Goal: Transaction & Acquisition: Purchase product/service

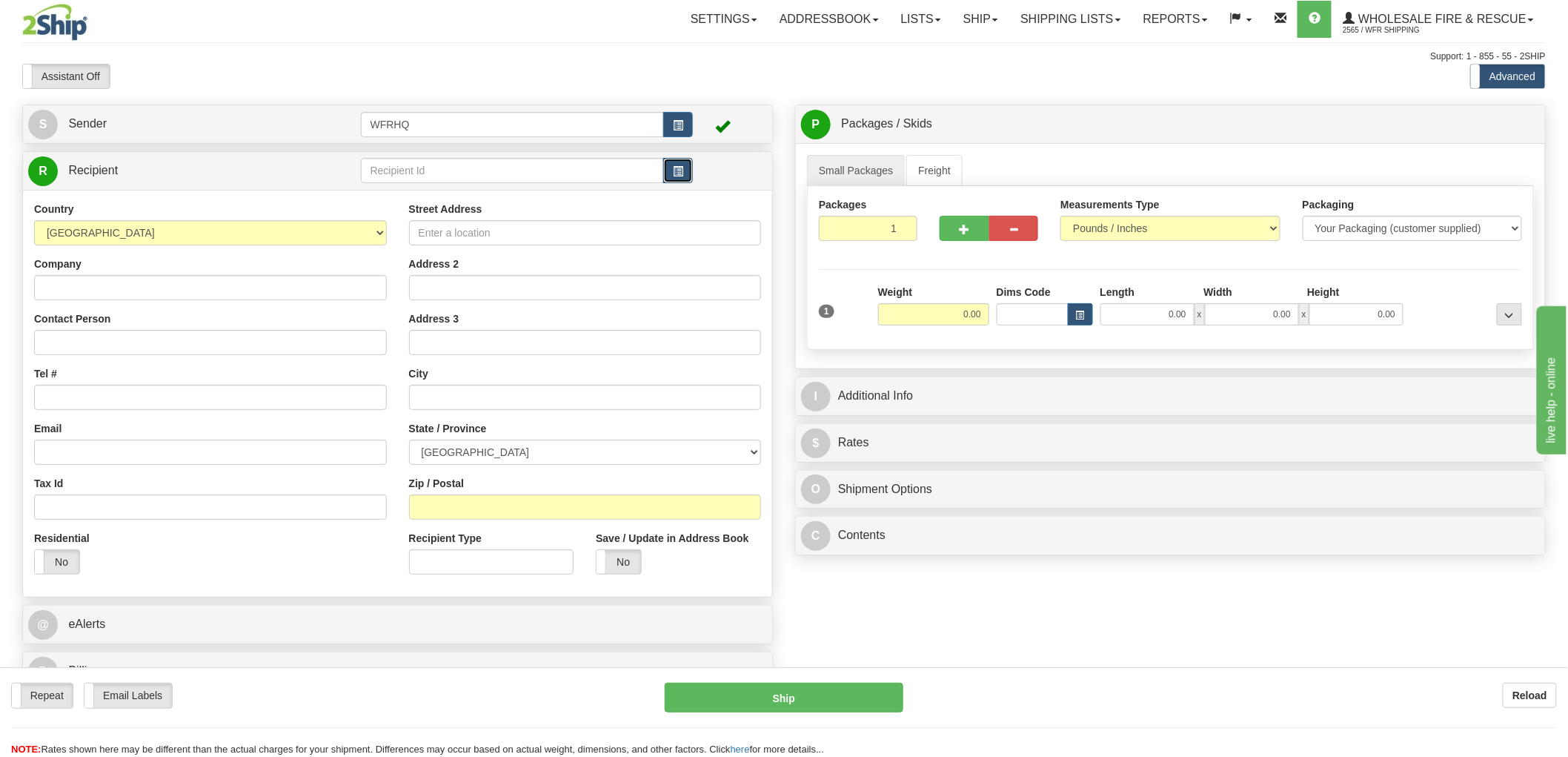
click at [684, 173] on button "button" at bounding box center [677, 171] width 29 height 25
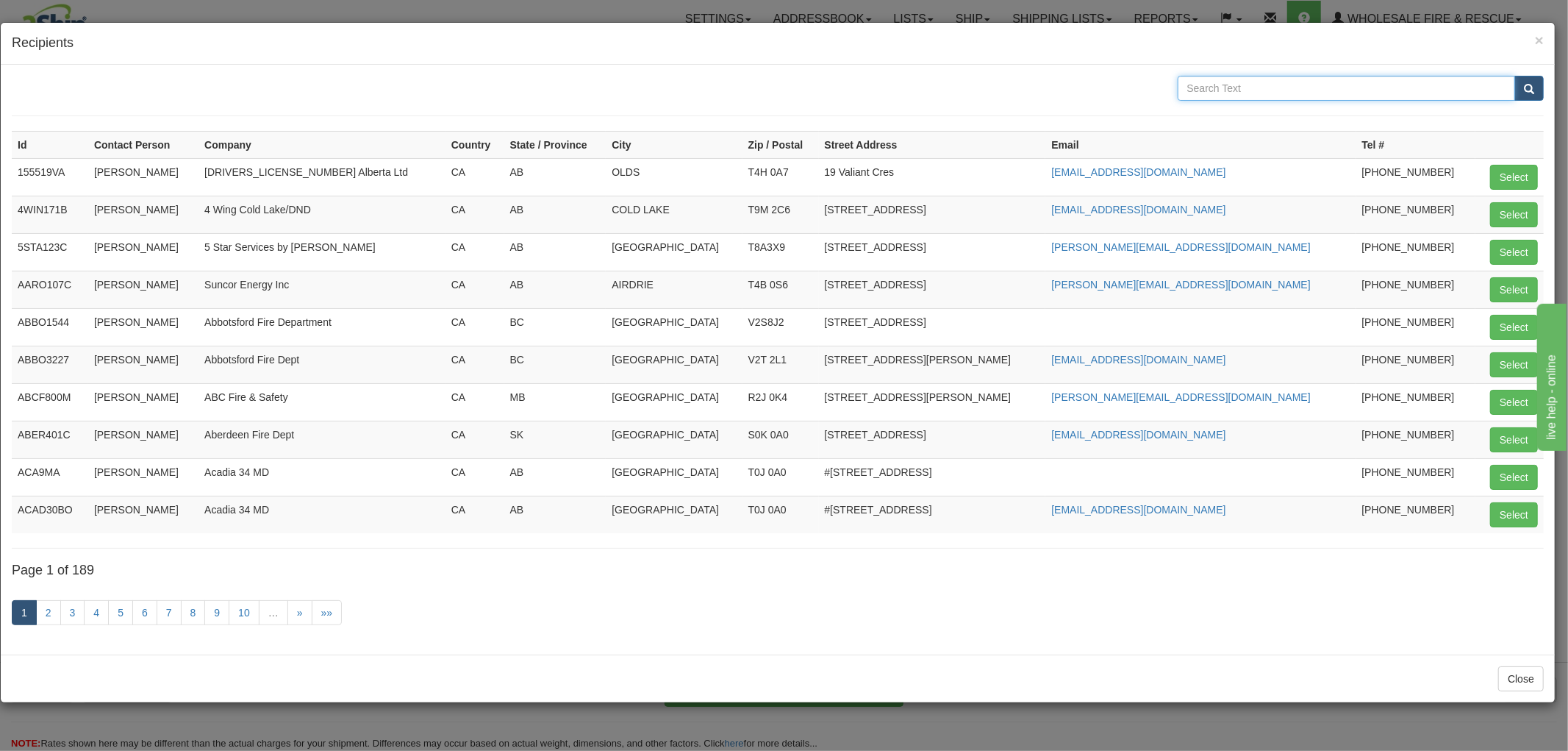
click at [1266, 92] on input "text" at bounding box center [1347, 89] width 338 height 25
type input "30702"
click at [1515, 76] on button "submit" at bounding box center [1529, 89] width 29 height 25
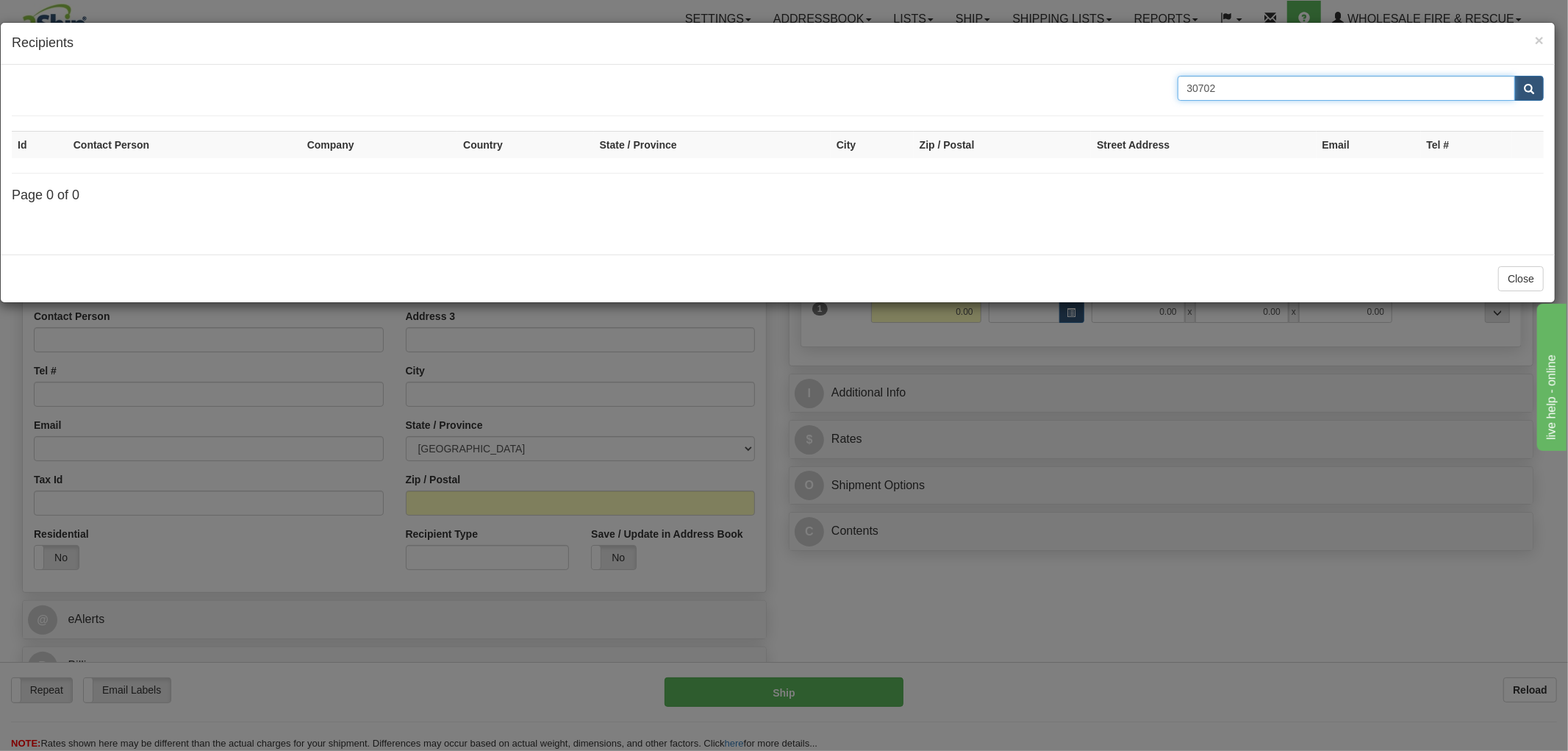
drag, startPoint x: 1142, startPoint y: 91, endPoint x: 1059, endPoint y: 91, distance: 83.0
click at [1059, 91] on div "30702" at bounding box center [778, 89] width 1555 height 25
click at [1258, 78] on input "text" at bounding box center [1347, 89] width 338 height 25
type input "Yukon"
click at [1515, 76] on button "submit" at bounding box center [1529, 89] width 29 height 25
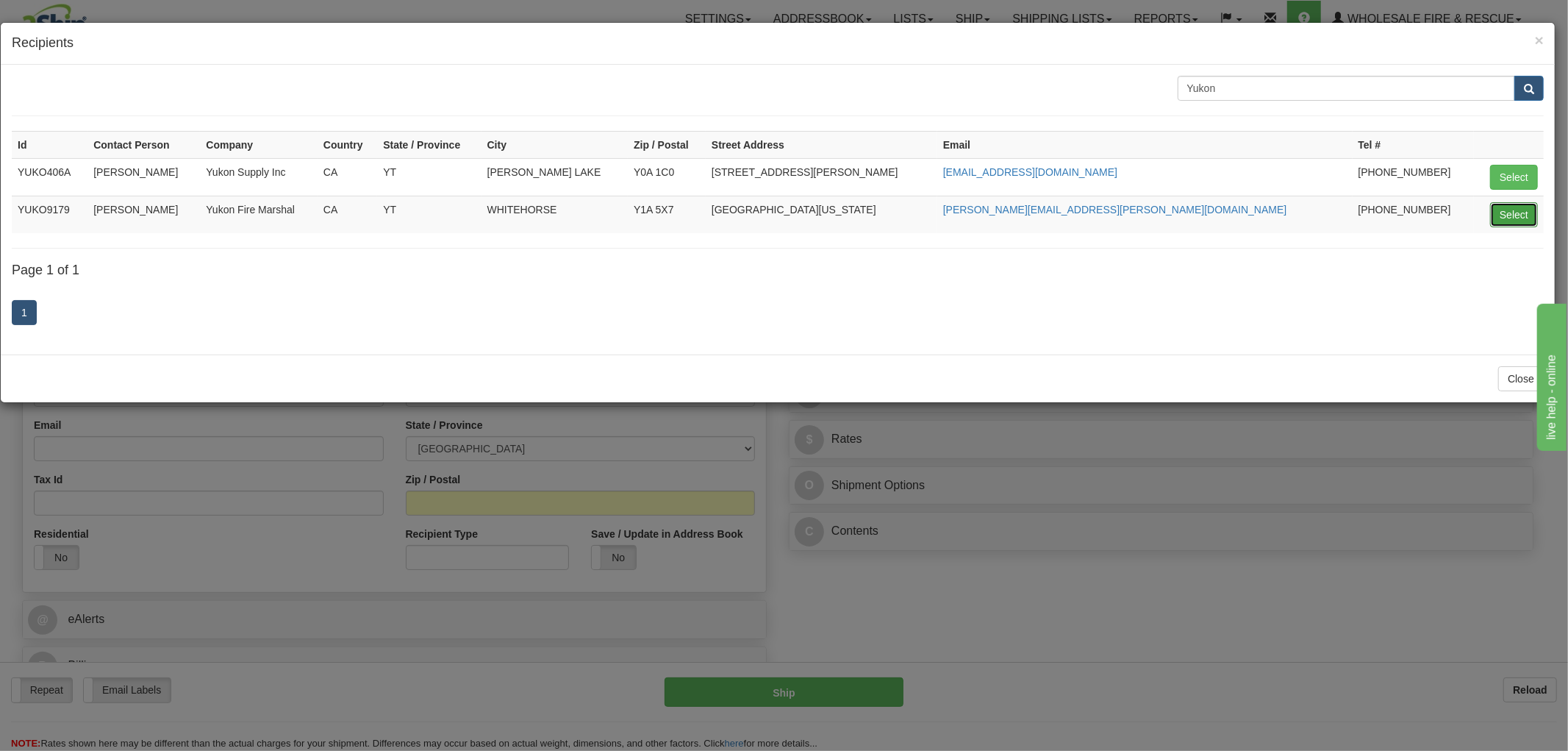
click at [1517, 216] on button "Select" at bounding box center [1514, 214] width 48 height 25
type input "YUKO9179"
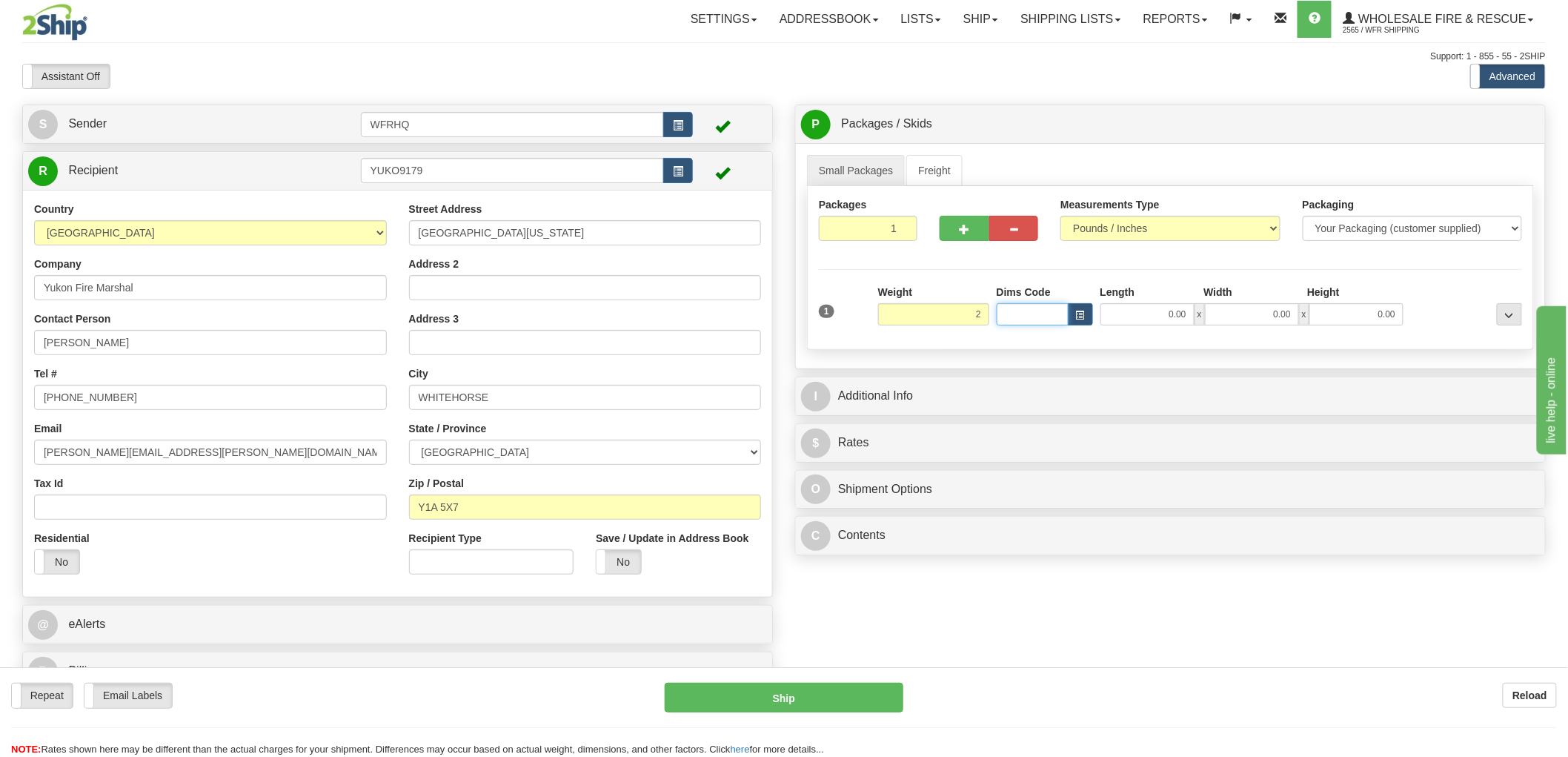
type input "2.00"
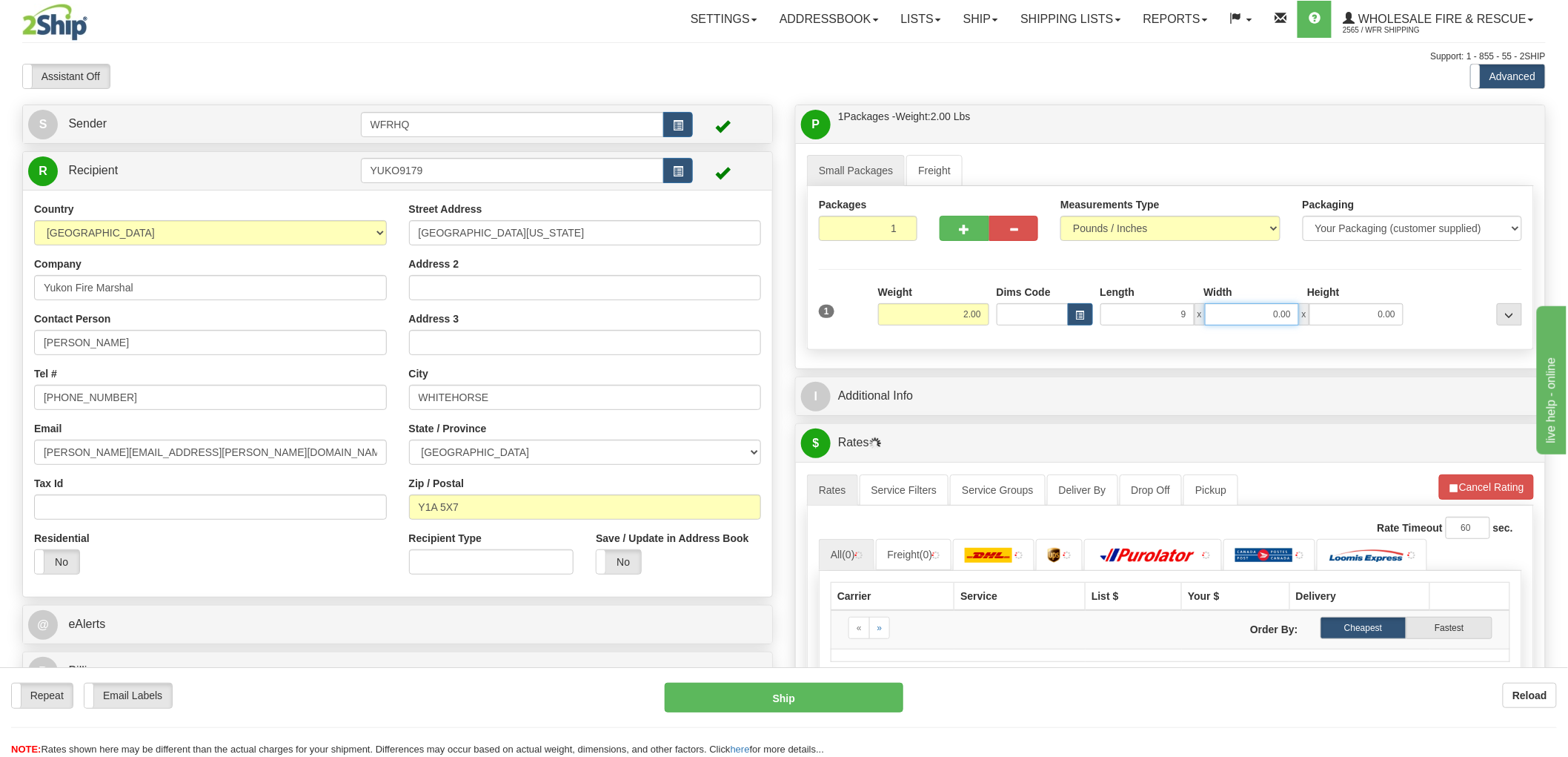
type input "9.00"
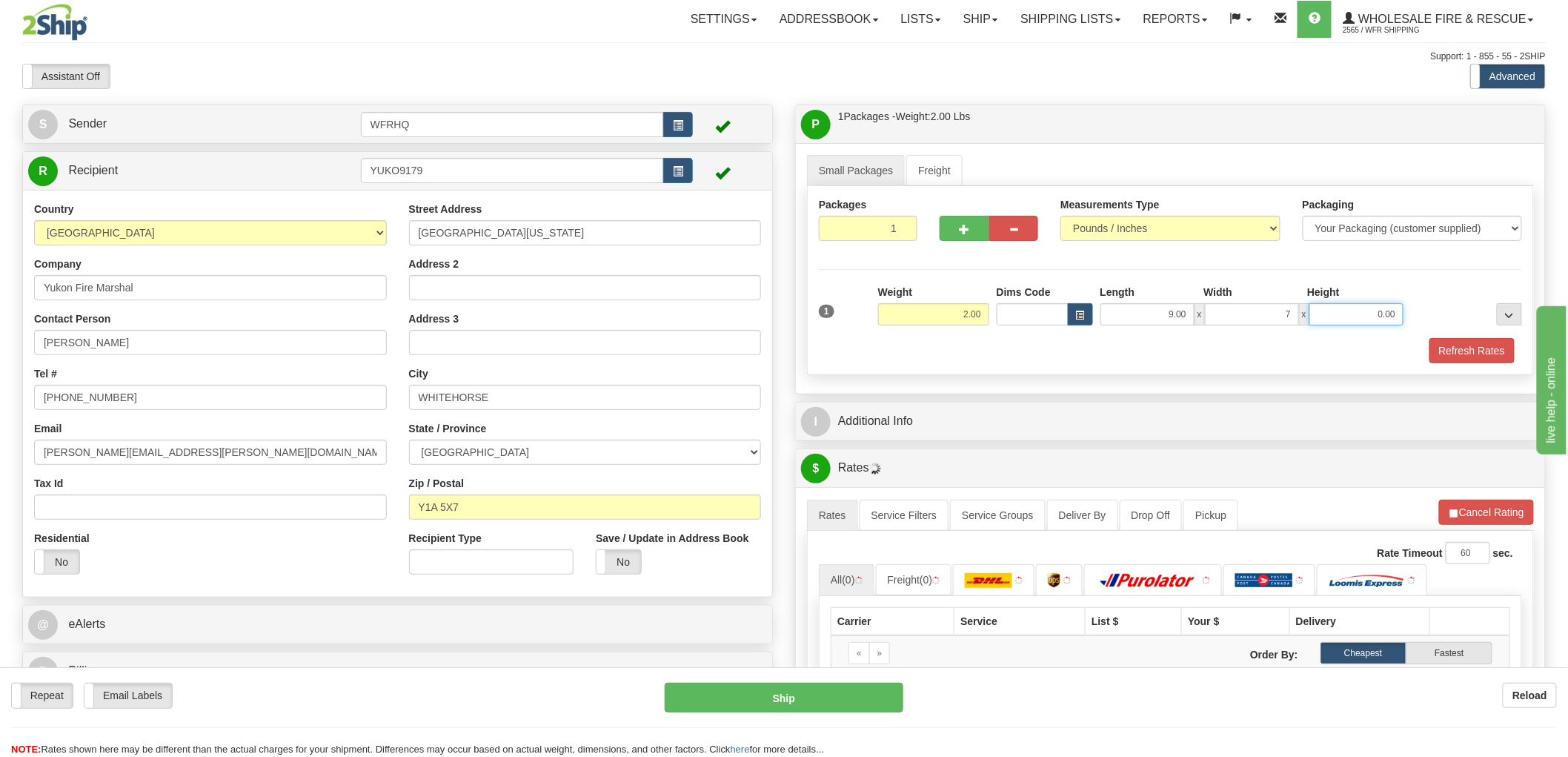
type input "7.00"
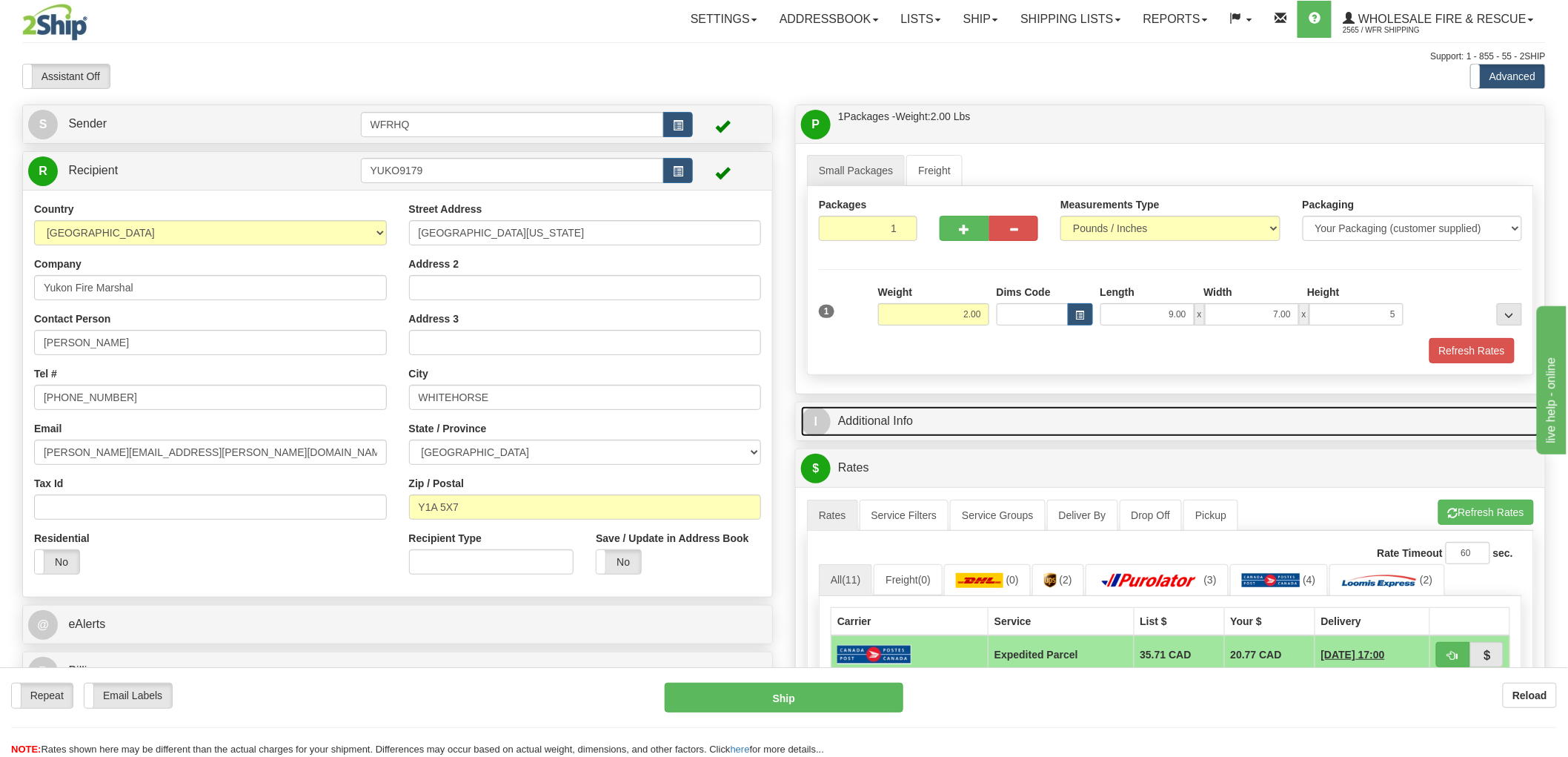
type input "5.00"
click at [905, 420] on link "I Additional Info" at bounding box center [1171, 421] width 739 height 30
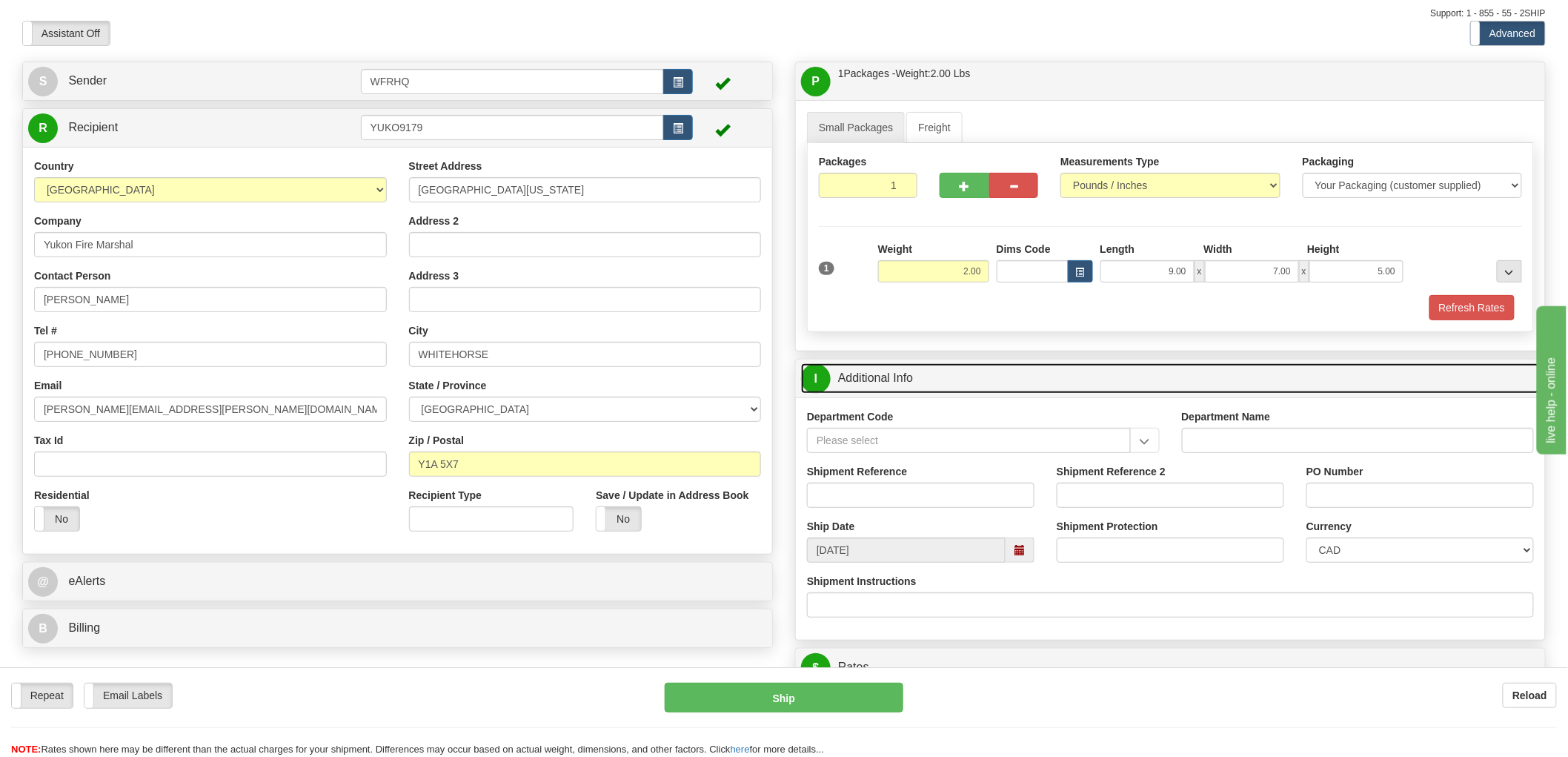
scroll to position [82, 0]
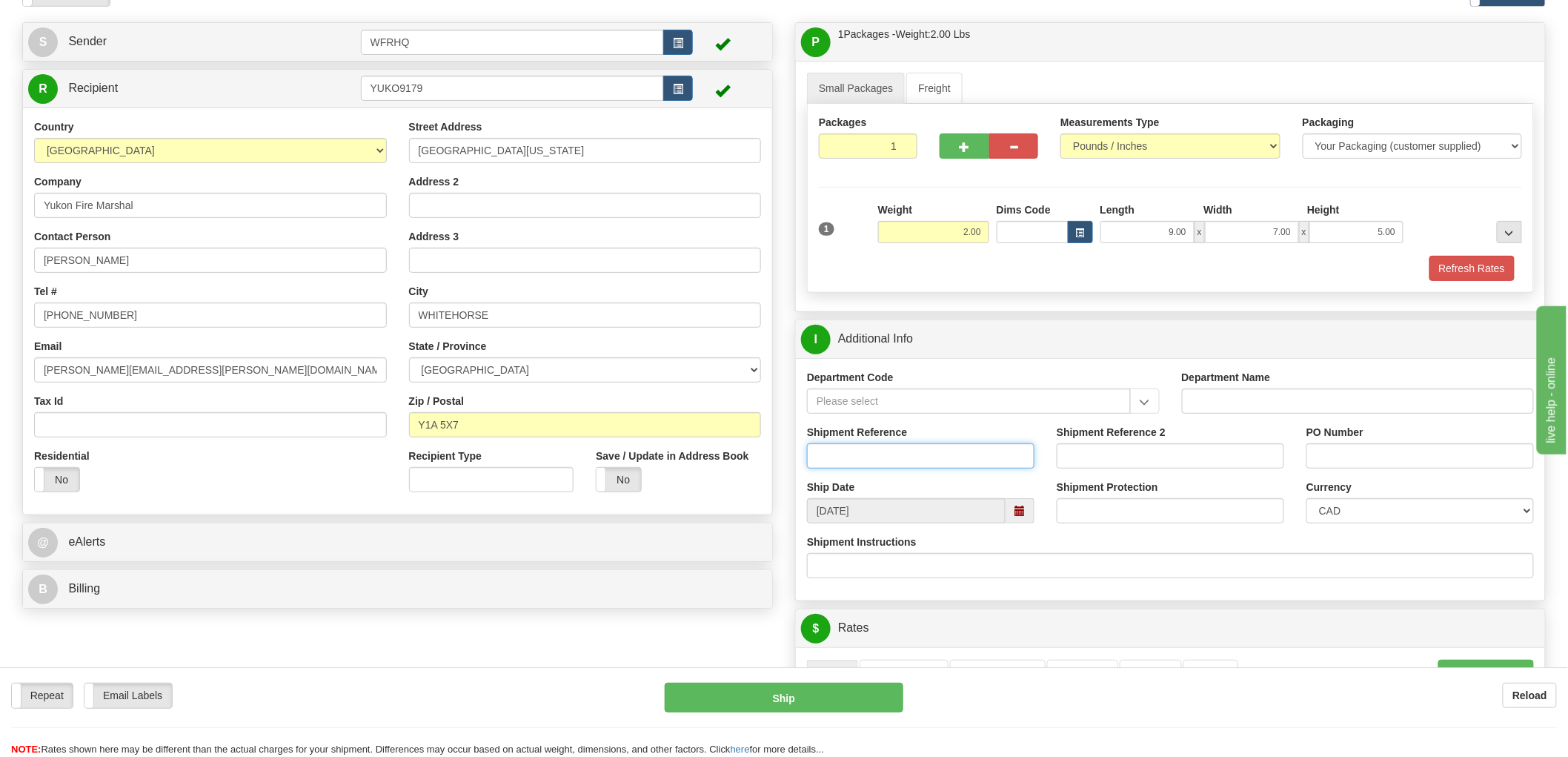
click at [898, 464] on input "Shipment Reference" at bounding box center [920, 456] width 228 height 25
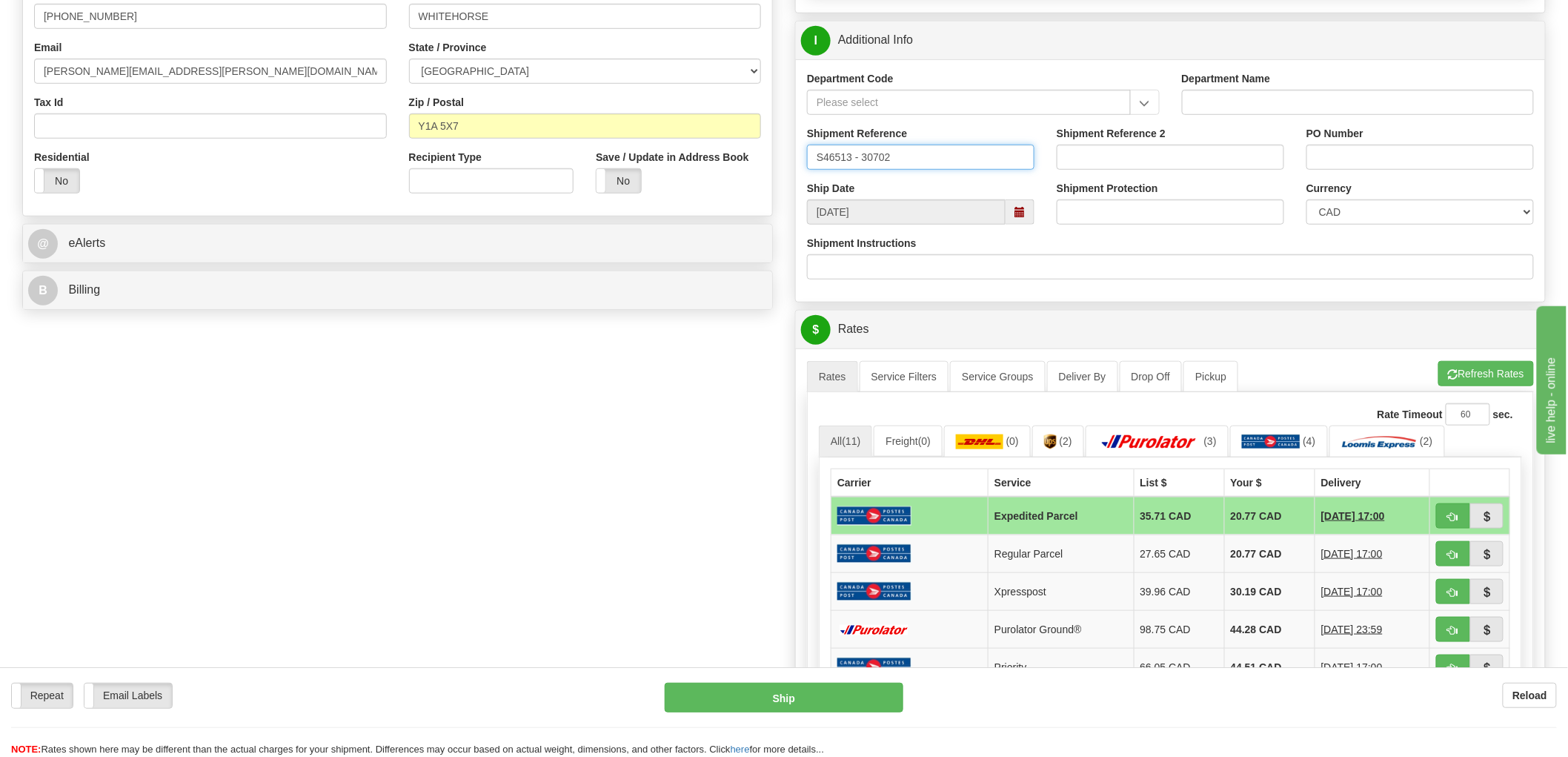
scroll to position [494, 0]
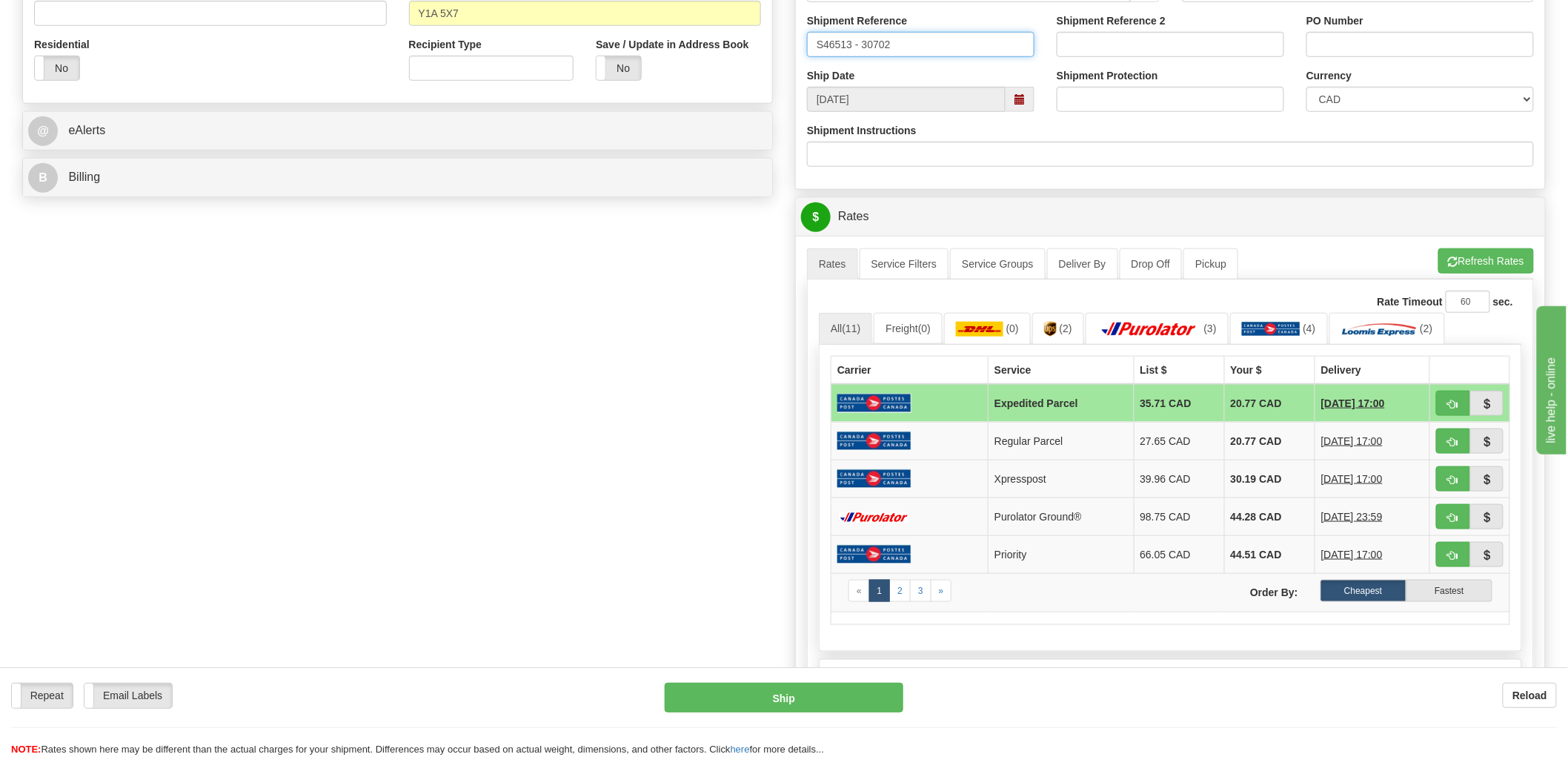
type input "S46513 - 30702"
click at [1450, 406] on span "button" at bounding box center [1454, 404] width 11 height 10
type input "DOM.EP"
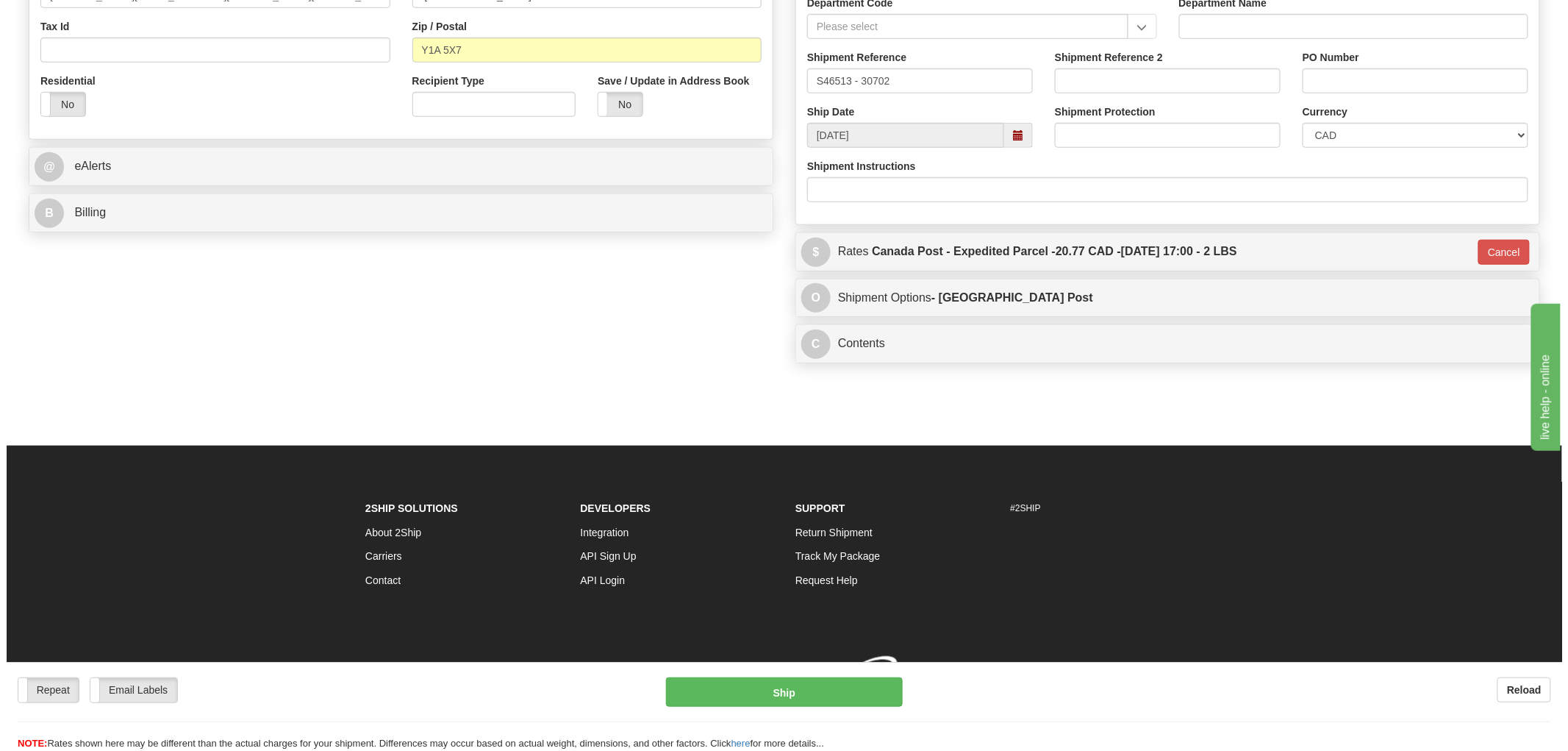
scroll to position [476, 0]
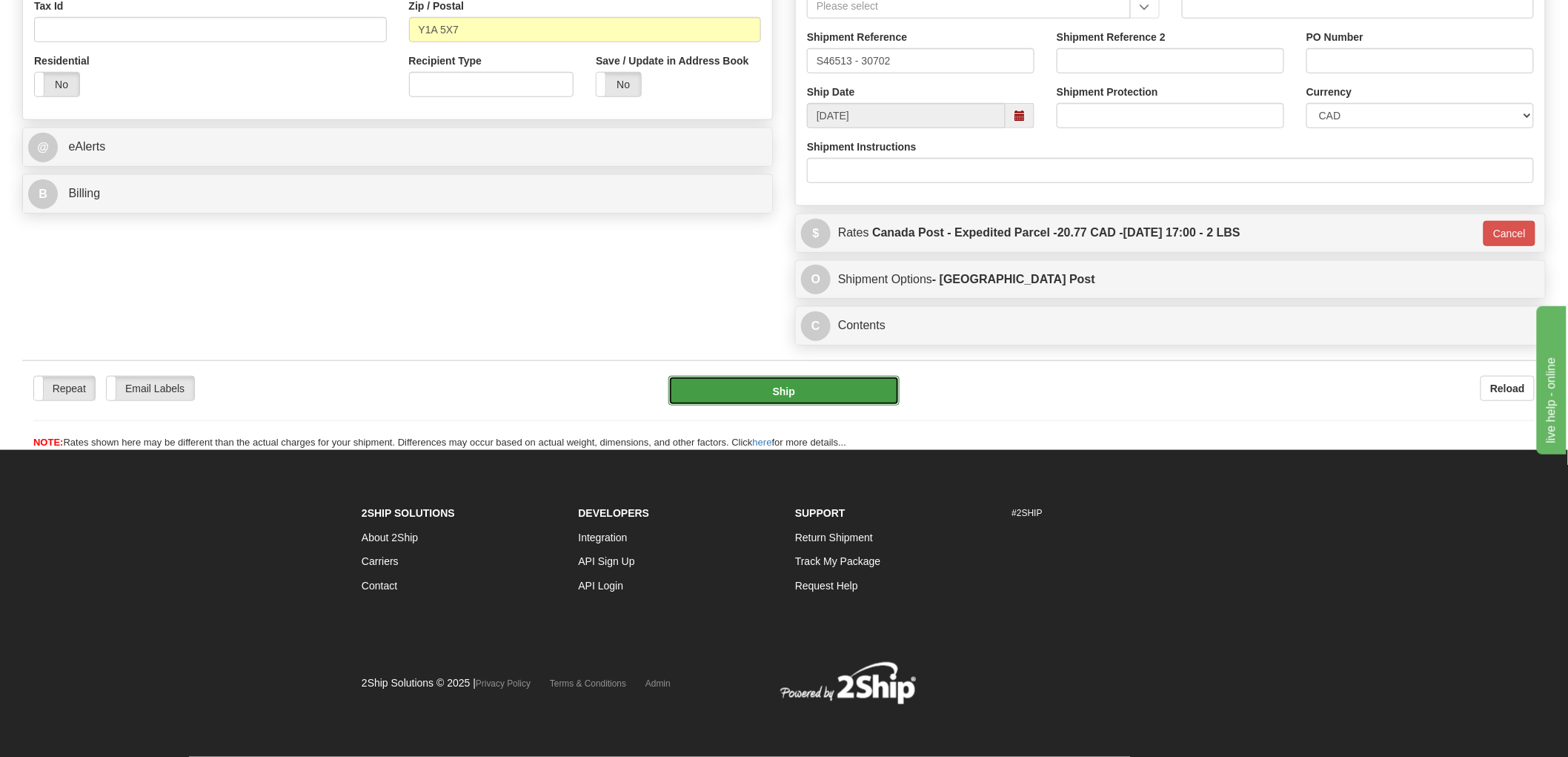
click at [759, 396] on button "Ship" at bounding box center [784, 390] width 232 height 29
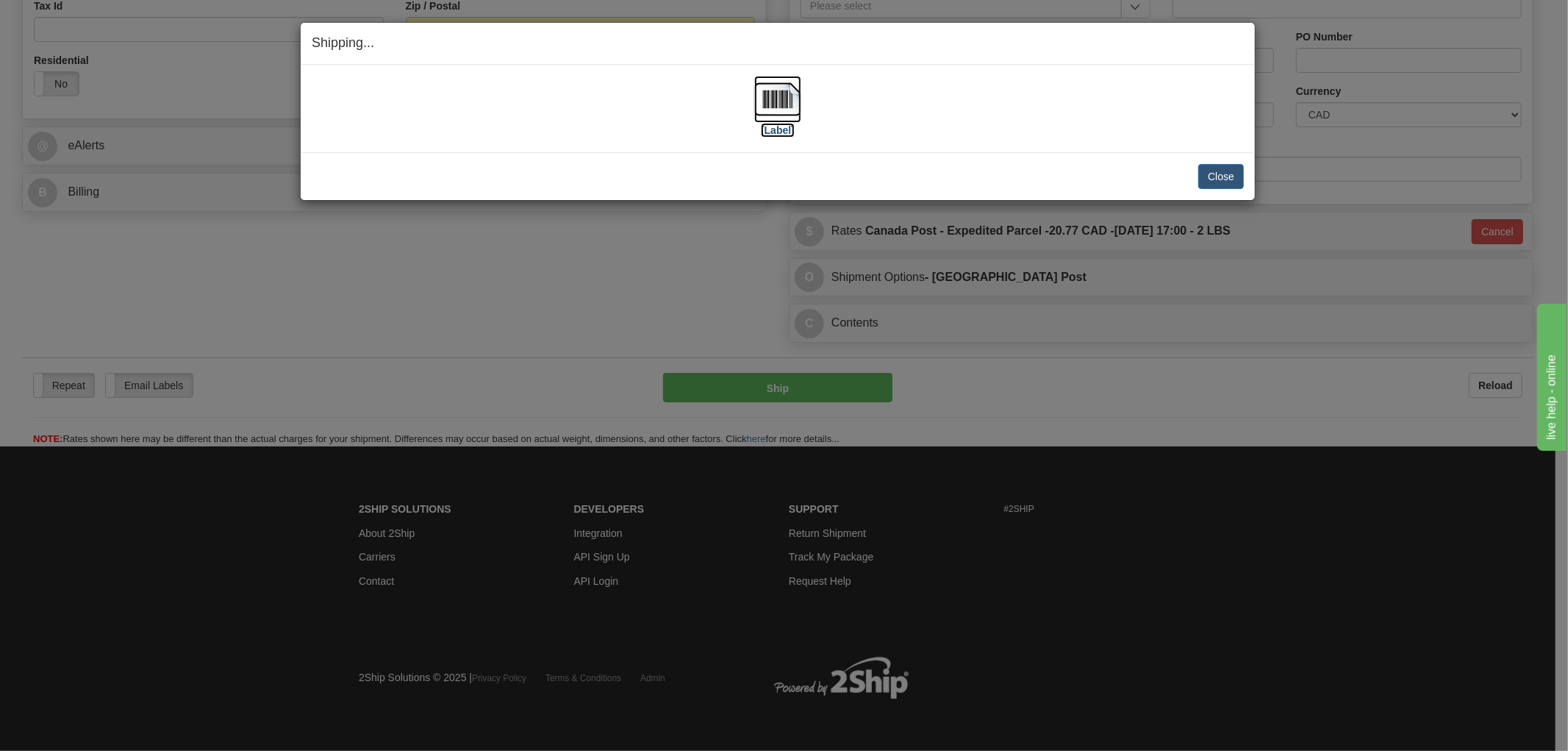
click at [769, 96] on img at bounding box center [777, 99] width 47 height 47
click at [1033, 105] on div "[Label]" at bounding box center [777, 109] width 932 height 66
click at [1199, 171] on button "Close" at bounding box center [1221, 176] width 45 height 25
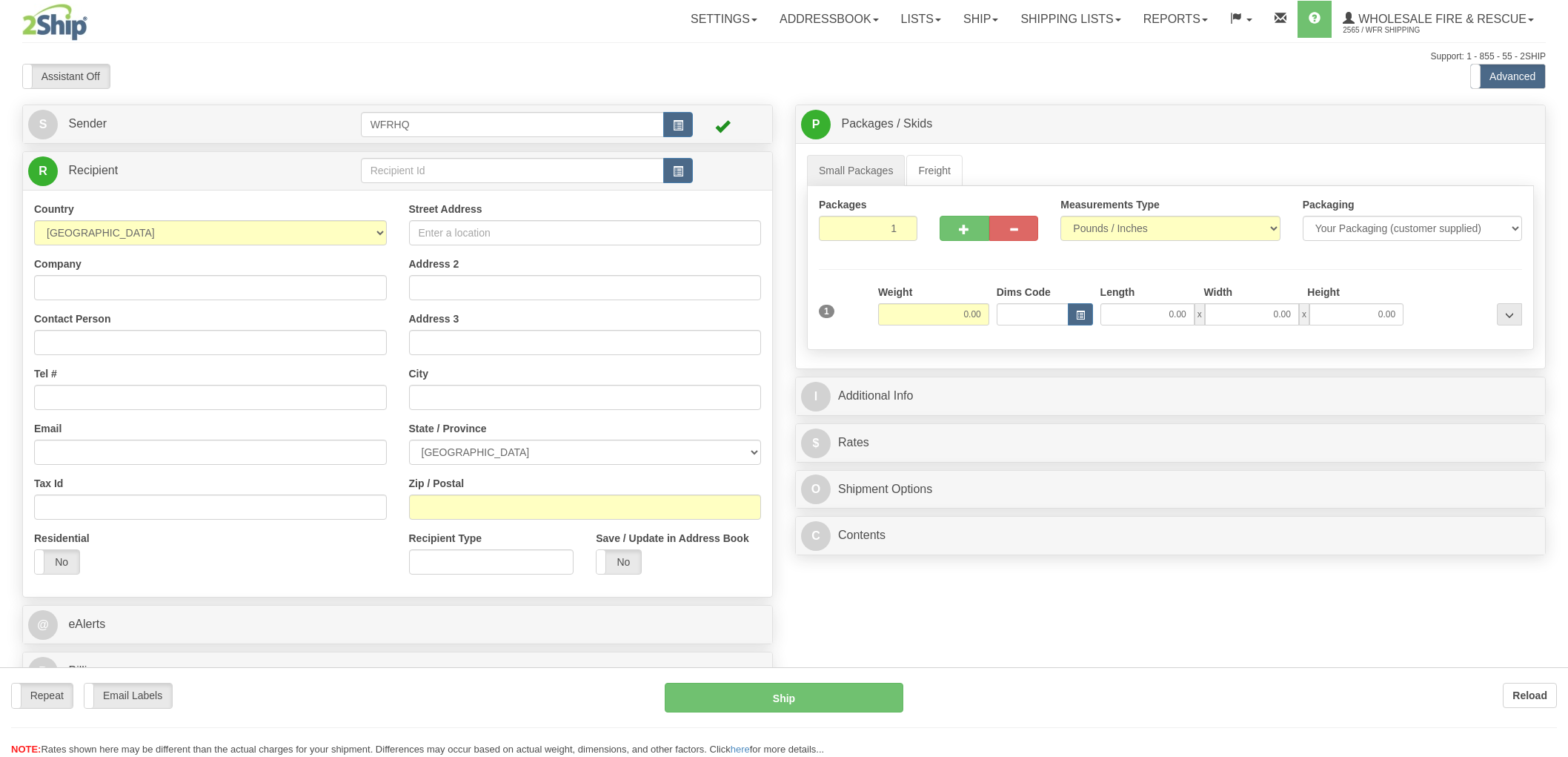
click at [679, 166] on div at bounding box center [784, 378] width 1568 height 757
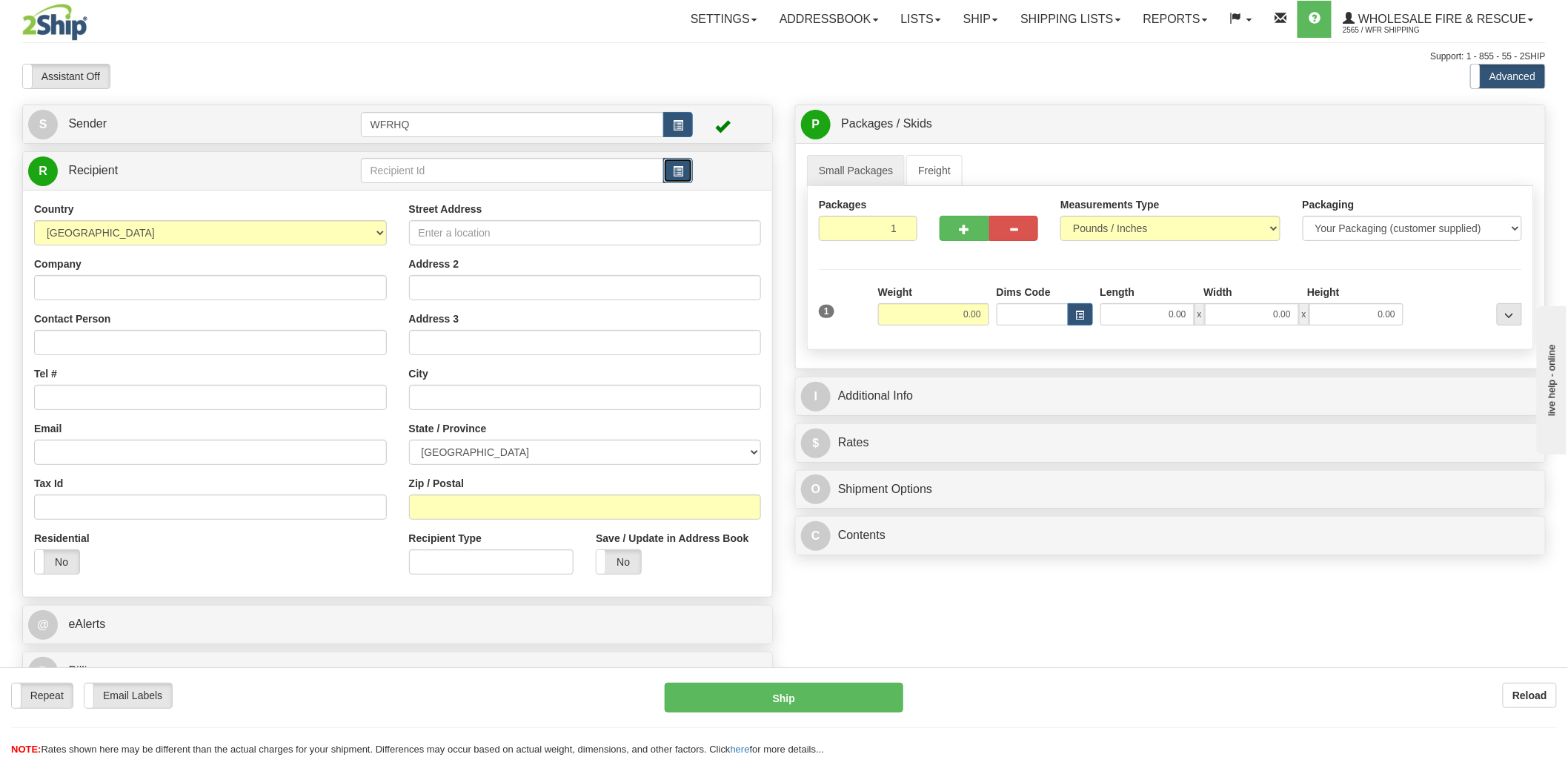
click at [679, 172] on span "button" at bounding box center [678, 171] width 11 height 10
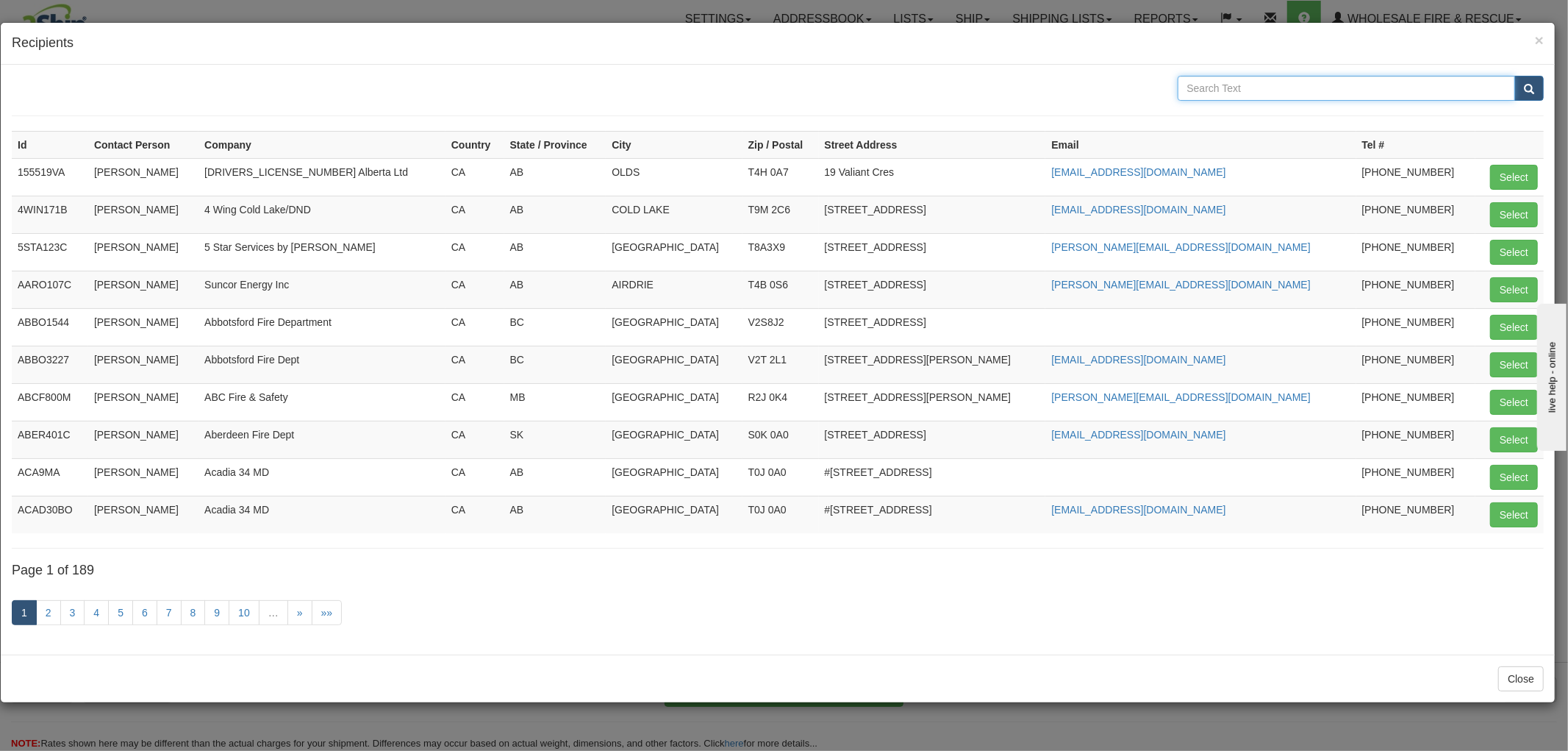
click at [1286, 92] on input "text" at bounding box center [1347, 89] width 338 height 25
type input "C"
type input "Saanich"
click at [1515, 76] on button "submit" at bounding box center [1529, 89] width 29 height 25
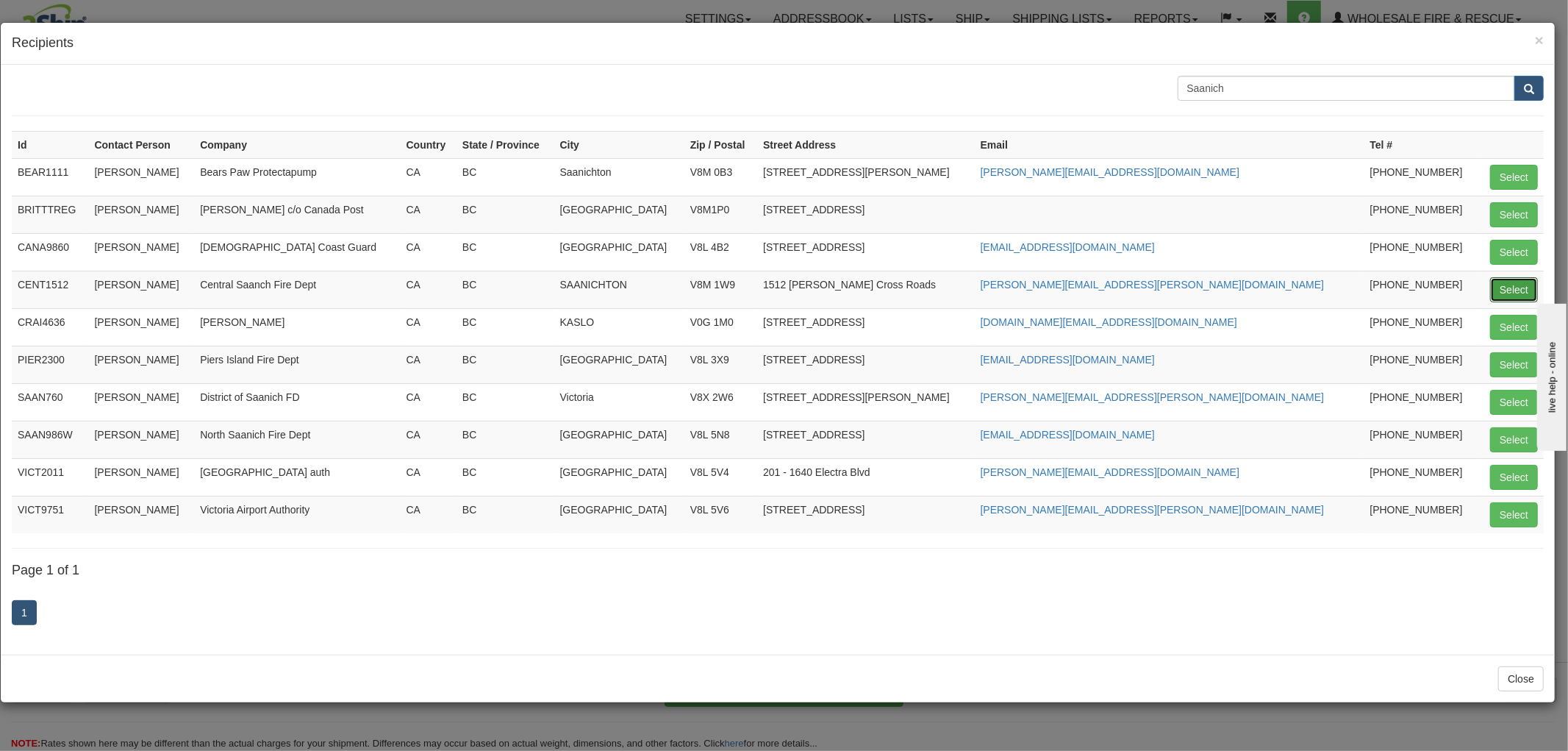
click at [1526, 288] on button "Select" at bounding box center [1514, 290] width 48 height 25
type input "CENT1512"
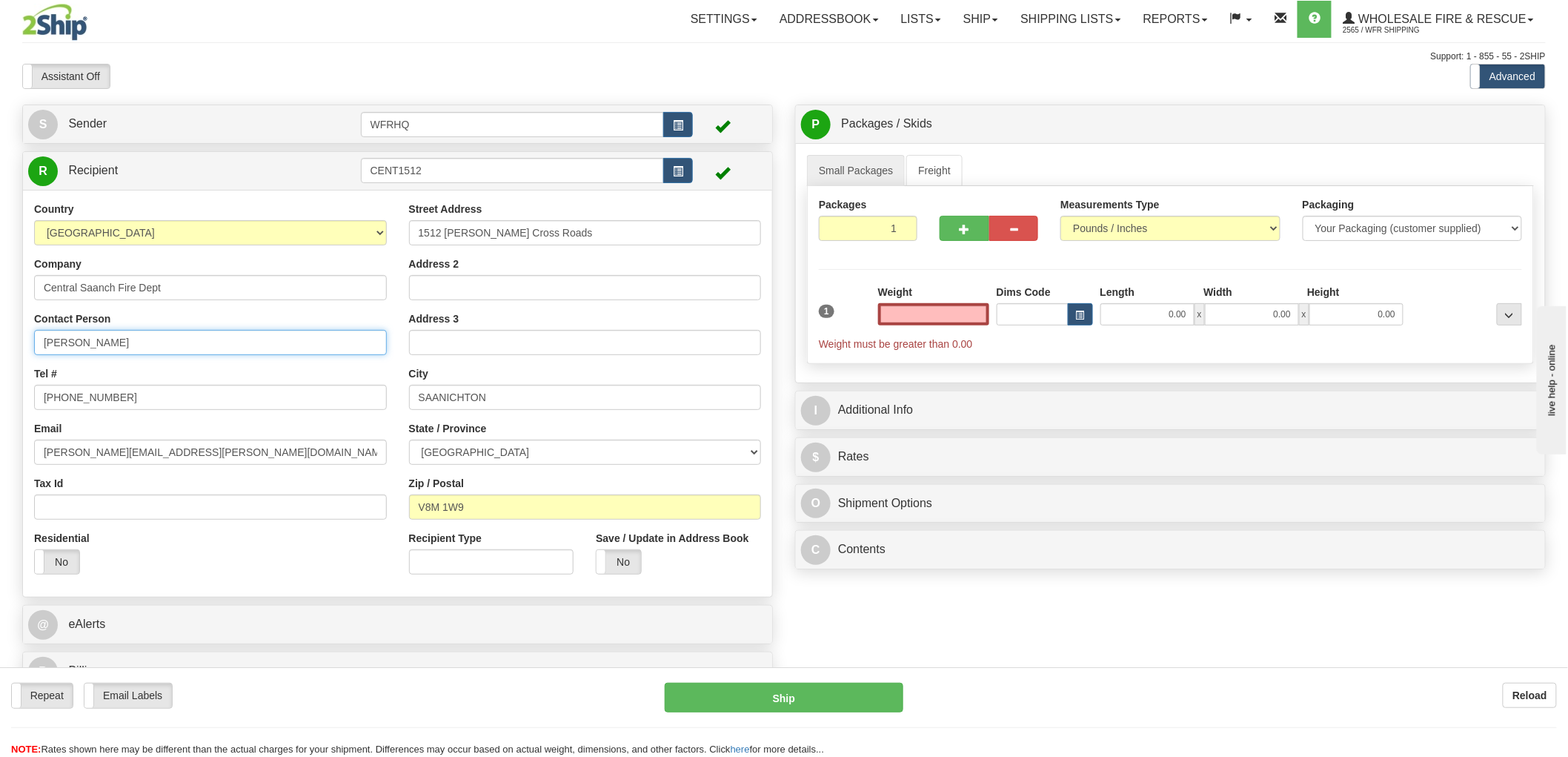
type input "0.00"
drag, startPoint x: 173, startPoint y: 337, endPoint x: -159, endPoint y: 330, distance: 332.1
click at [0, 330] on html "Training Course Close Toggle navigation Settings Shipping Preferences New Sende…" at bounding box center [784, 378] width 1568 height 757
type input "Mike Simpson"
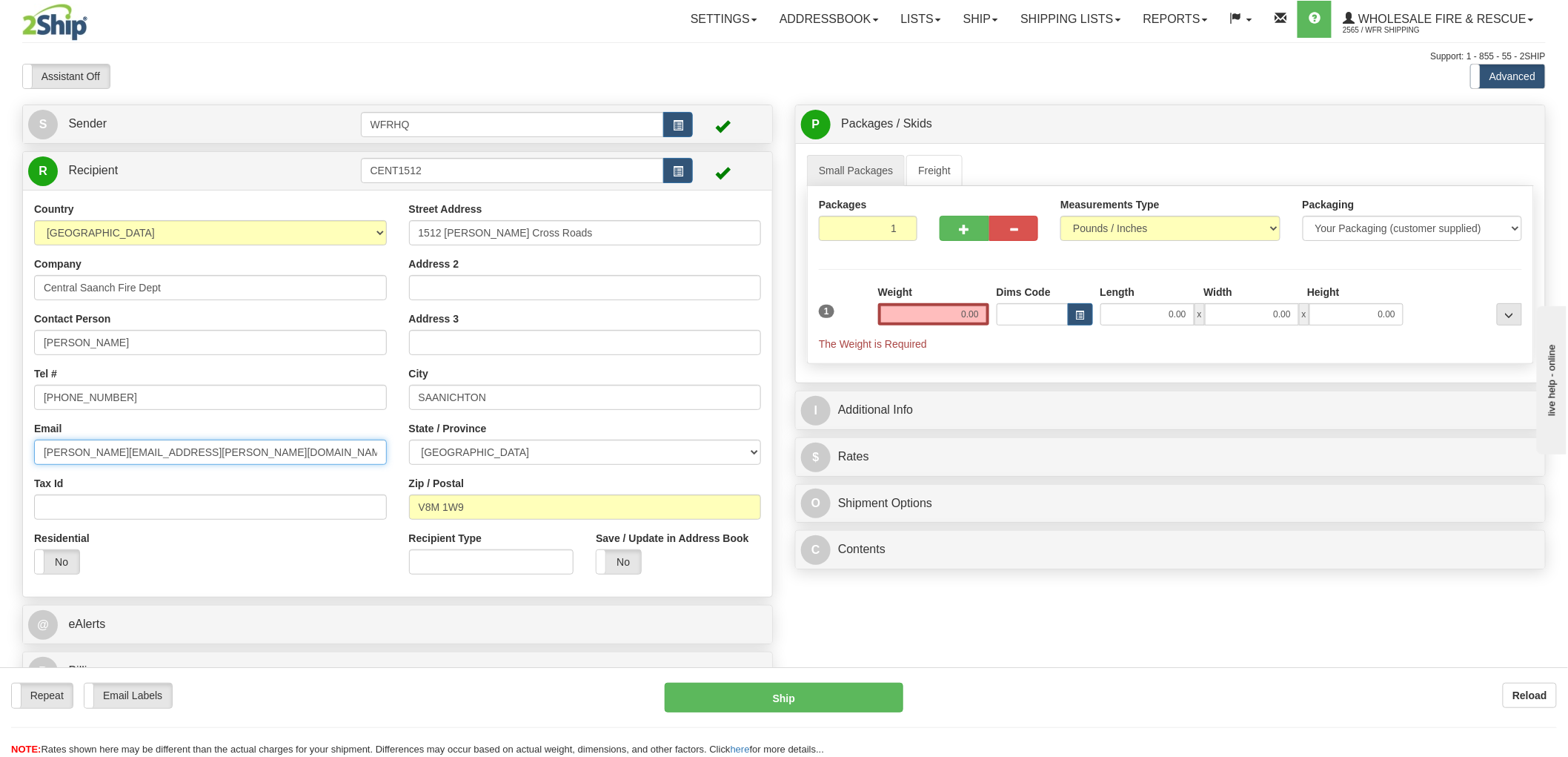
drag, startPoint x: 179, startPoint y: 456, endPoint x: -73, endPoint y: 456, distance: 252.0
click at [0, 456] on html "Training Course Close Toggle navigation Settings Shipping Preferences New Sende…" at bounding box center [784, 378] width 1568 height 757
paste input "mike.simpson"
type input "mike.simpson@csaanich.ca"
click at [967, 315] on input "0.00" at bounding box center [933, 314] width 112 height 22
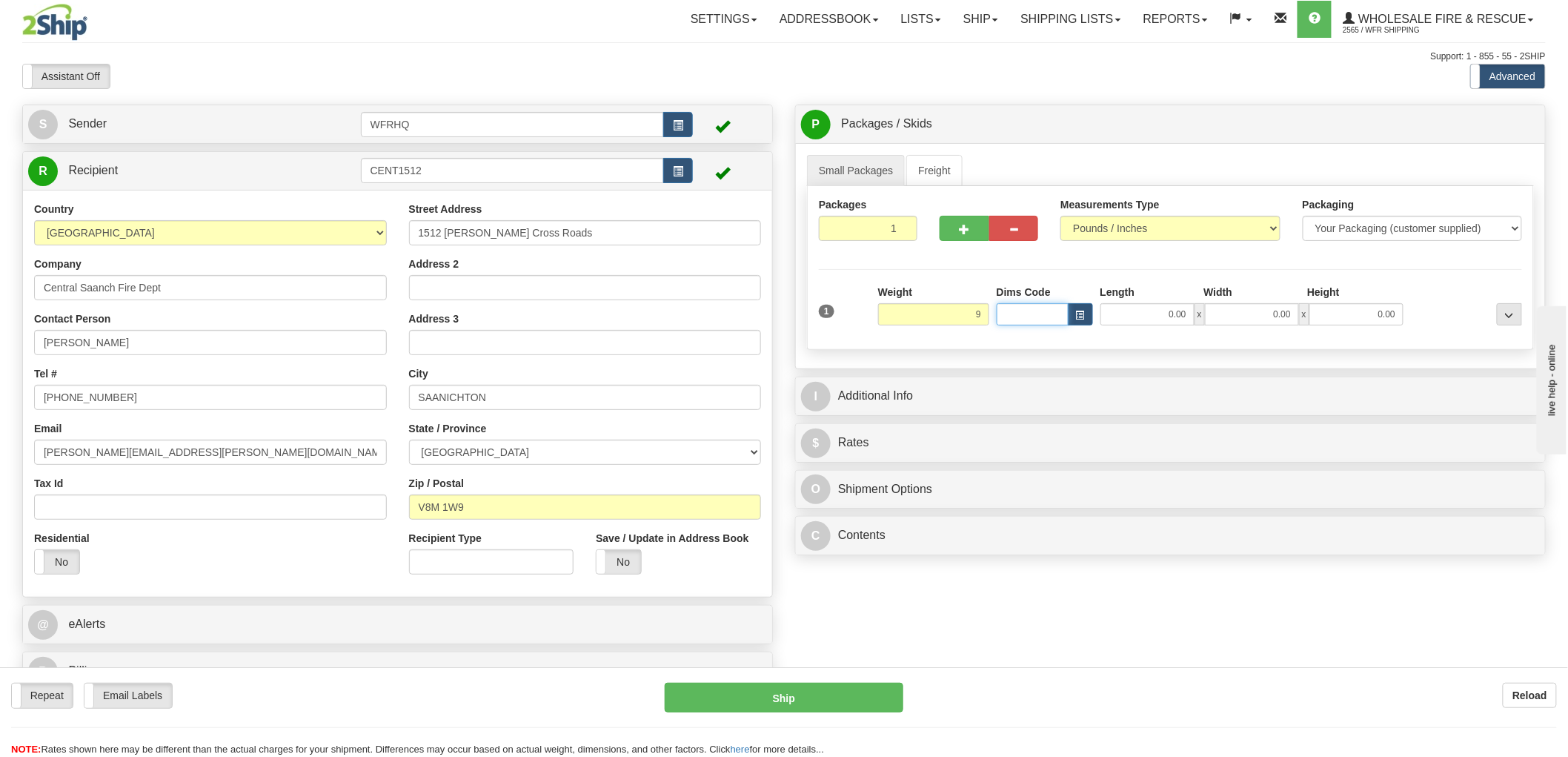
type input "9.00"
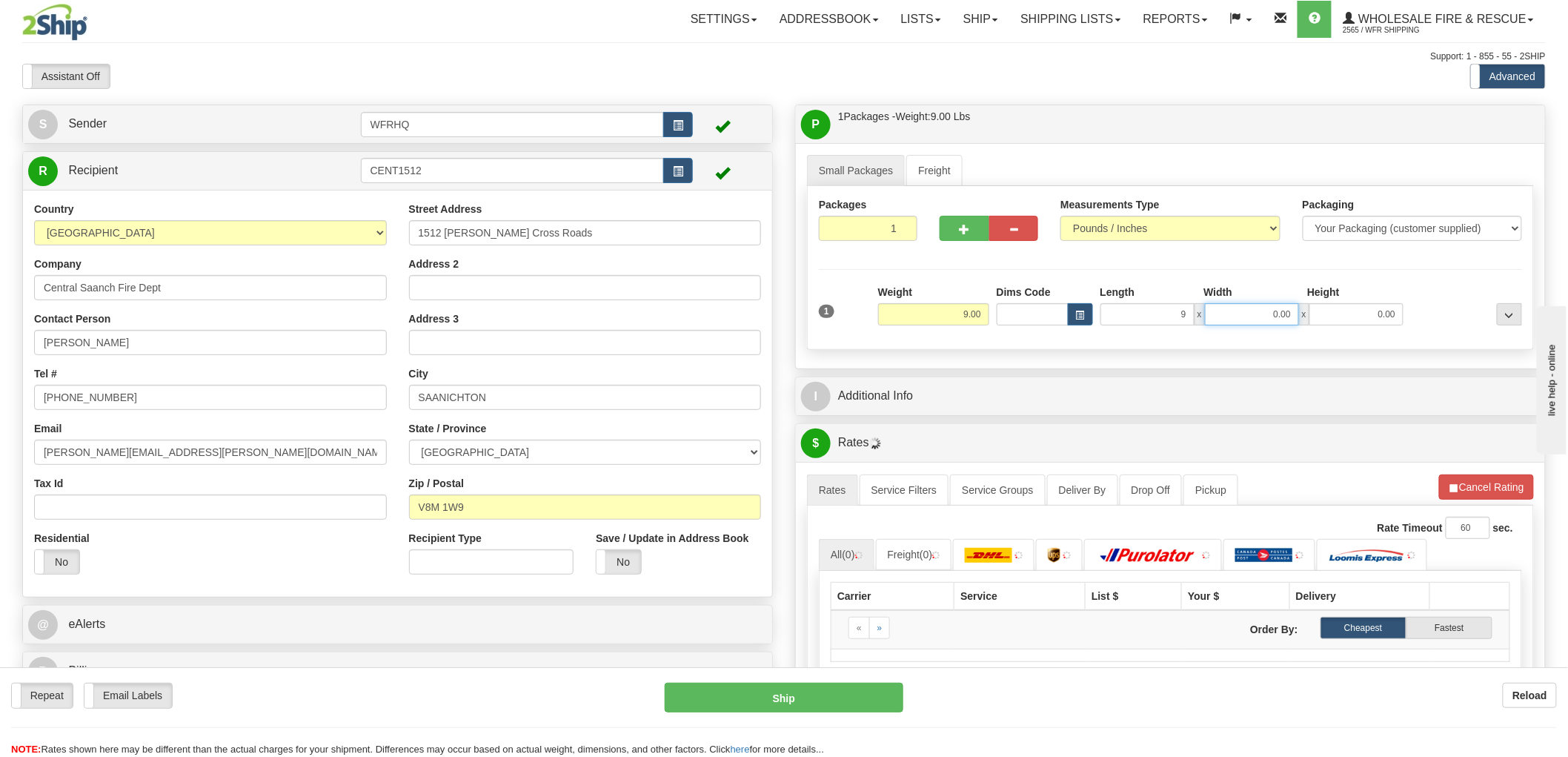
type input "9.00"
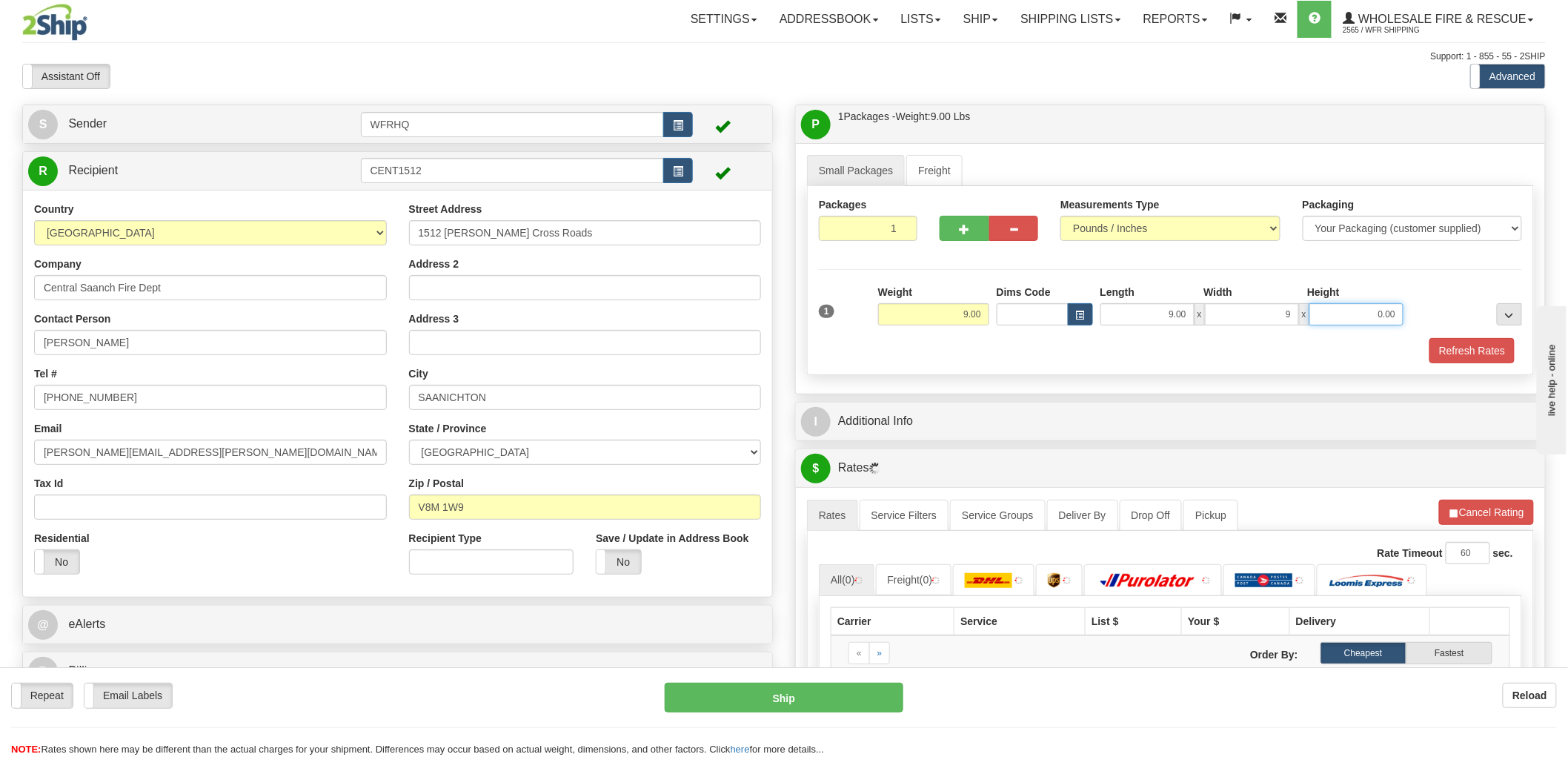
type input "9.00"
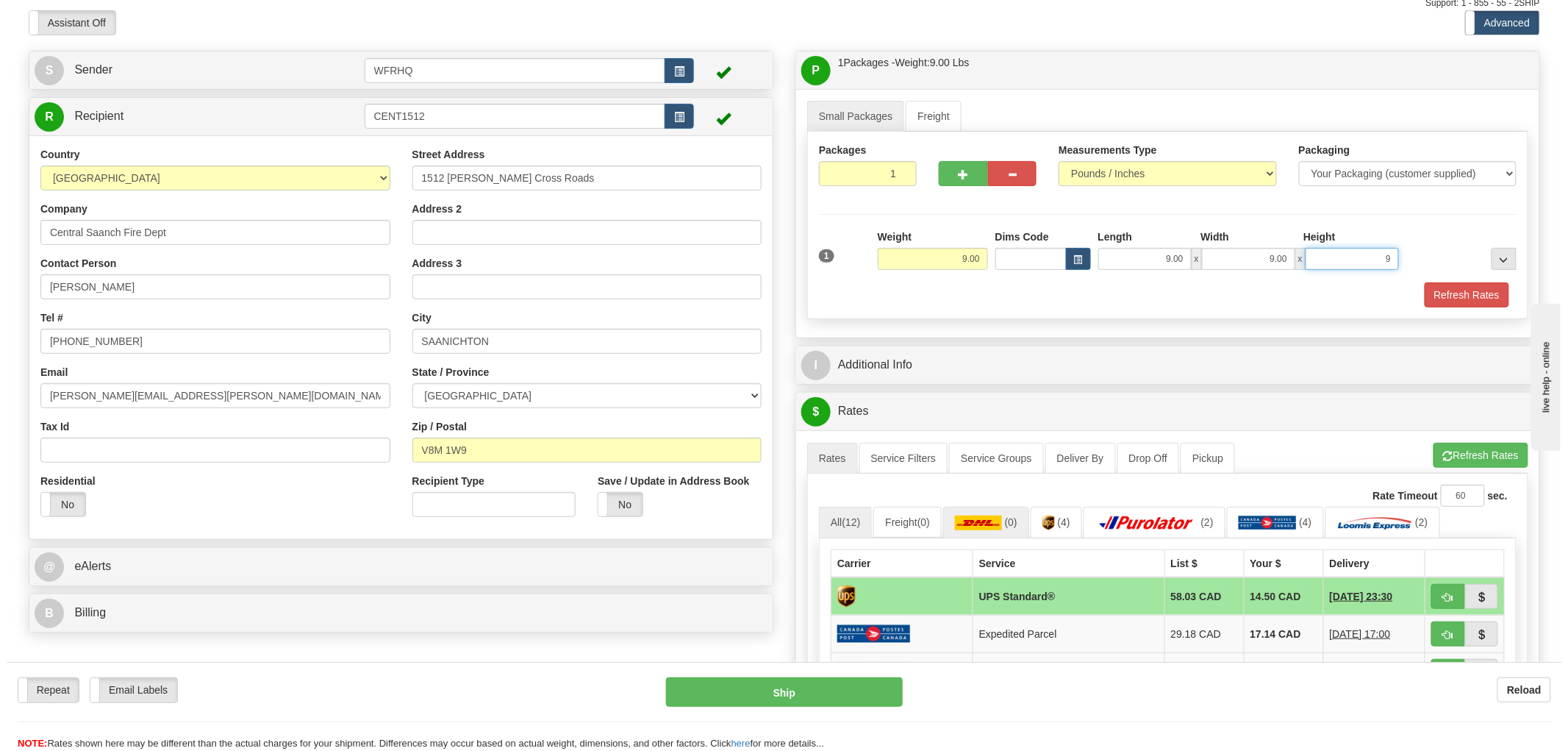
scroll to position [81, 0]
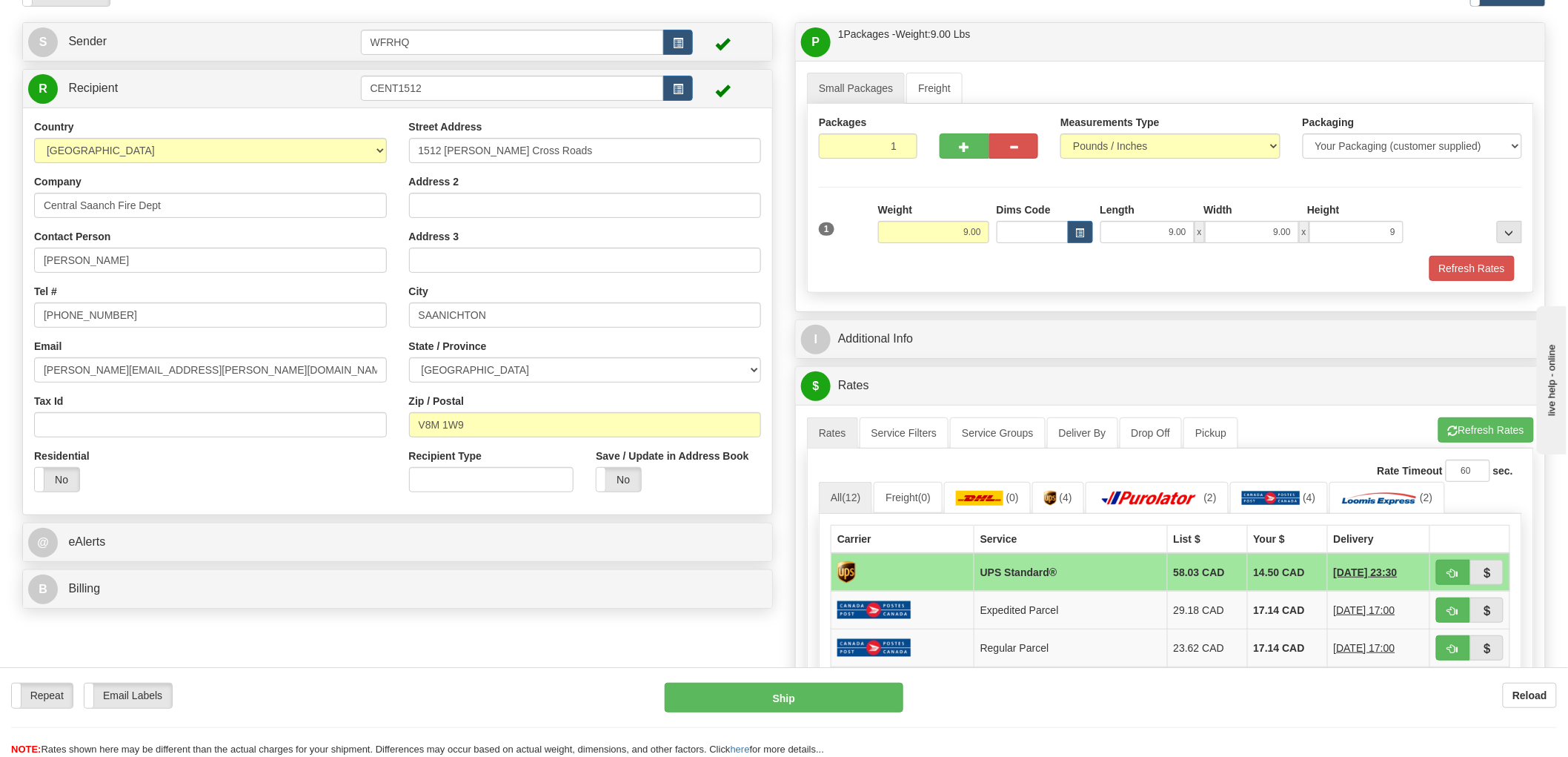
type input "9.00"
click at [1451, 569] on span "button" at bounding box center [1454, 573] width 11 height 10
type input "11"
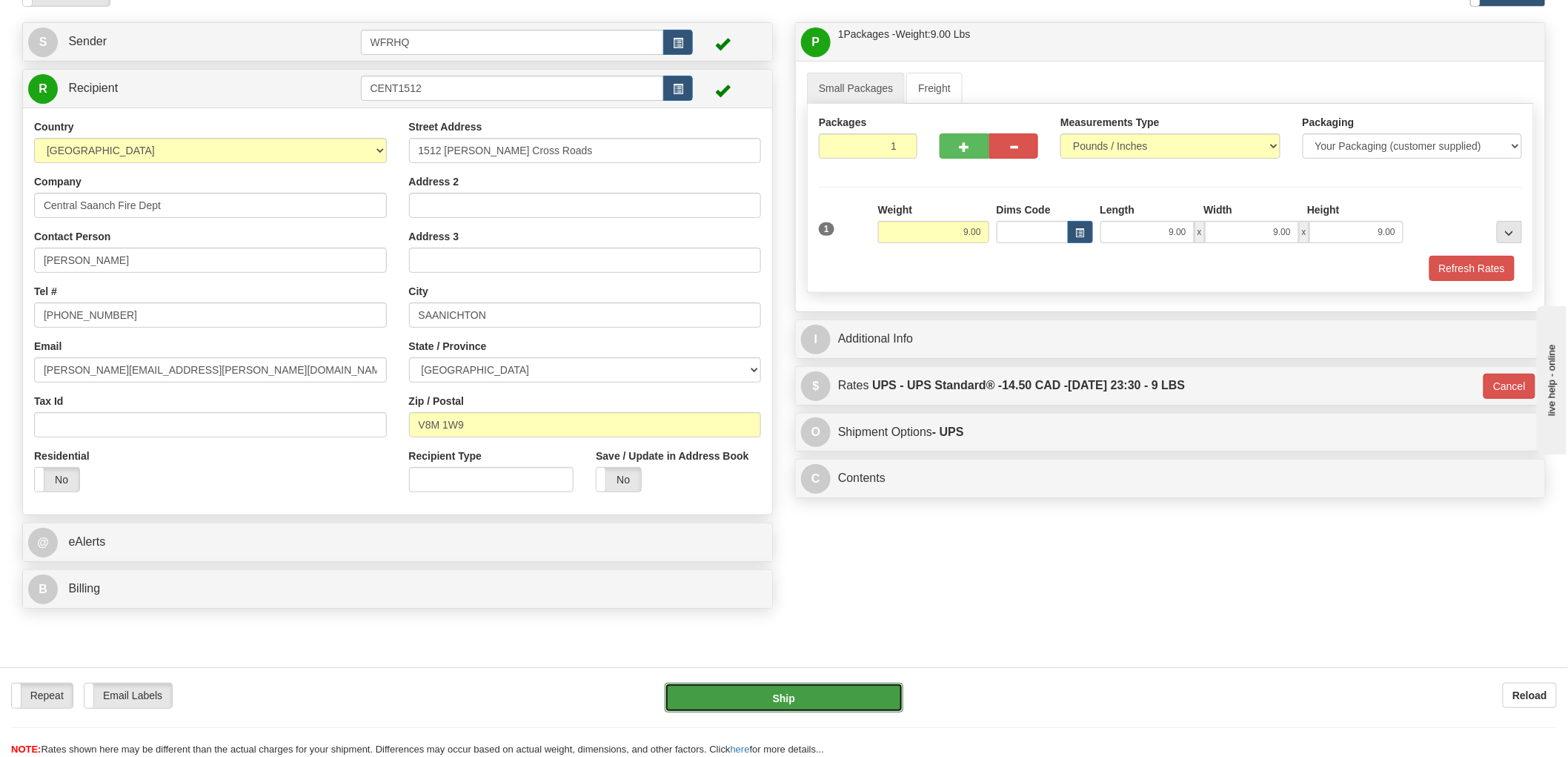
click at [807, 697] on button "Ship" at bounding box center [784, 697] width 239 height 29
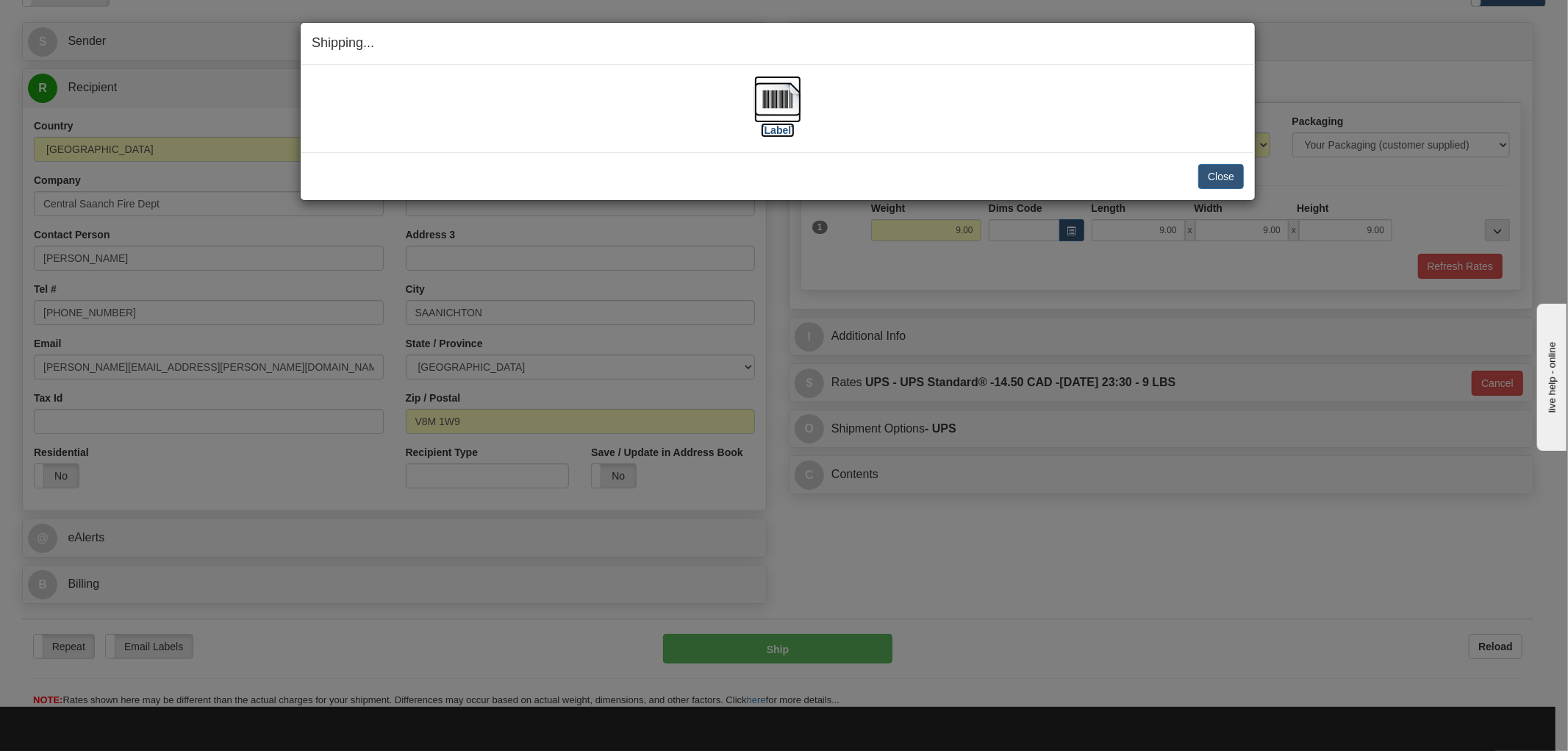
click at [784, 104] on img at bounding box center [777, 99] width 47 height 47
click at [981, 143] on div "[Label] IMPORTANT NOTICE Embassy / Consulate / Government Building / Hospital C…" at bounding box center [778, 108] width 954 height 88
click at [1146, 172] on div "Close Cancel" at bounding box center [777, 176] width 932 height 25
click at [1215, 174] on button "Close" at bounding box center [1221, 176] width 45 height 25
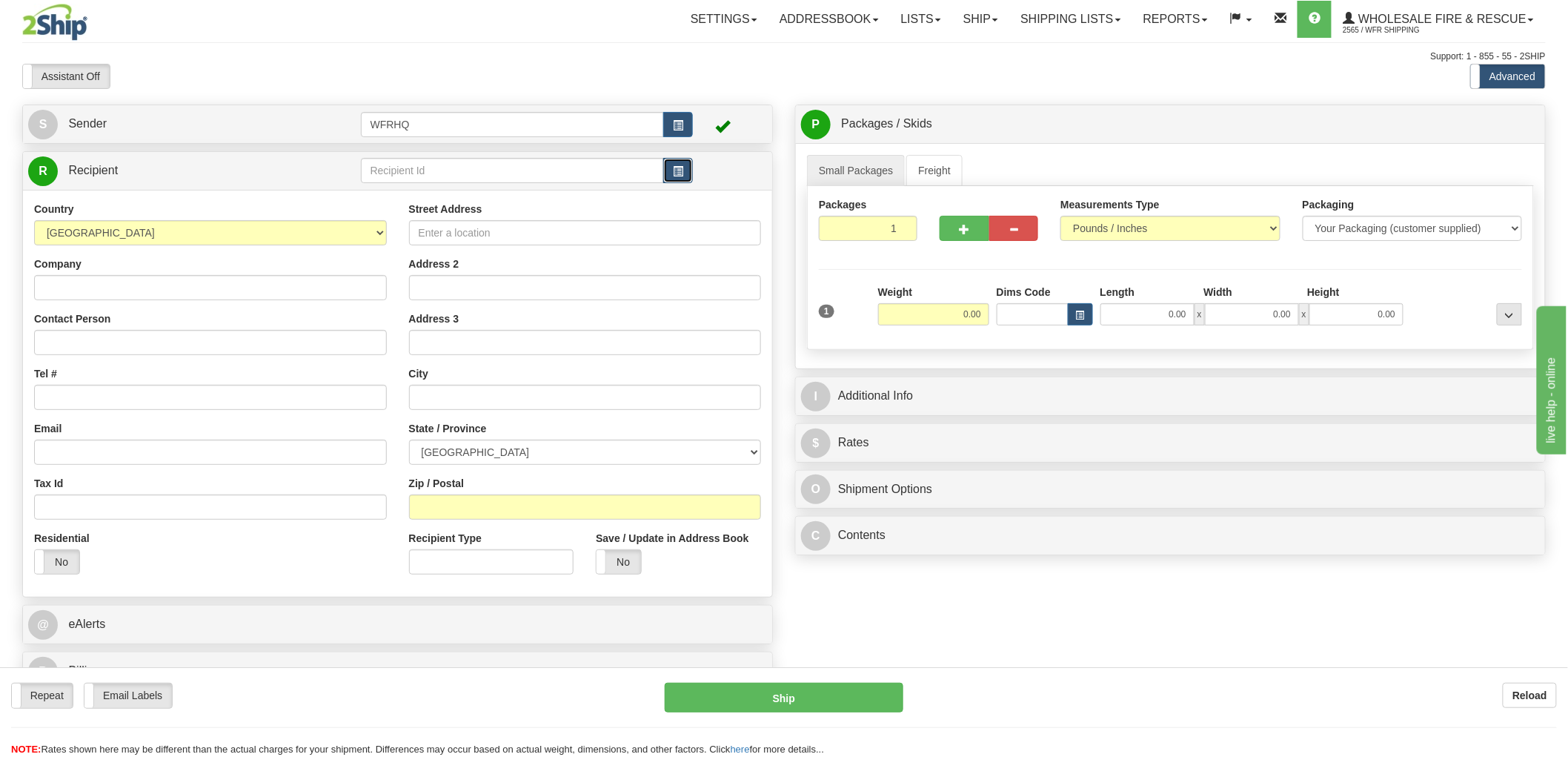
click at [680, 171] on span "button" at bounding box center [678, 171] width 11 height 10
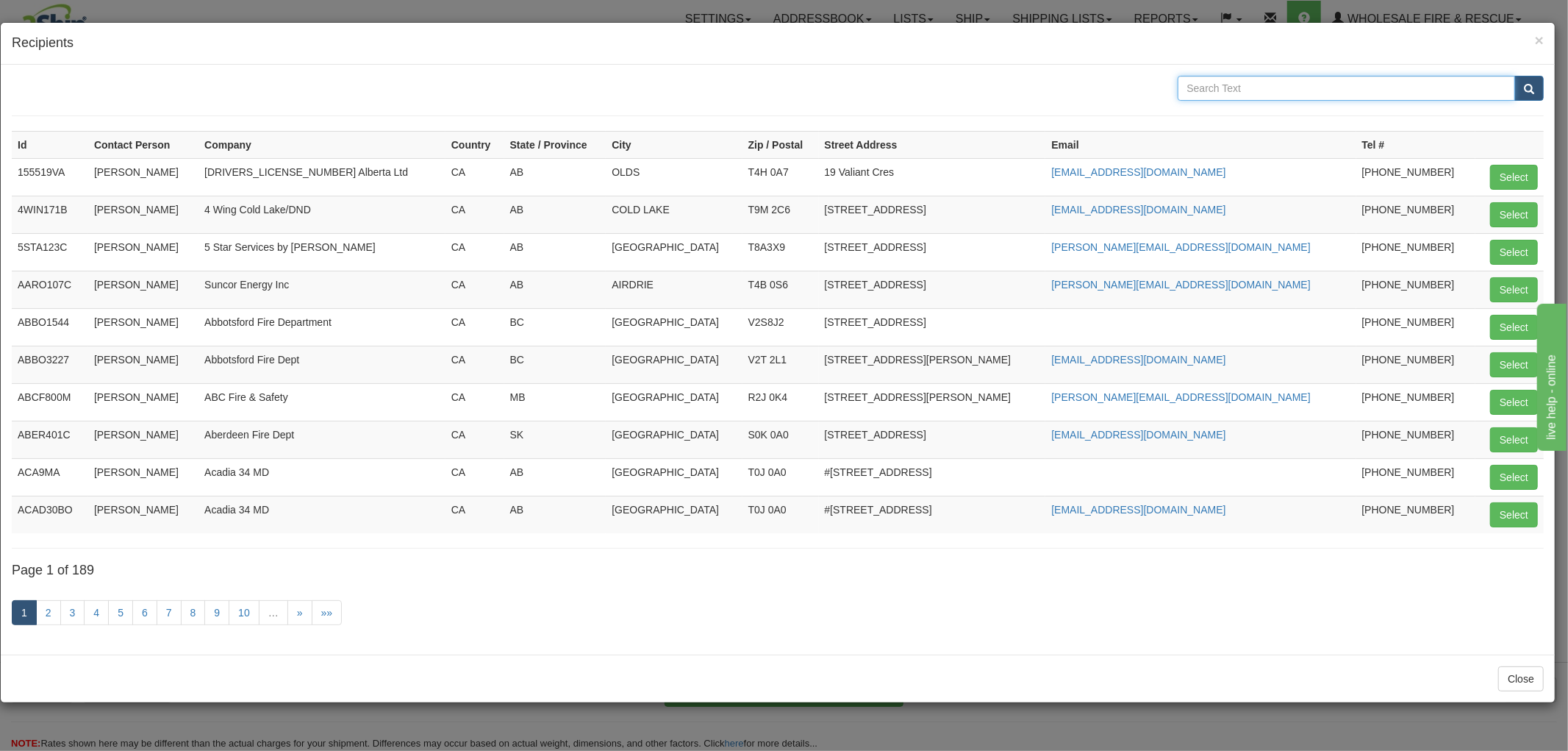
click at [1250, 89] on input "text" at bounding box center [1347, 89] width 338 height 25
type input "30234"
click at [1515, 76] on button "submit" at bounding box center [1529, 89] width 29 height 25
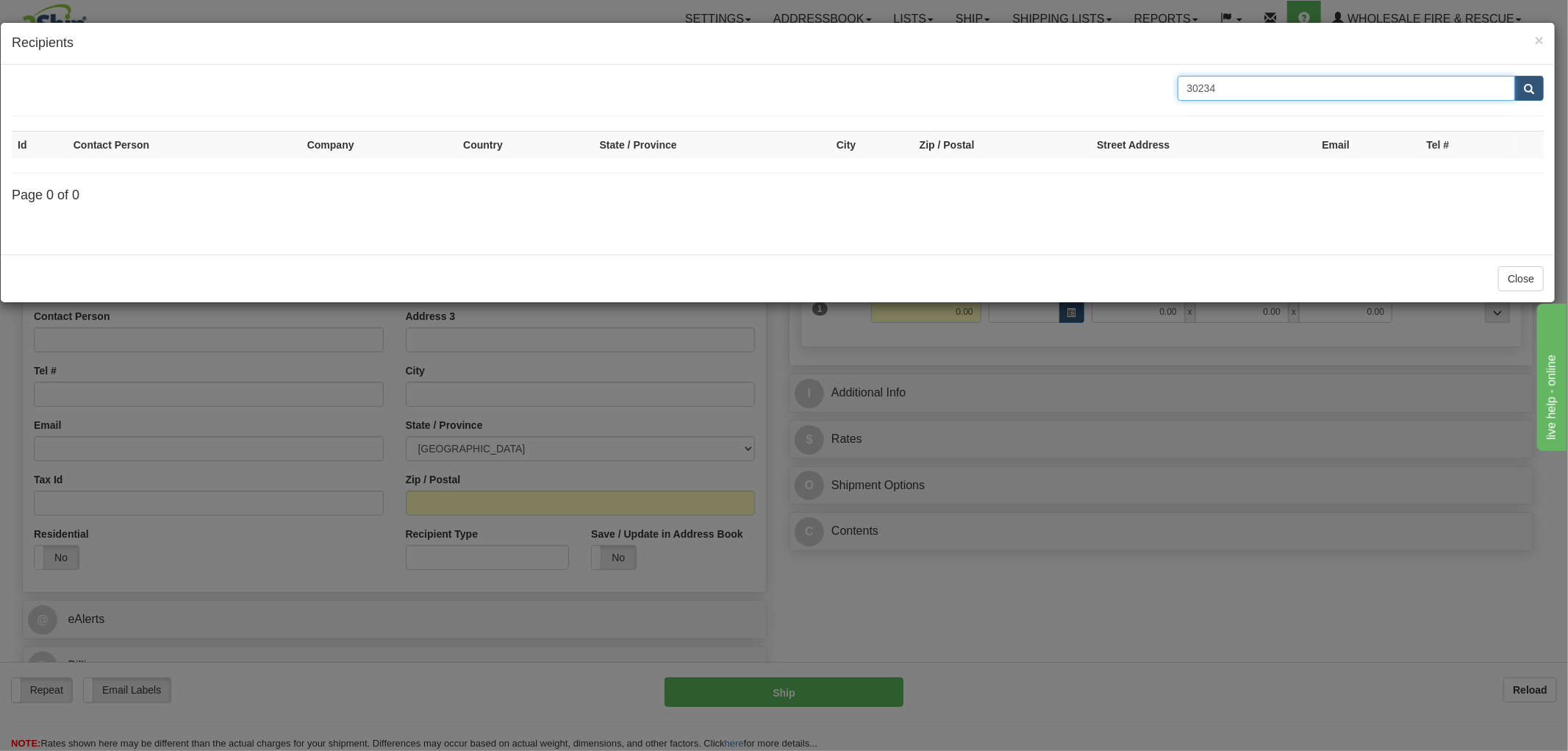
drag, startPoint x: 1094, startPoint y: 97, endPoint x: 987, endPoint y: 104, distance: 107.2
click at [987, 104] on form "30234" at bounding box center [777, 97] width 1533 height 41
click at [1272, 82] on input "text" at bounding box center [1347, 89] width 338 height 25
type input "B"
click at [1279, 93] on input "B" at bounding box center [1347, 89] width 338 height 25
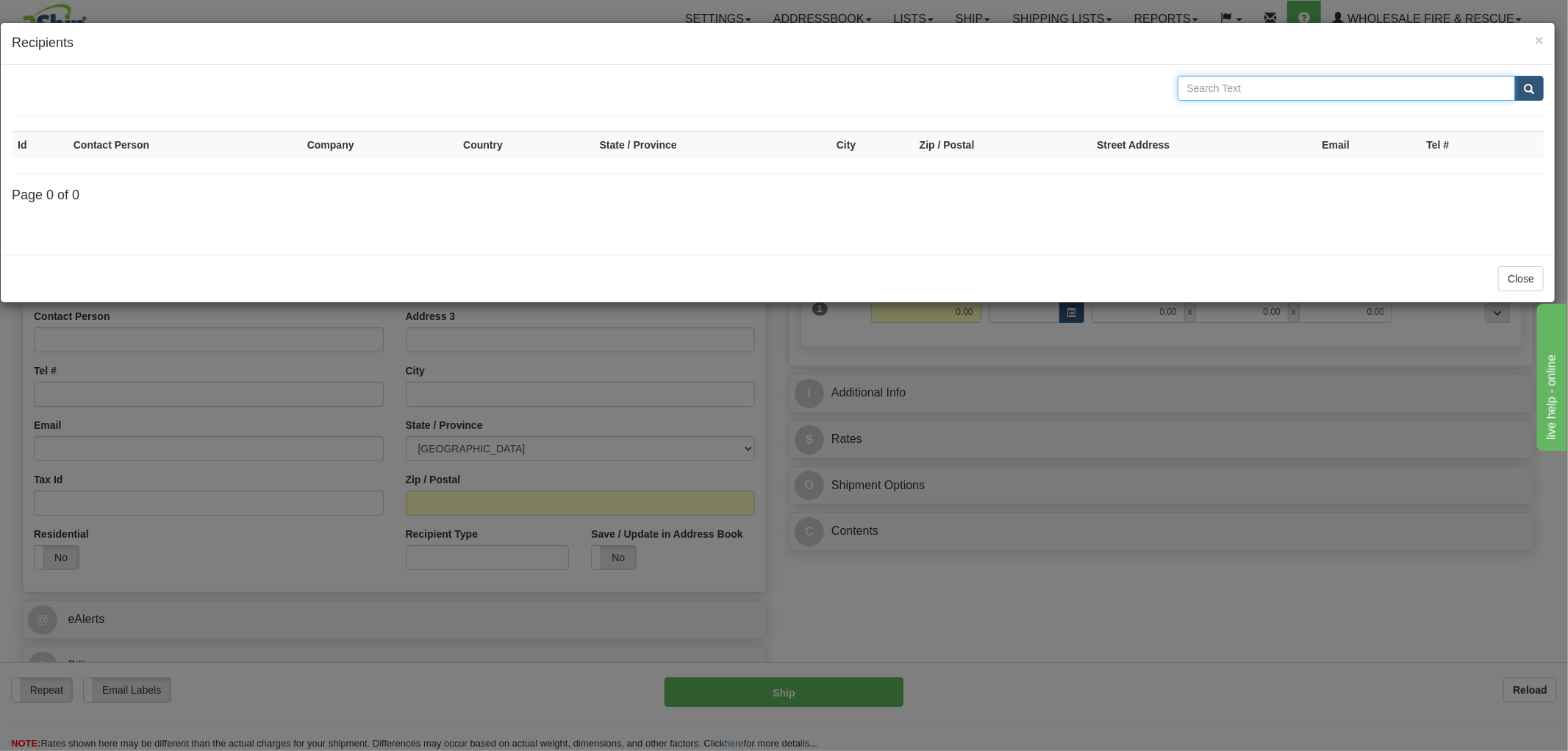
click at [1240, 89] on input "text" at bounding box center [1347, 89] width 338 height 25
type input "Just"
click at [1515, 76] on button "submit" at bounding box center [1529, 89] width 29 height 25
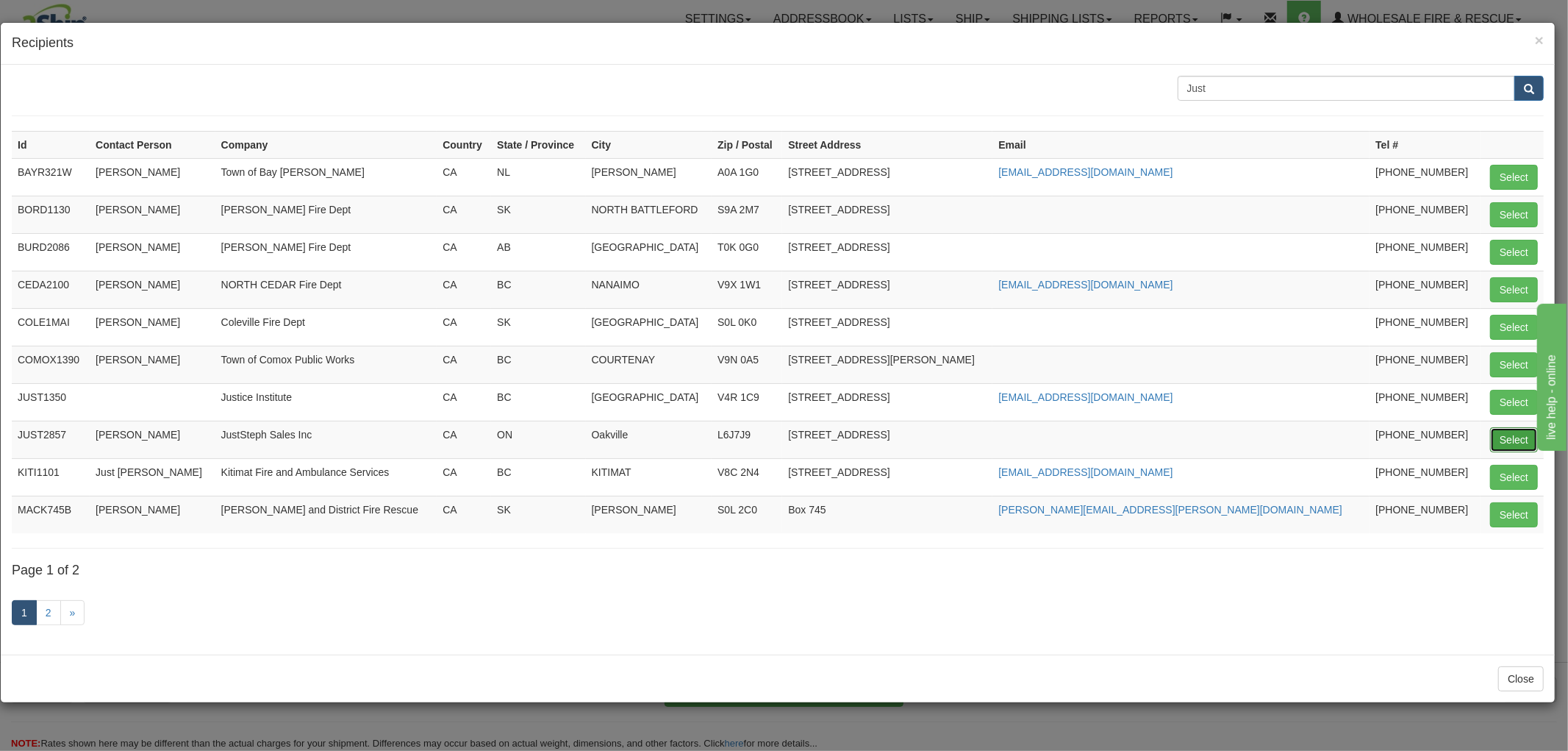
click at [1502, 438] on button "Select" at bounding box center [1514, 439] width 48 height 25
type input "JUST2857"
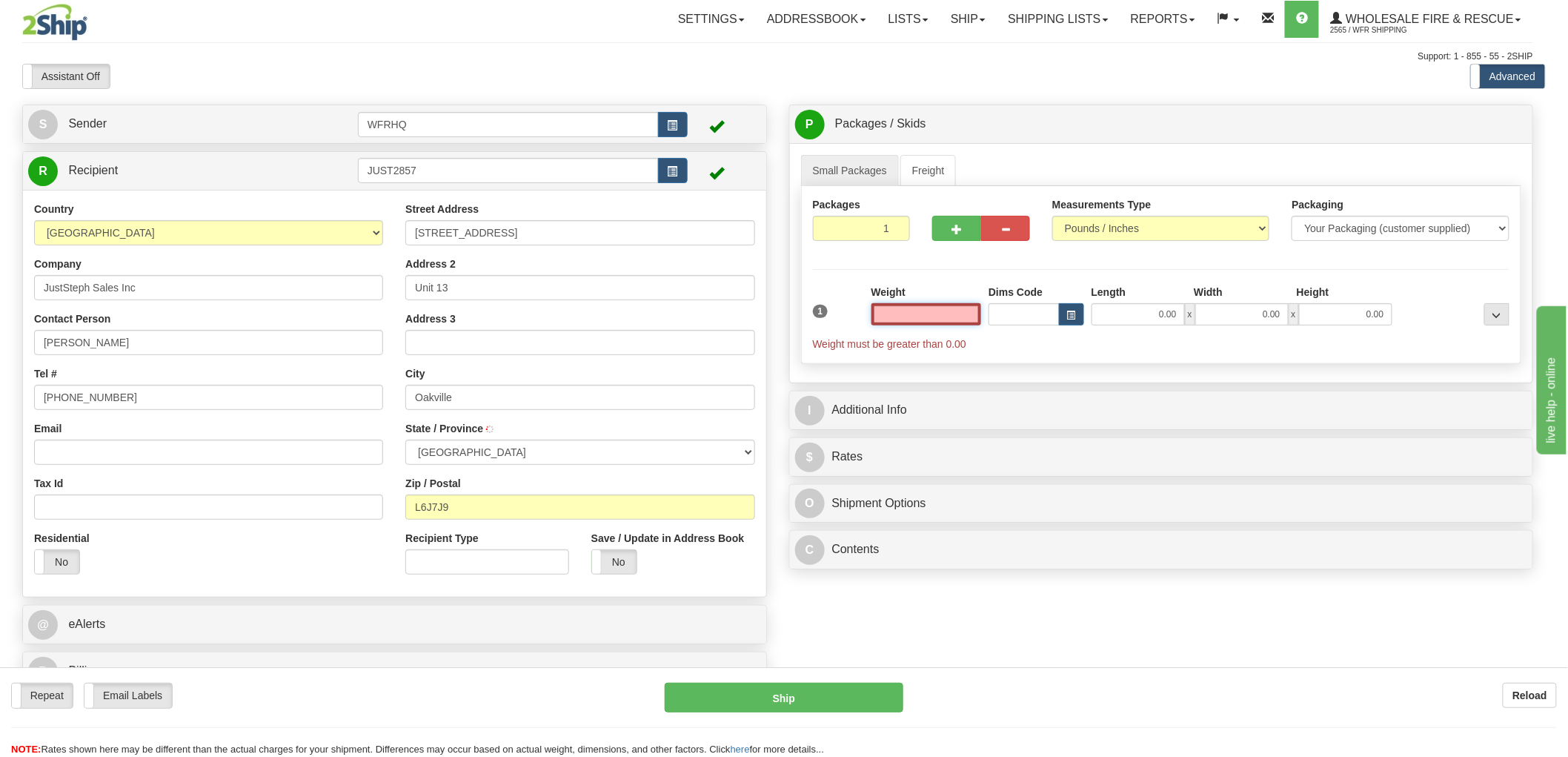
type input "OAKVILLE"
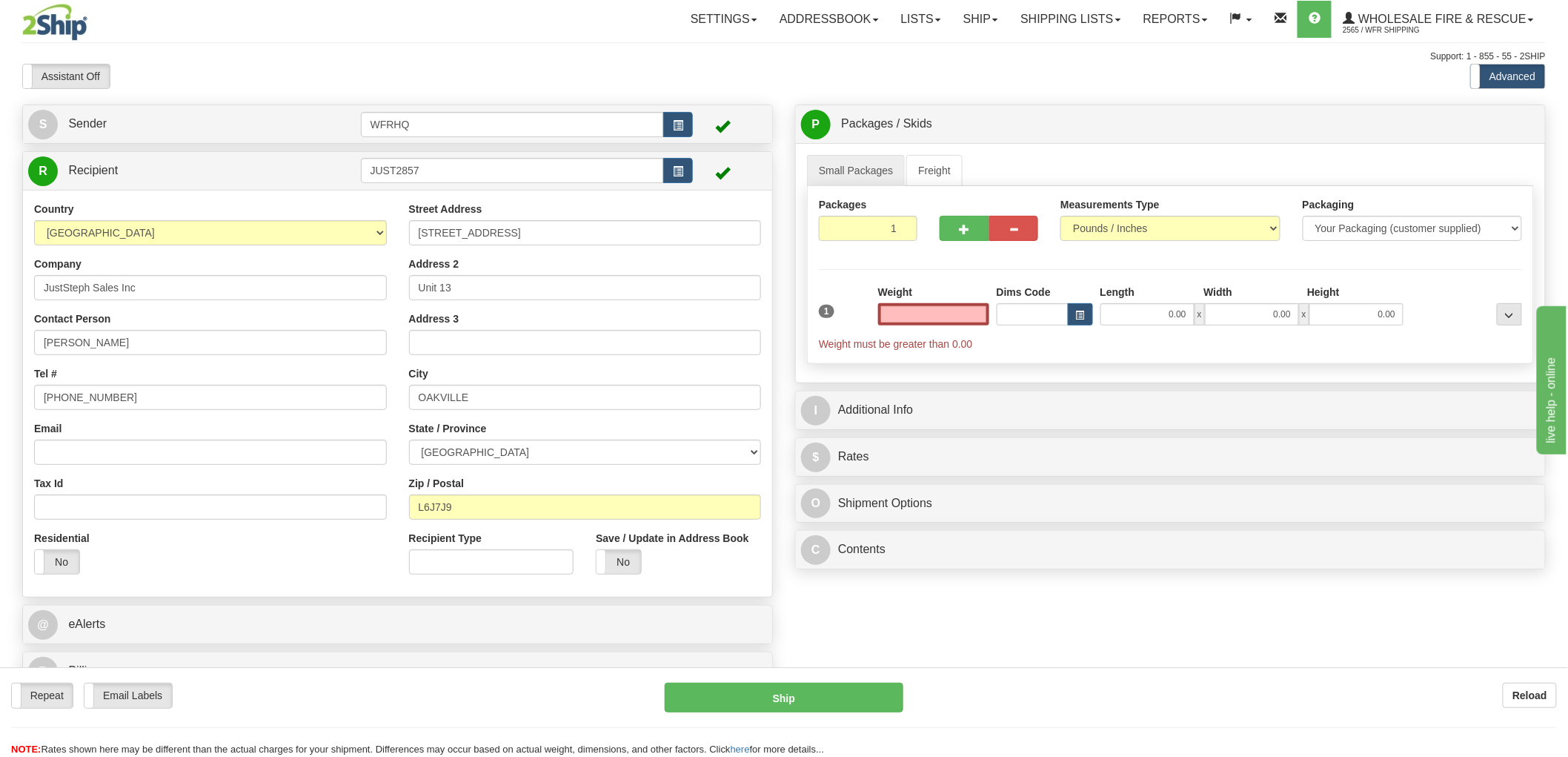
type input "0.00"
click at [112, 451] on input "Email" at bounding box center [210, 452] width 353 height 25
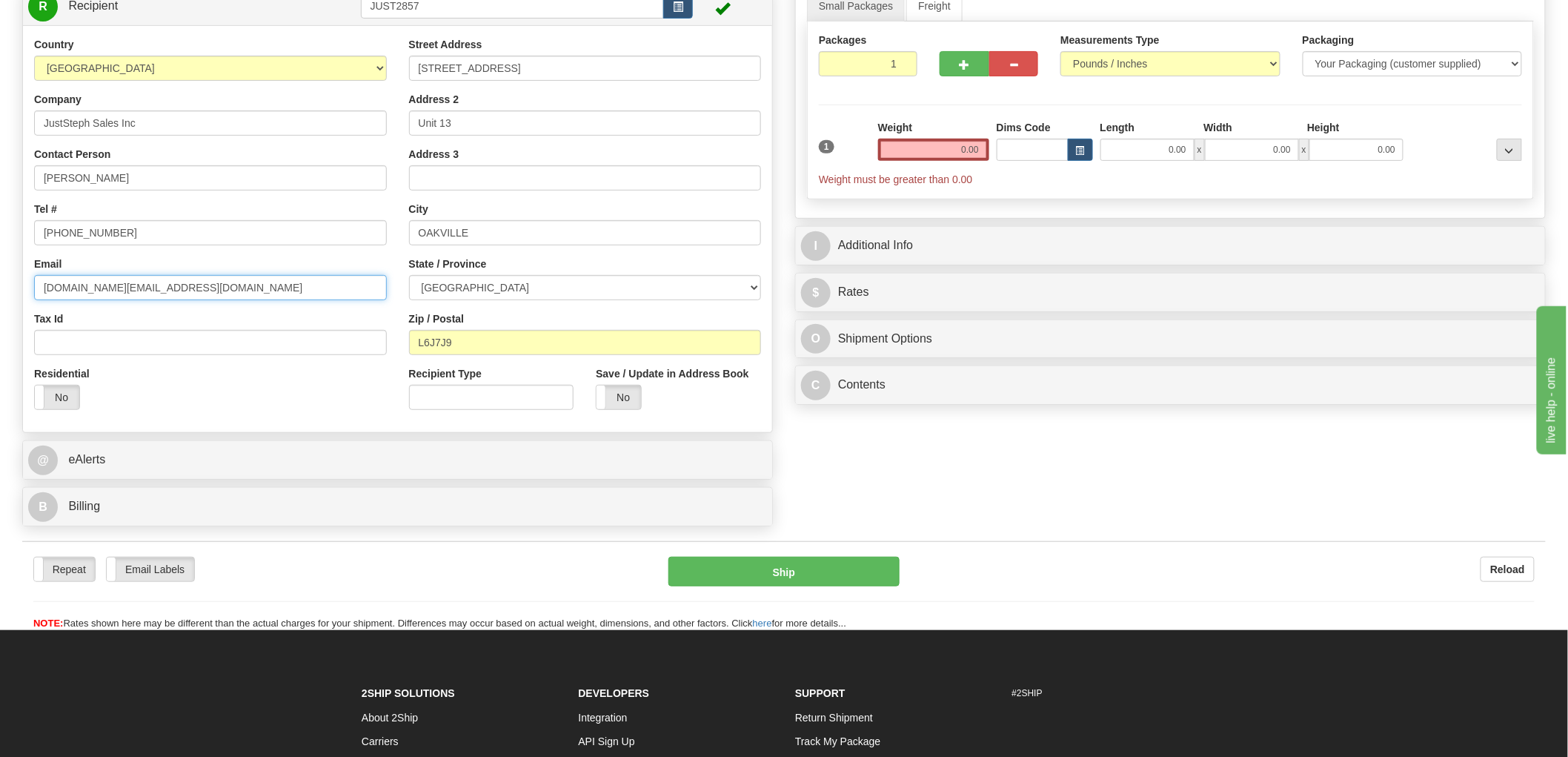
scroll to position [82, 0]
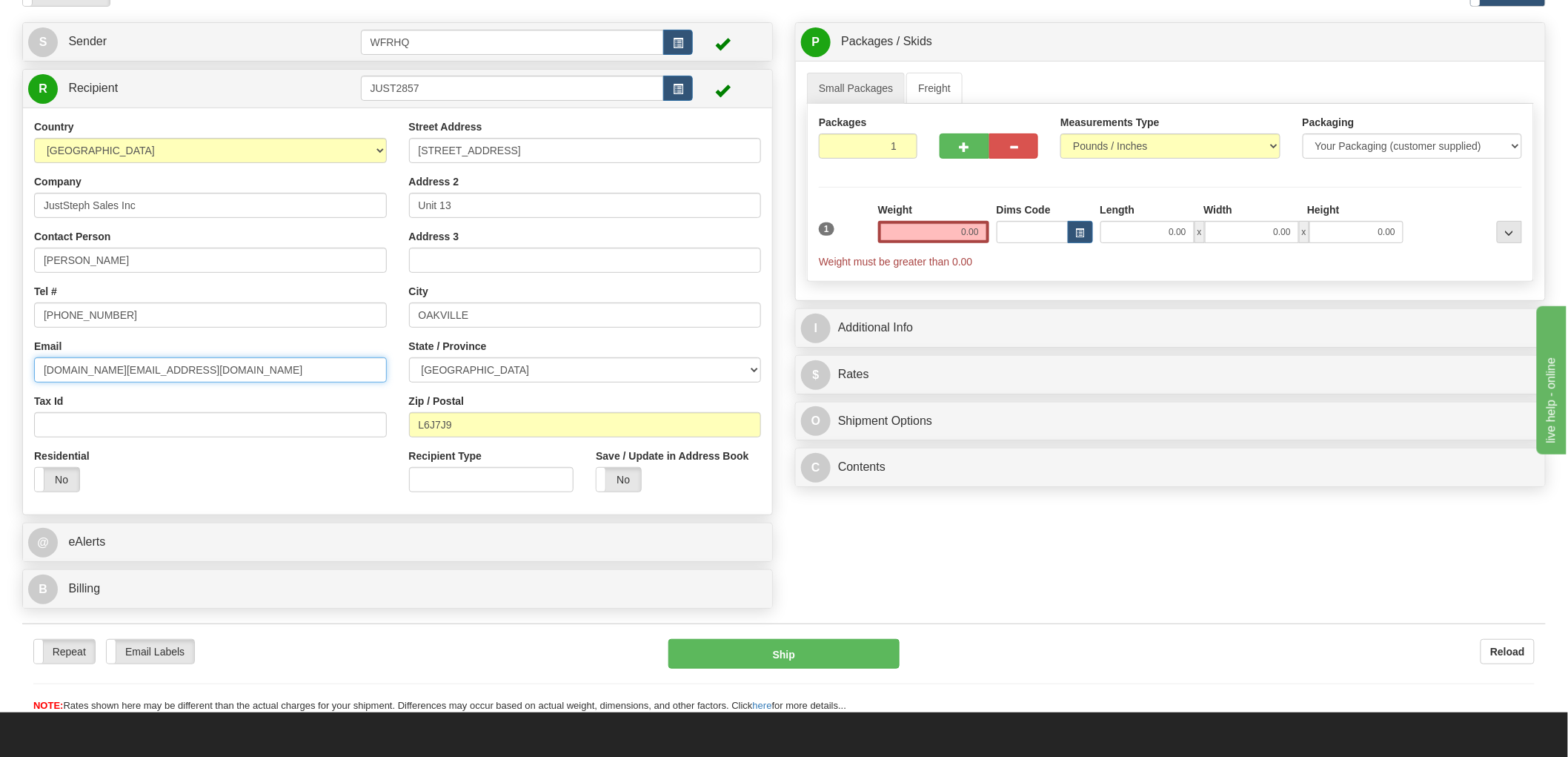
type input "g.day@juststephsales.com"
click at [964, 237] on input "0.00" at bounding box center [933, 231] width 112 height 22
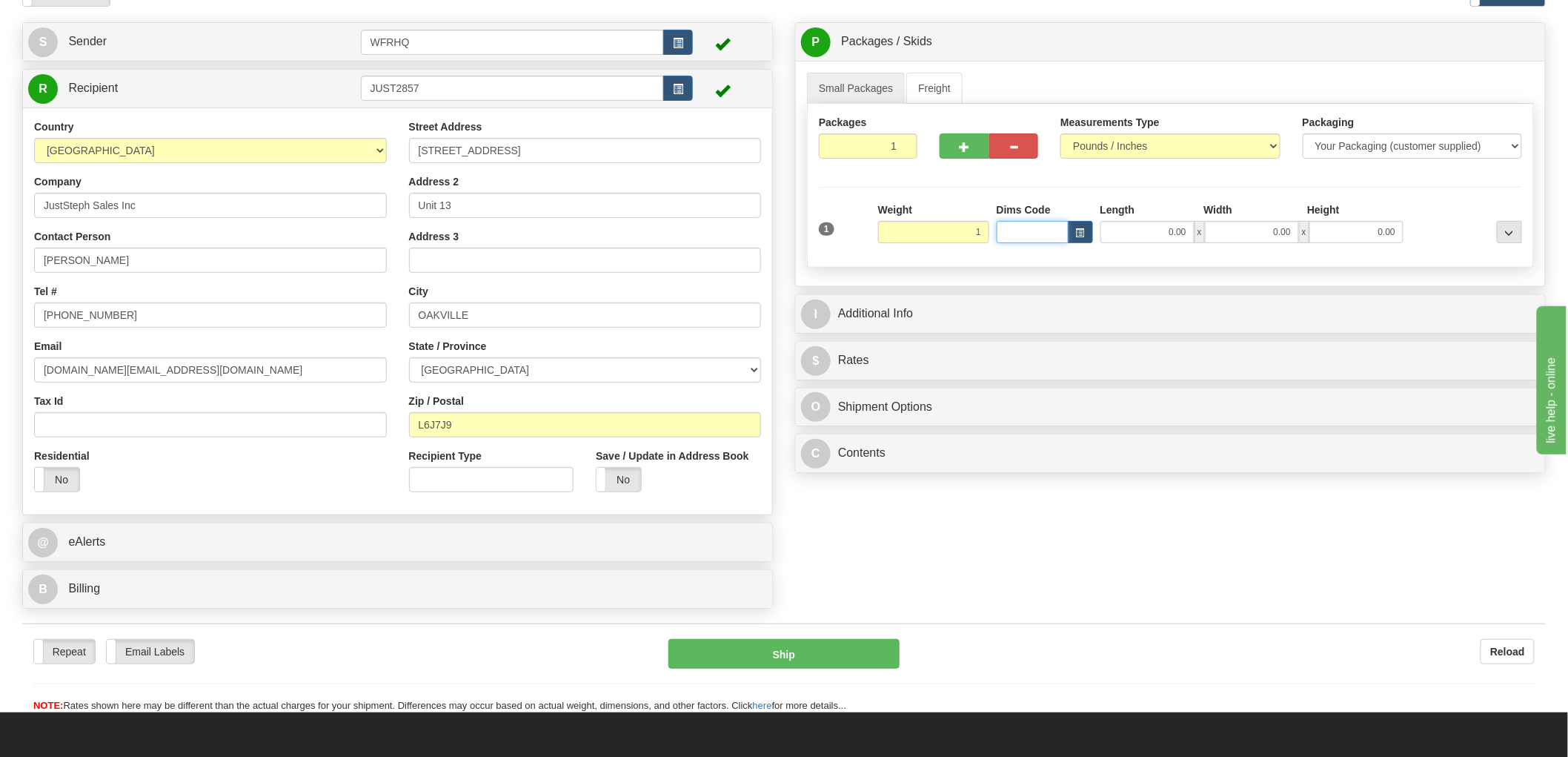
type input "1.00"
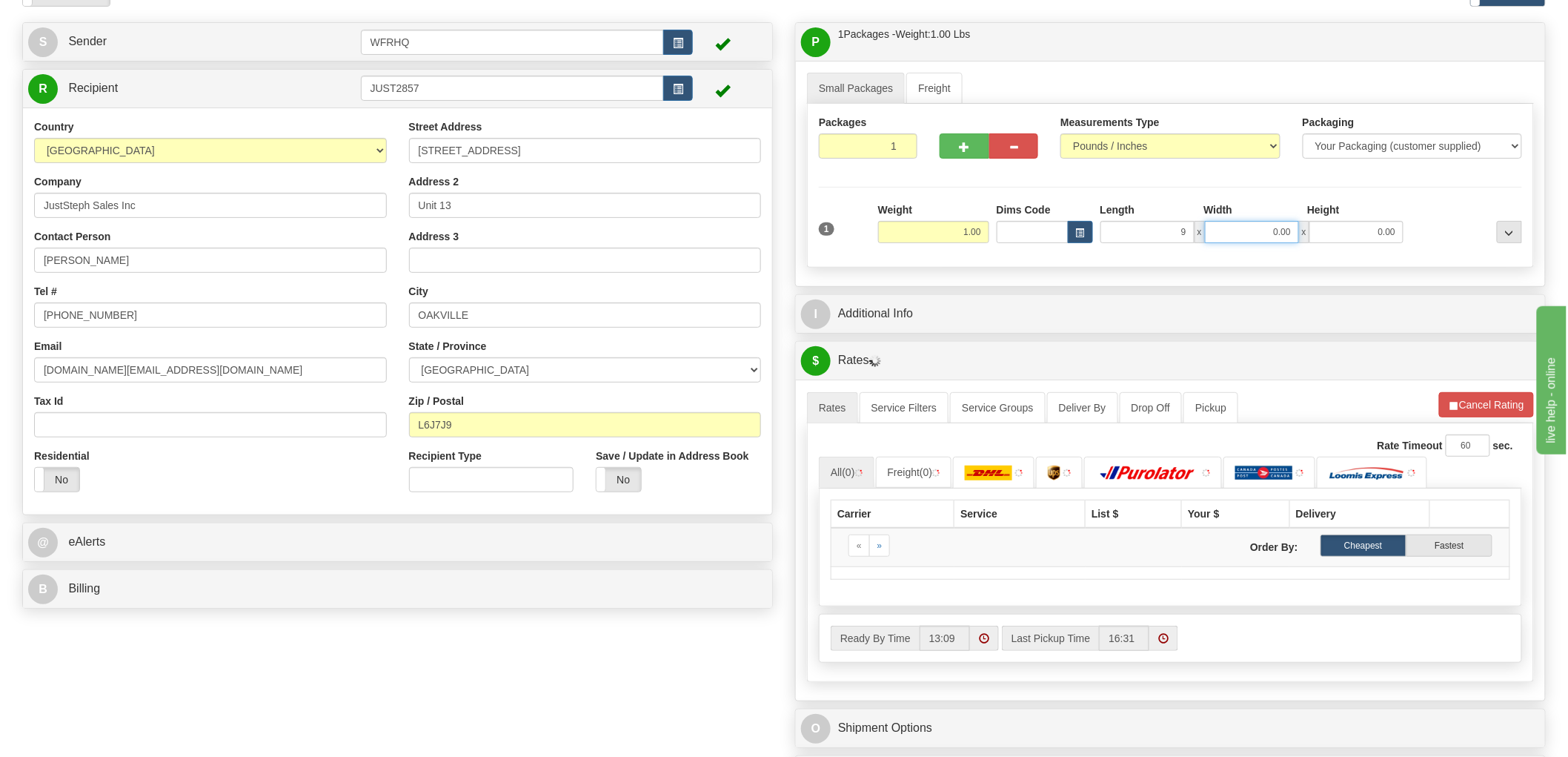
type input "9.00"
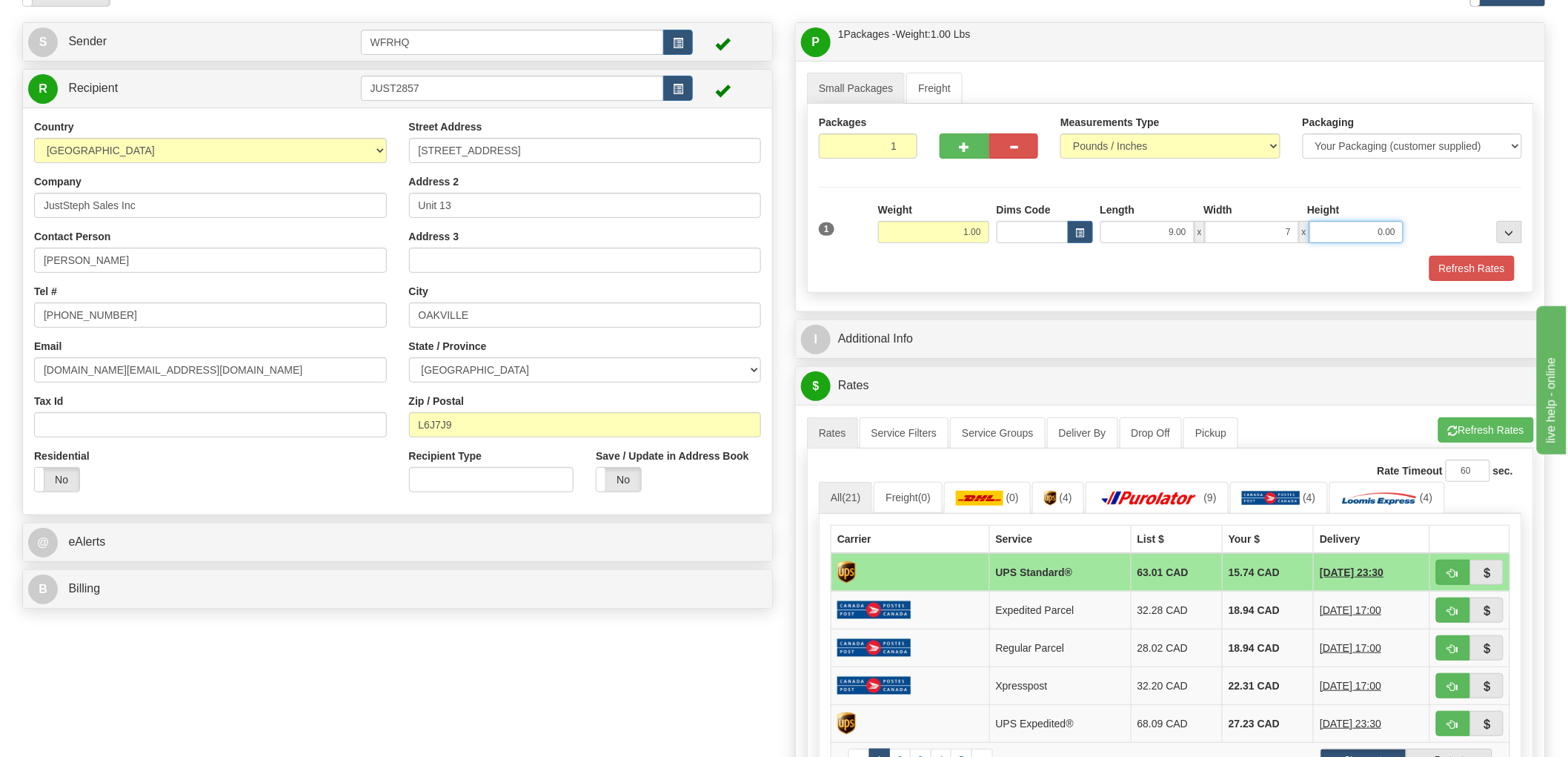
type input "7.00"
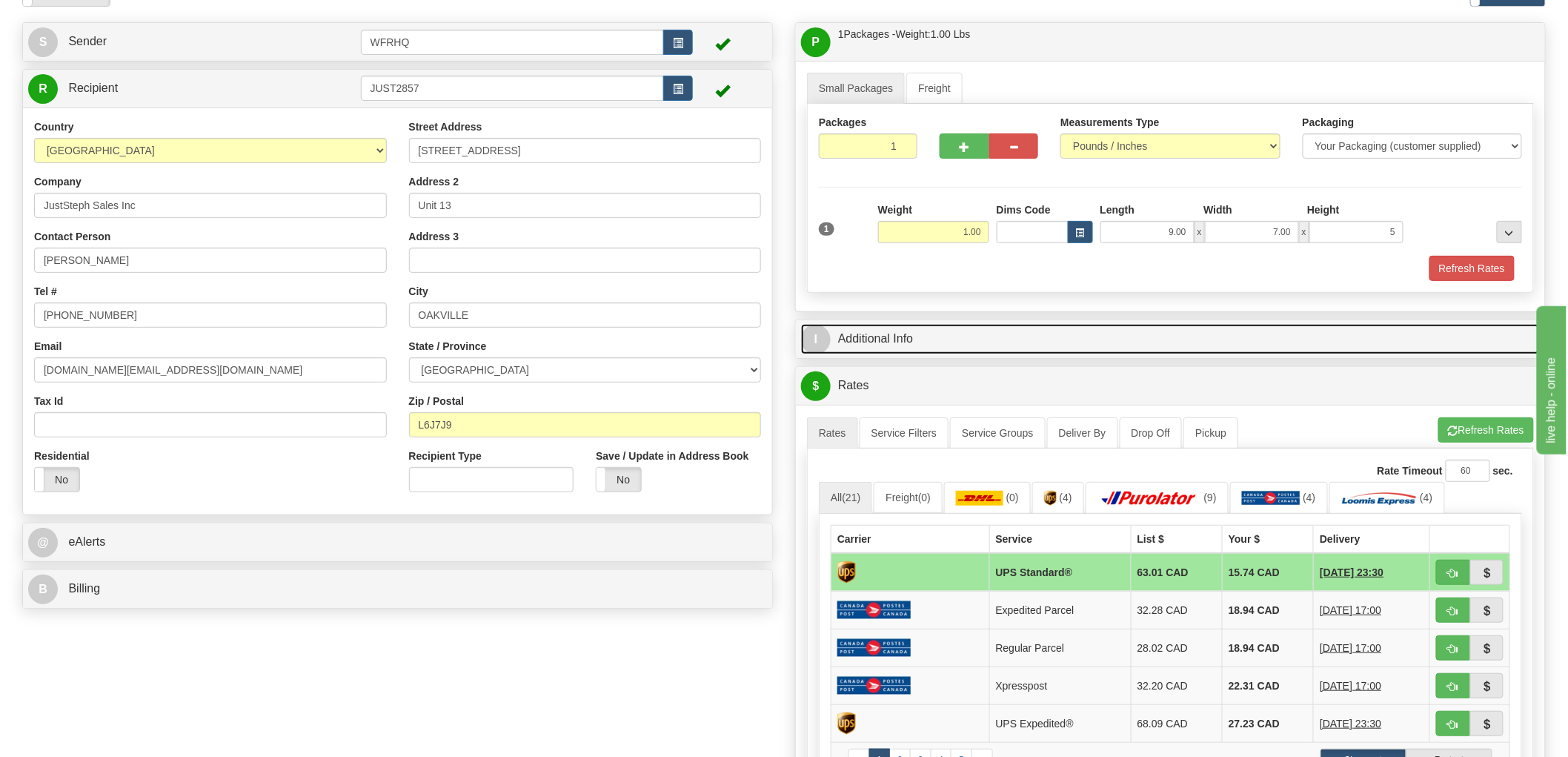
type input "5.00"
click at [884, 343] on link "I Additional Info" at bounding box center [1171, 339] width 739 height 30
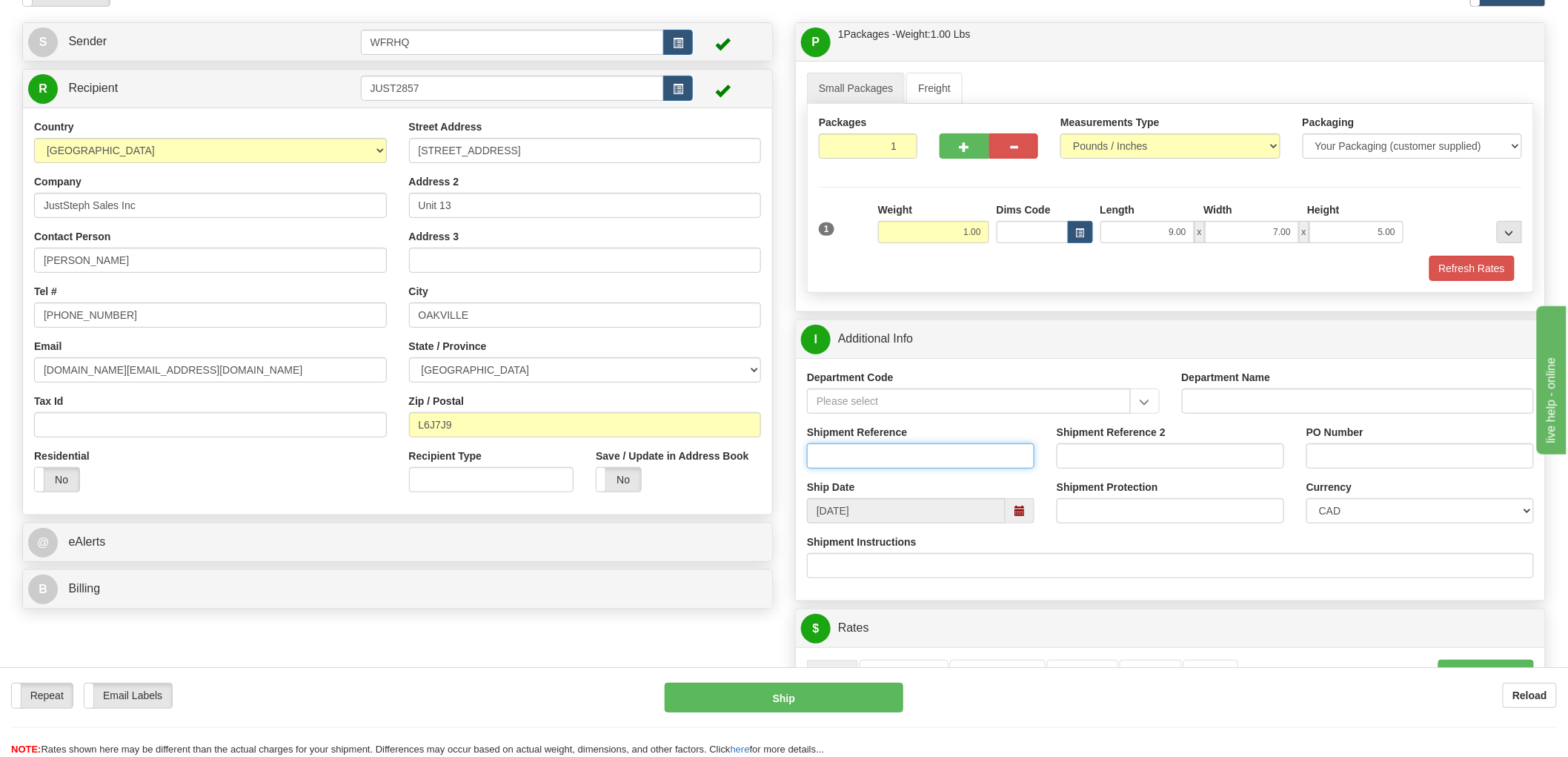
click at [897, 454] on input "Shipment Reference" at bounding box center [920, 456] width 228 height 25
type input "RMA/2025/00261"
click at [1373, 453] on input "PO Number" at bounding box center [1420, 456] width 228 height 25
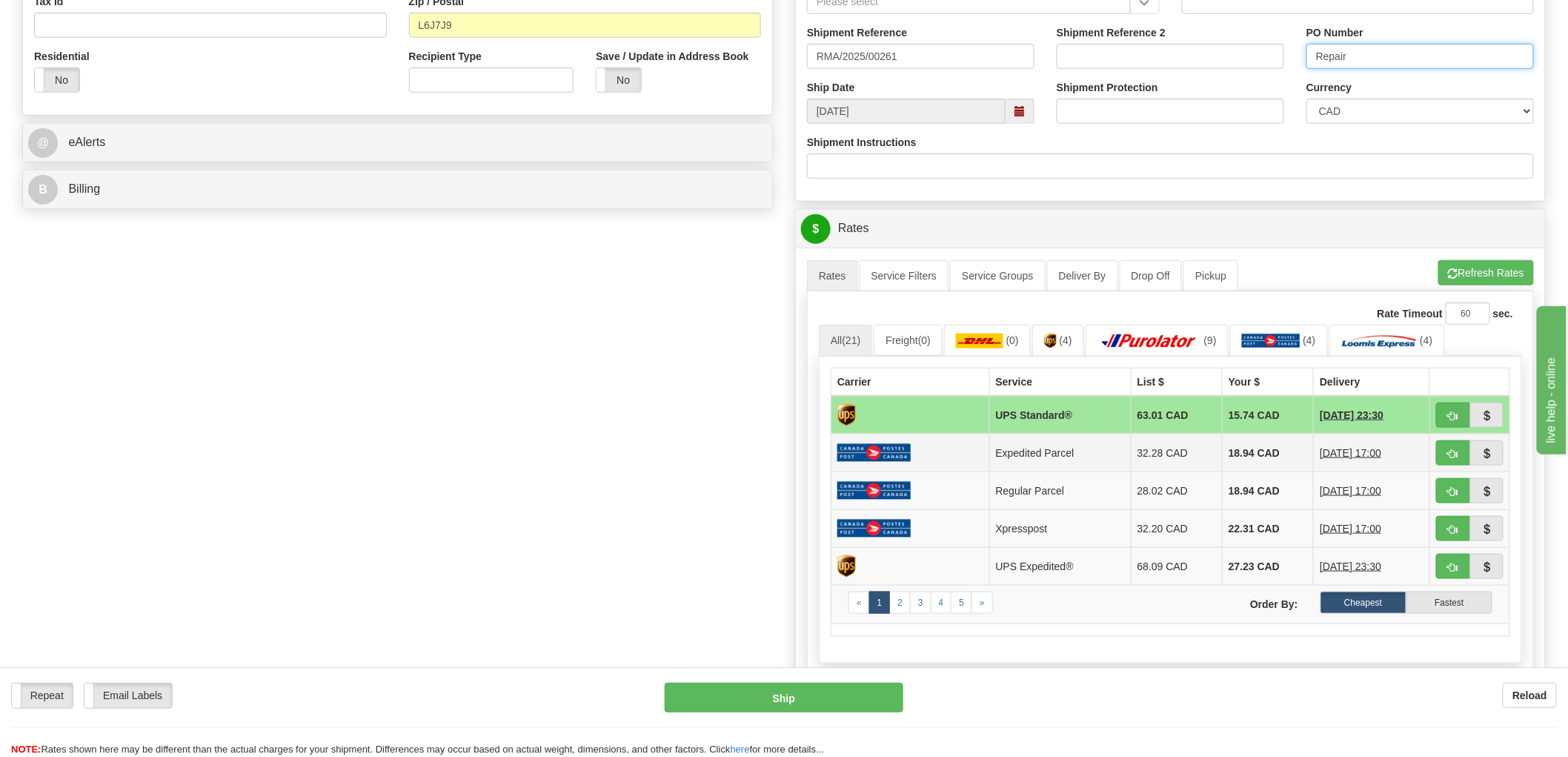
scroll to position [494, 0]
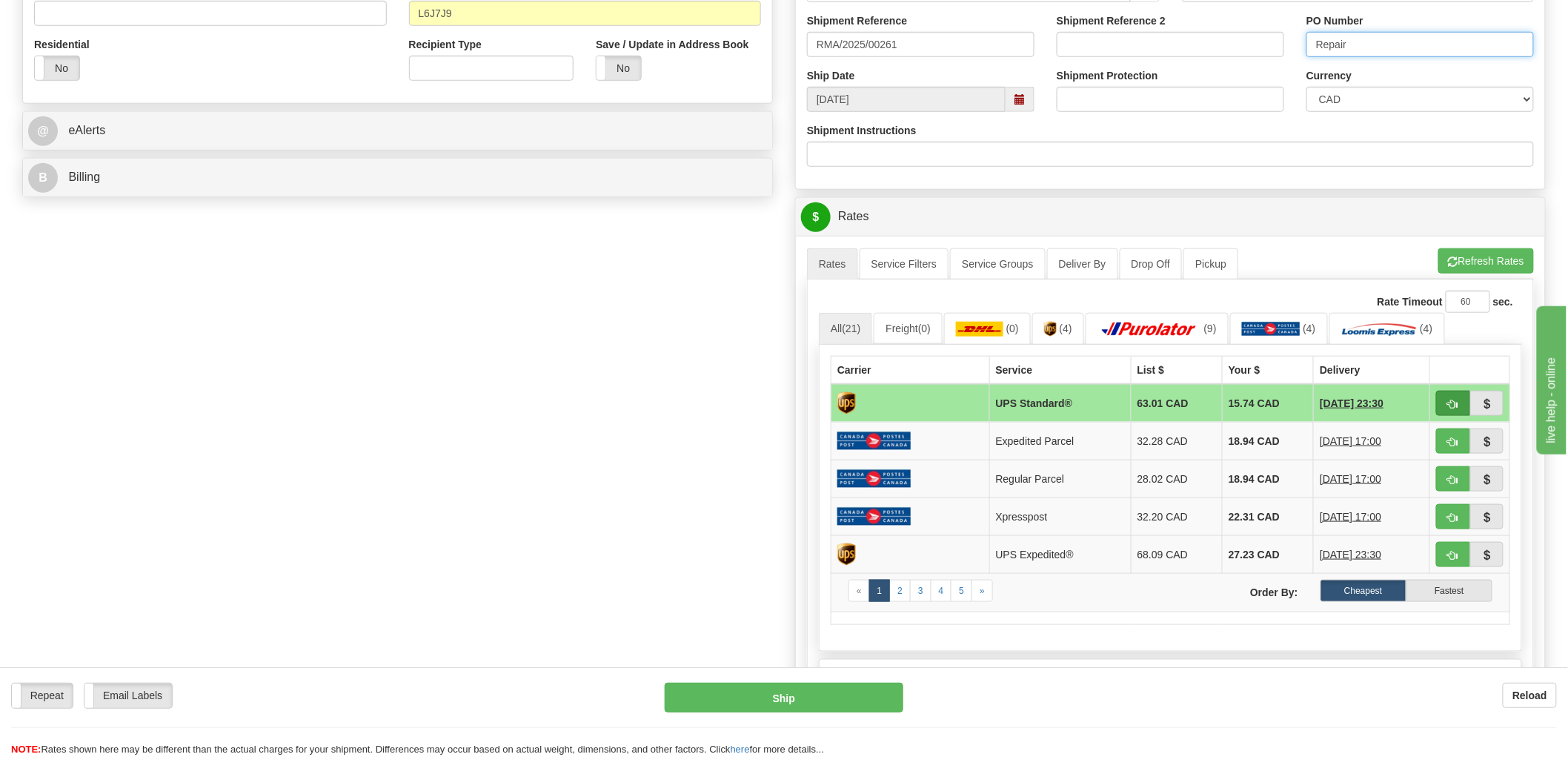
type input "Repair"
click at [1448, 409] on span "button" at bounding box center [1454, 404] width 11 height 10
type input "11"
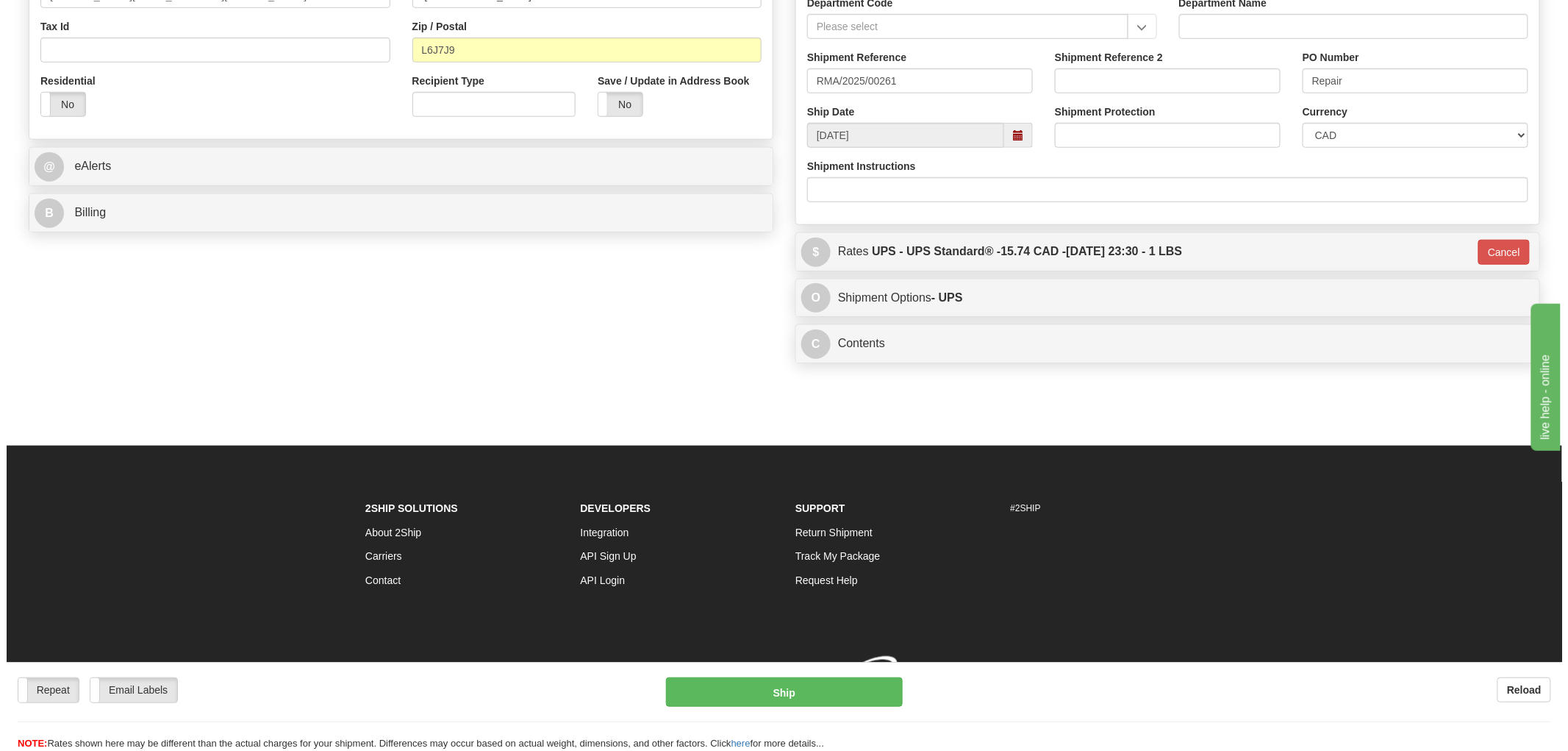
scroll to position [476, 0]
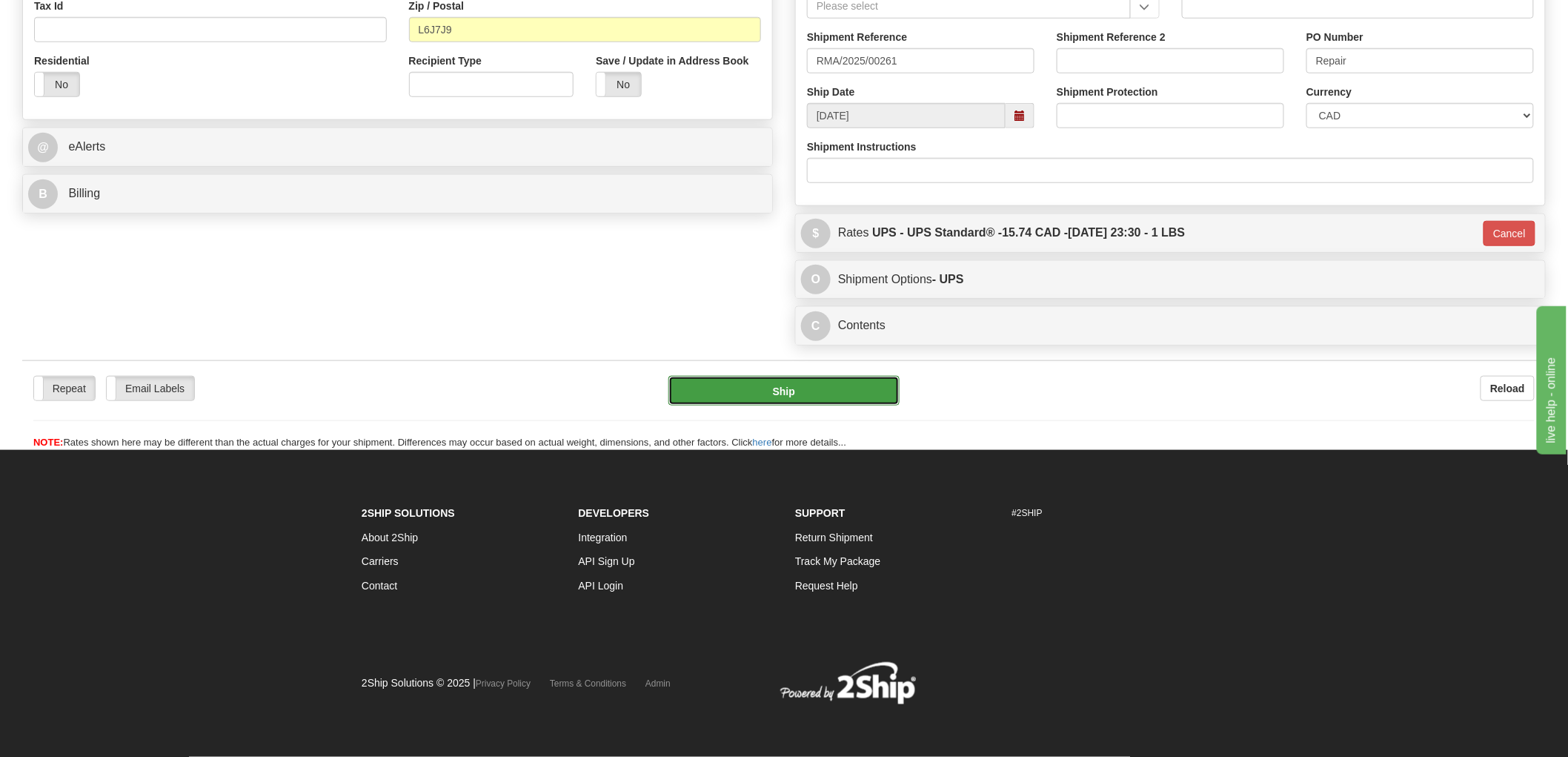
click at [817, 398] on button "Ship" at bounding box center [784, 390] width 232 height 29
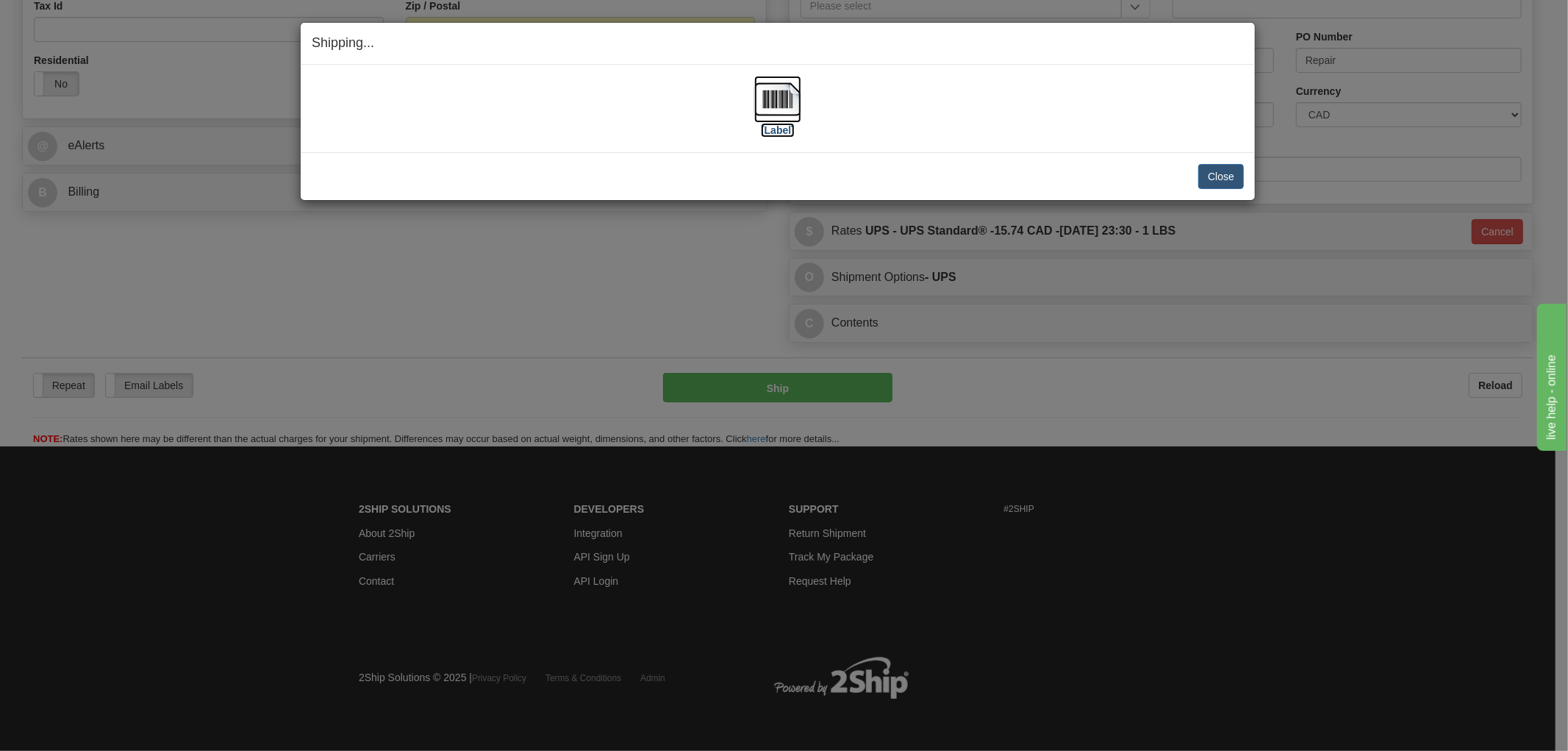
click at [783, 94] on img at bounding box center [777, 99] width 47 height 47
click at [995, 130] on div "[Label]" at bounding box center [777, 109] width 932 height 66
click at [1229, 174] on button "Close" at bounding box center [1221, 176] width 45 height 25
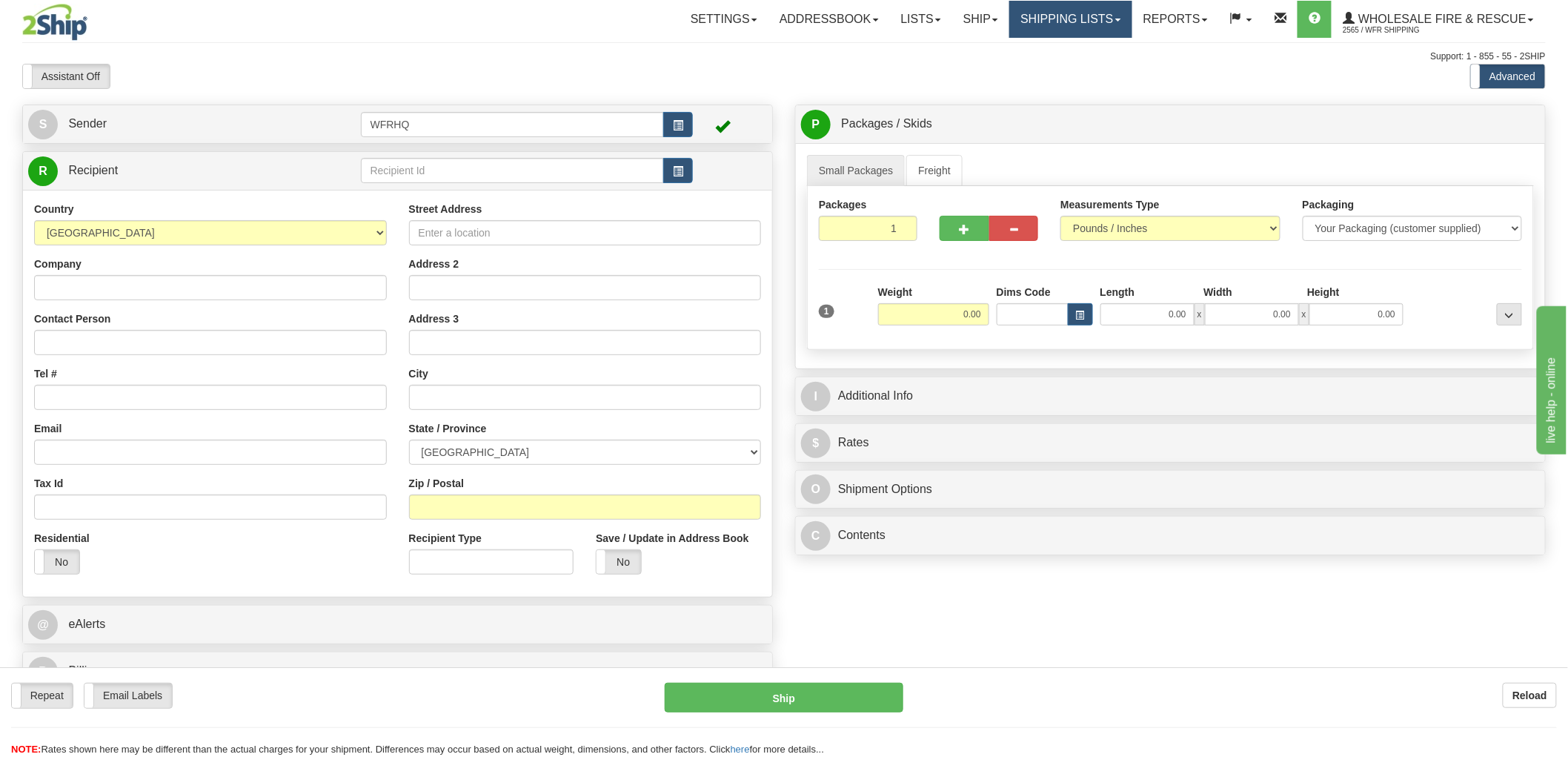
click at [1083, 21] on link "Shipping lists" at bounding box center [1070, 20] width 122 height 37
click at [1061, 67] on span "Search Shipment History" at bounding box center [1059, 71] width 115 height 12
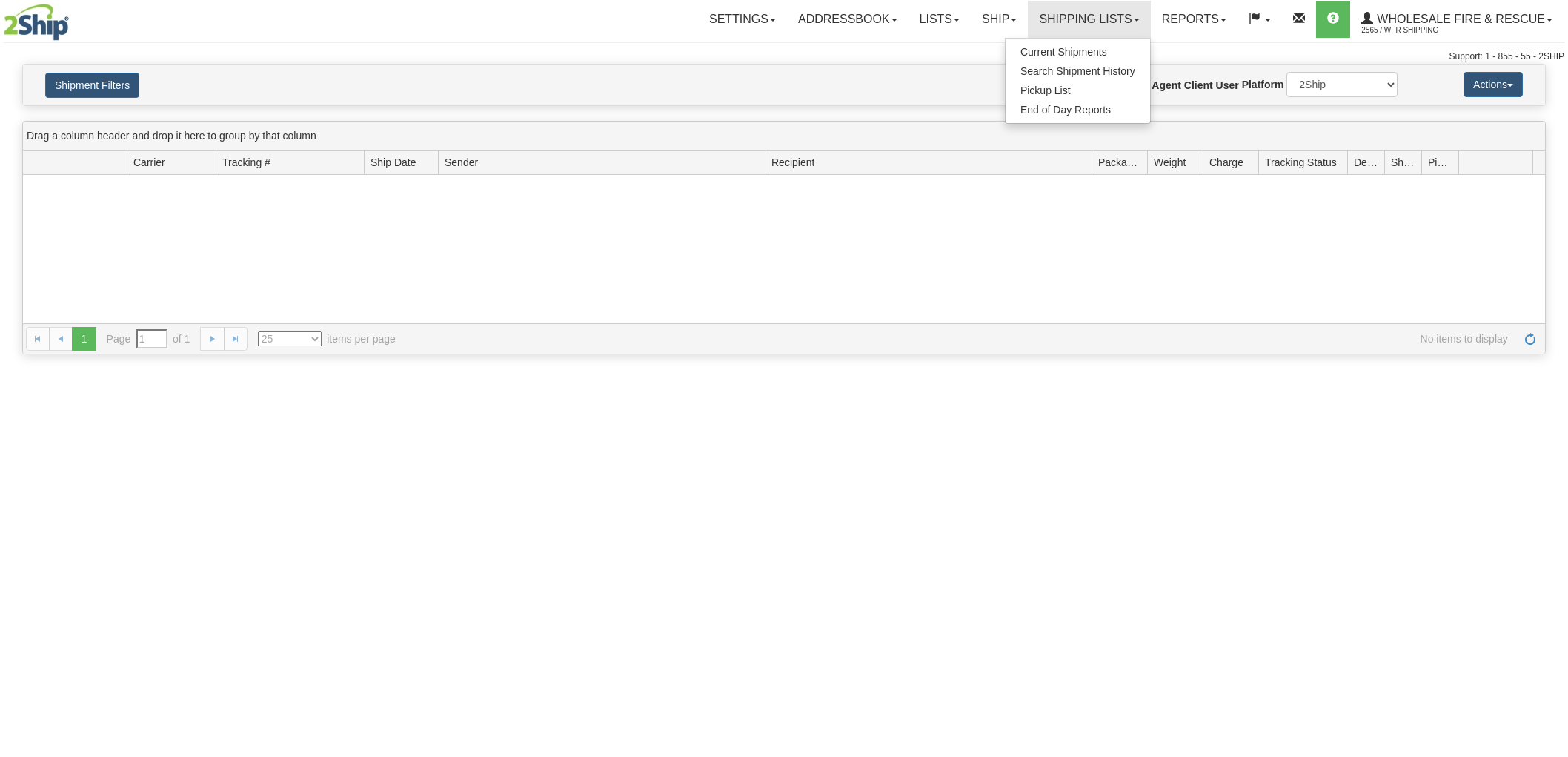
type input "From [DATE] To [DATE]"
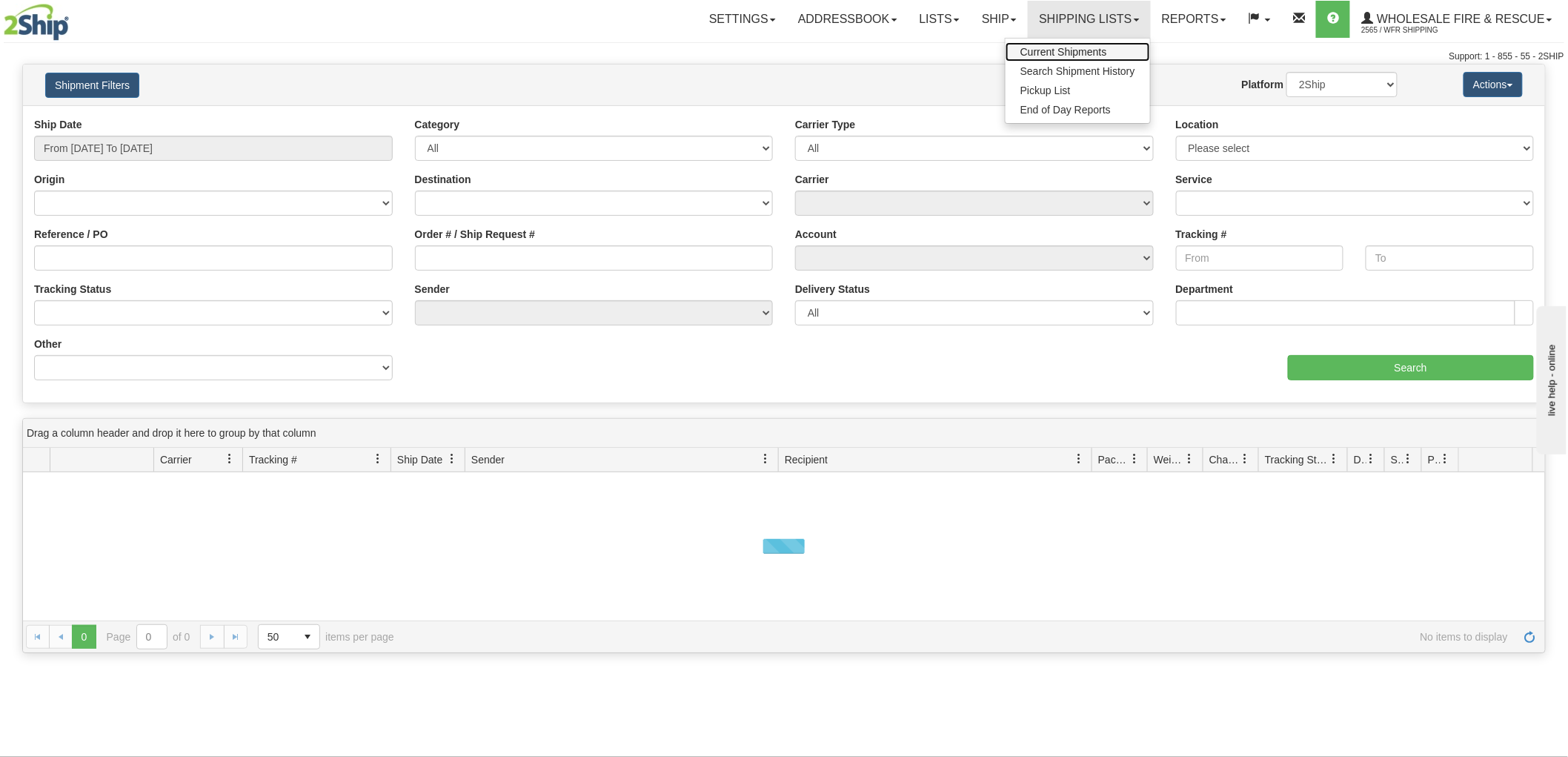
click at [1074, 53] on span "Current Shipments" at bounding box center [1064, 51] width 87 height 12
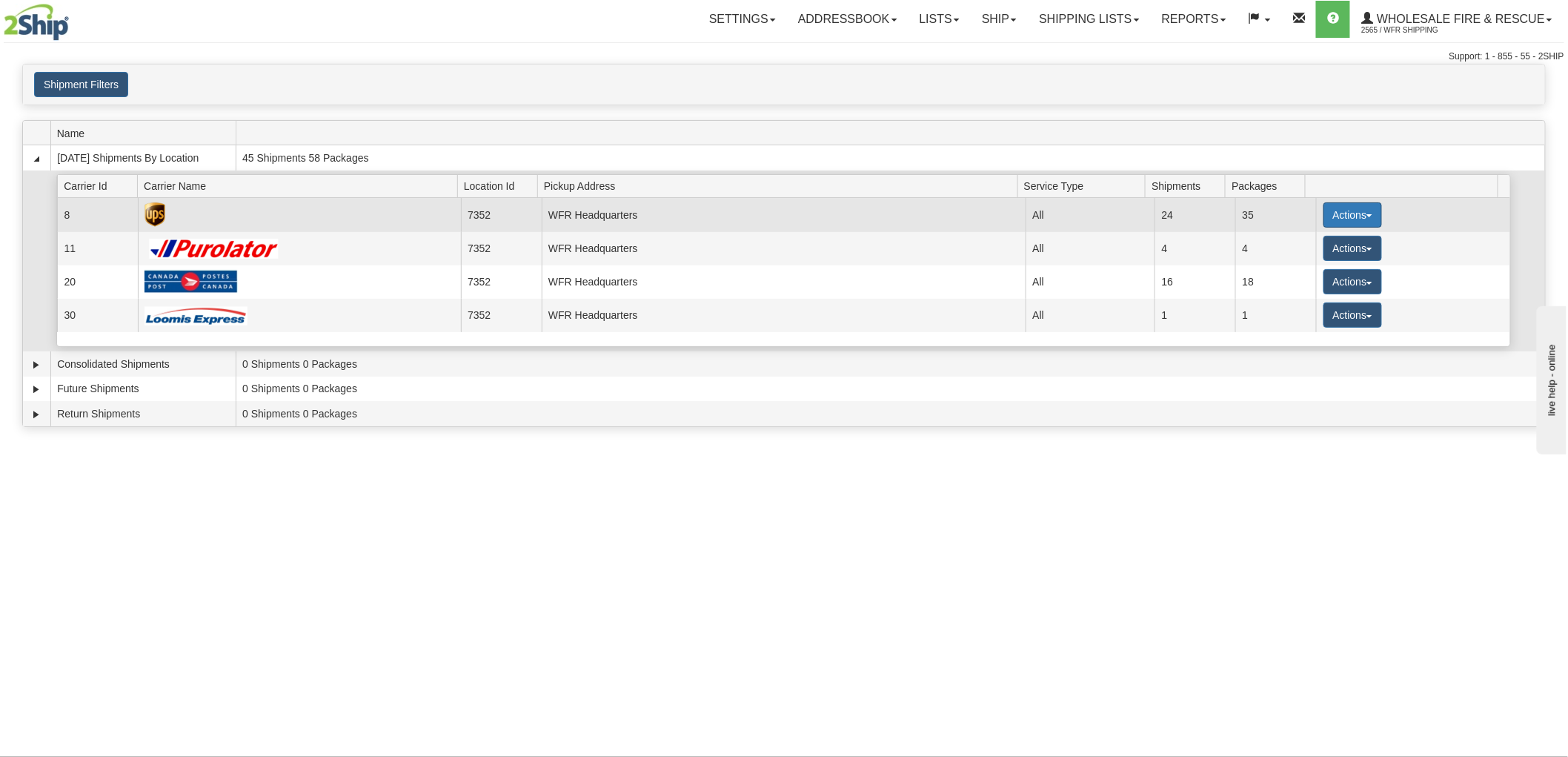
click at [1355, 210] on button "Actions" at bounding box center [1353, 215] width 59 height 25
click at [1325, 238] on link "Details" at bounding box center [1322, 244] width 119 height 20
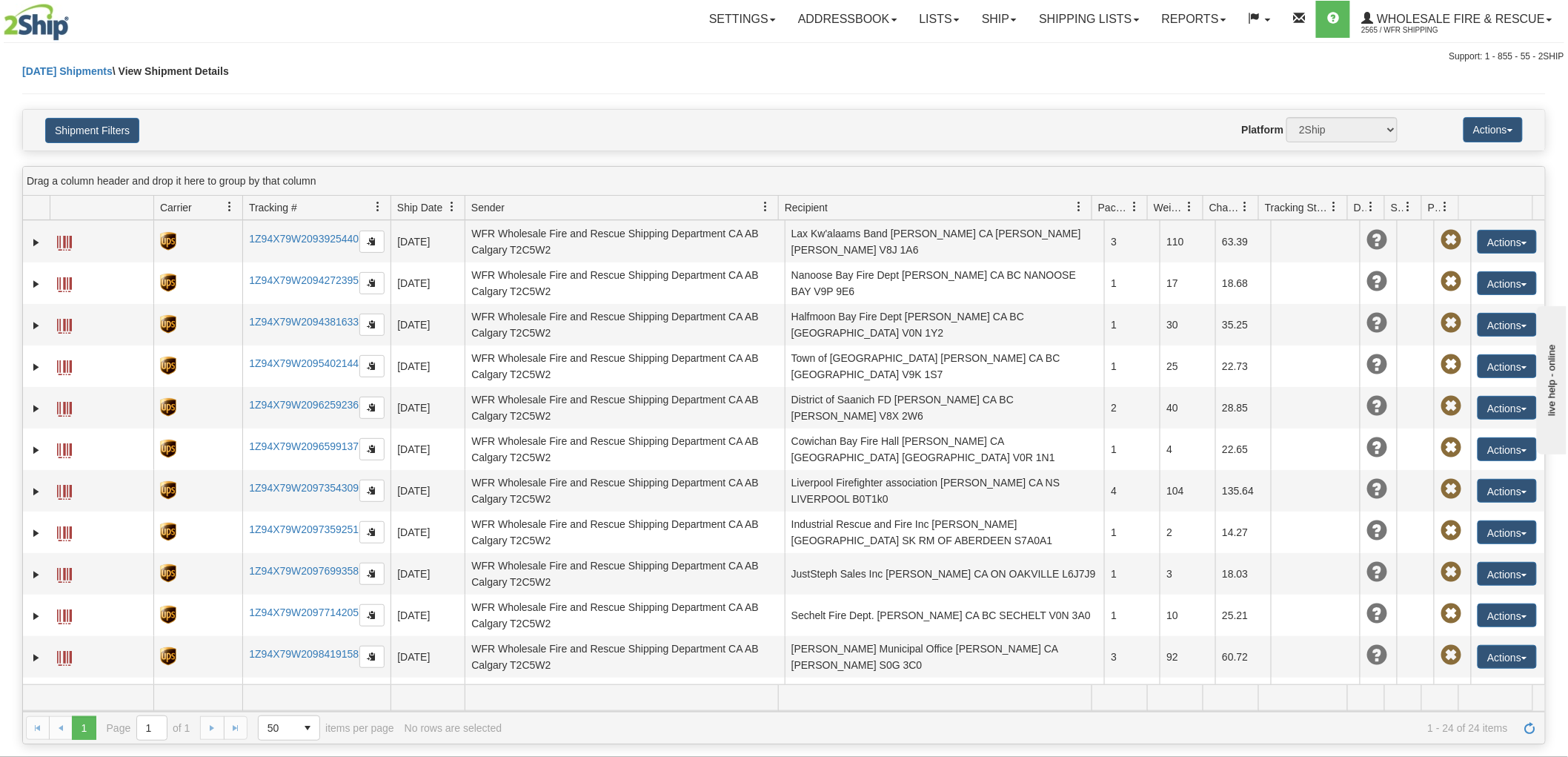
scroll to position [329, 0]
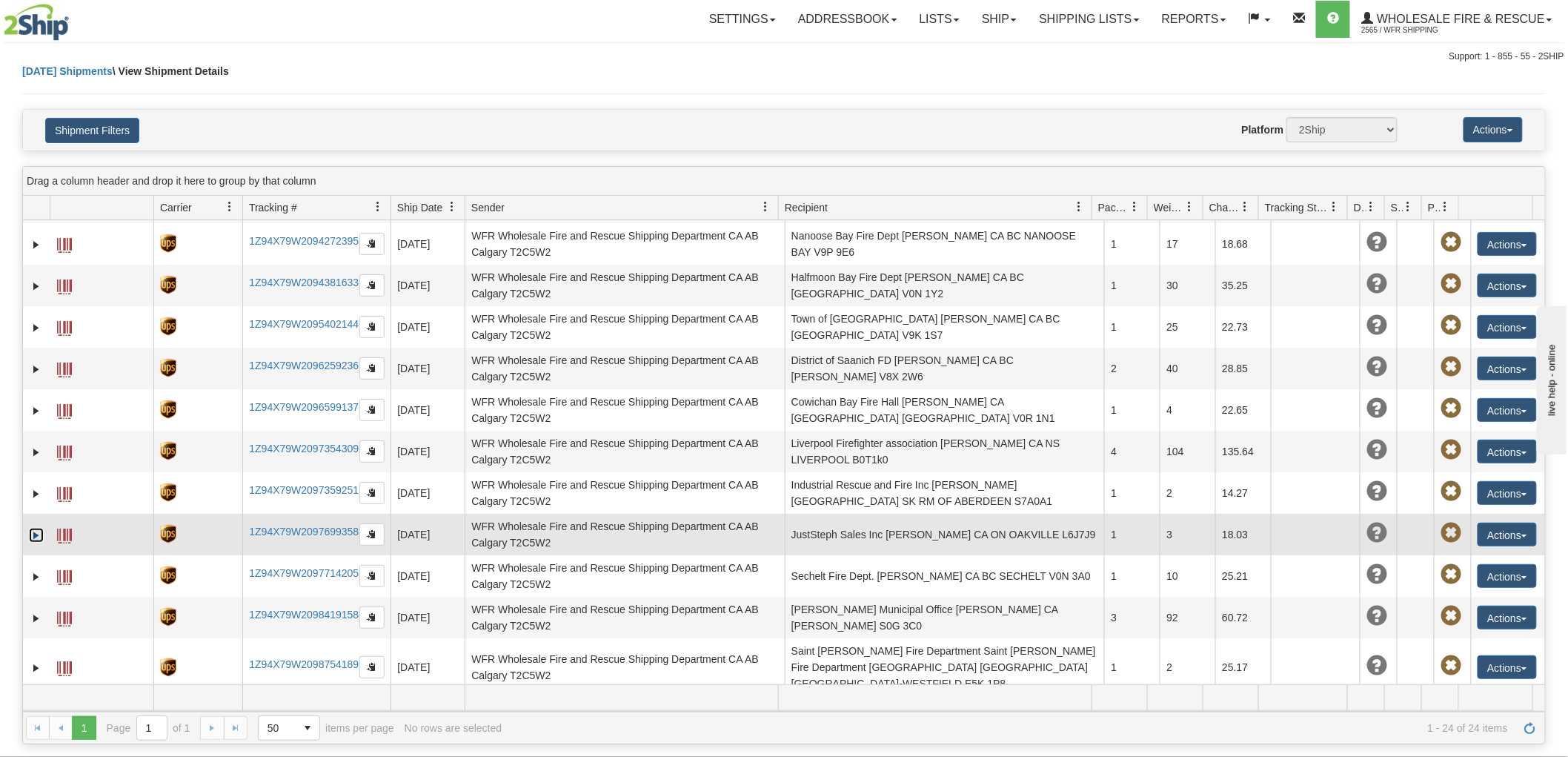
click at [31, 536] on link "Expand" at bounding box center [36, 535] width 15 height 15
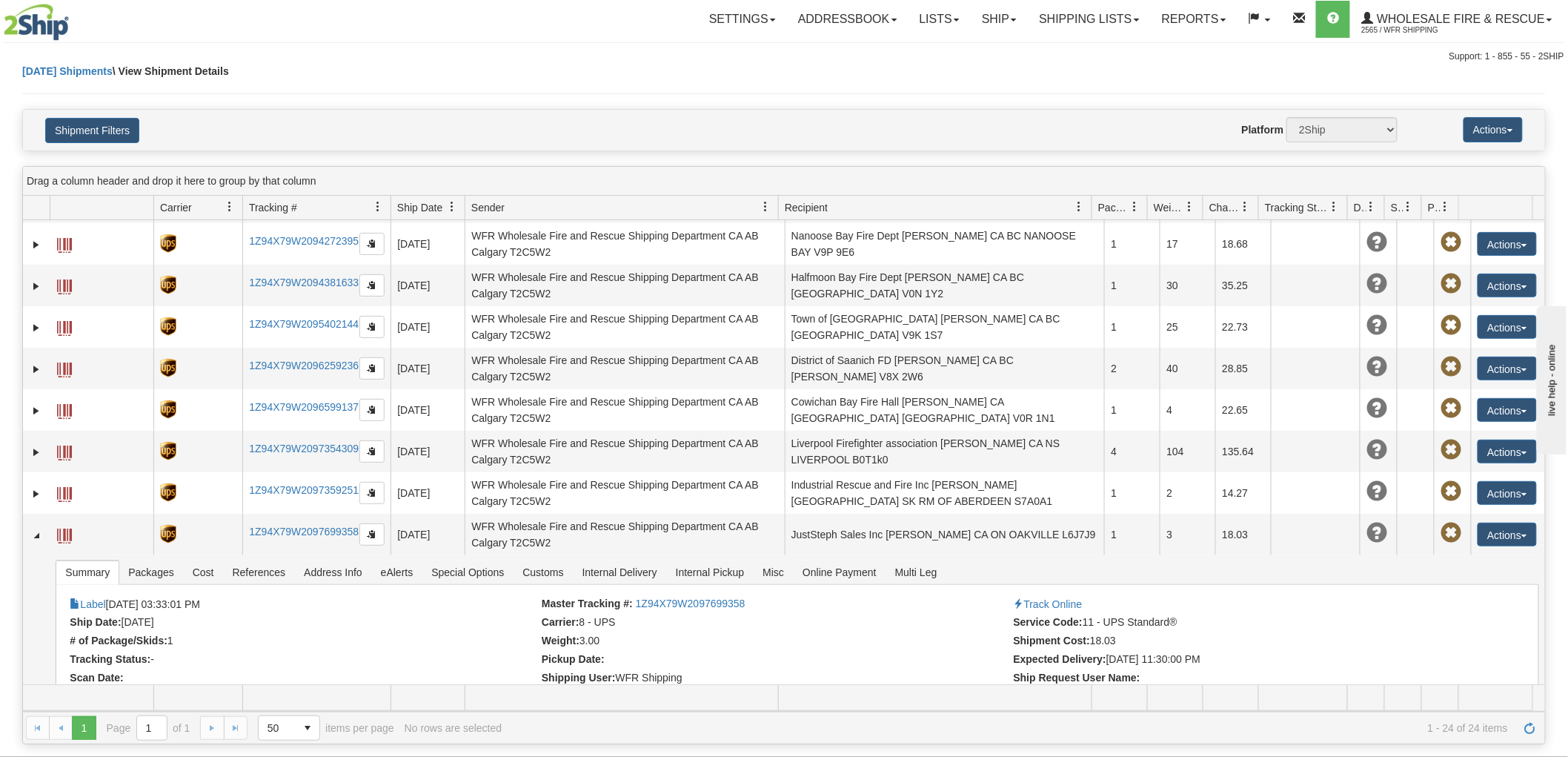
click at [902, 74] on div "[DATE] Shipments \ View Shipment Details" at bounding box center [784, 86] width 1523 height 46
click at [1068, 55] on div "Support: 1 - 855 - 55 - 2SHIP" at bounding box center [784, 56] width 1561 height 12
click at [1107, 20] on link "Shipping lists" at bounding box center [1089, 20] width 122 height 37
click at [1077, 49] on span "Current Shipments" at bounding box center [1064, 51] width 87 height 12
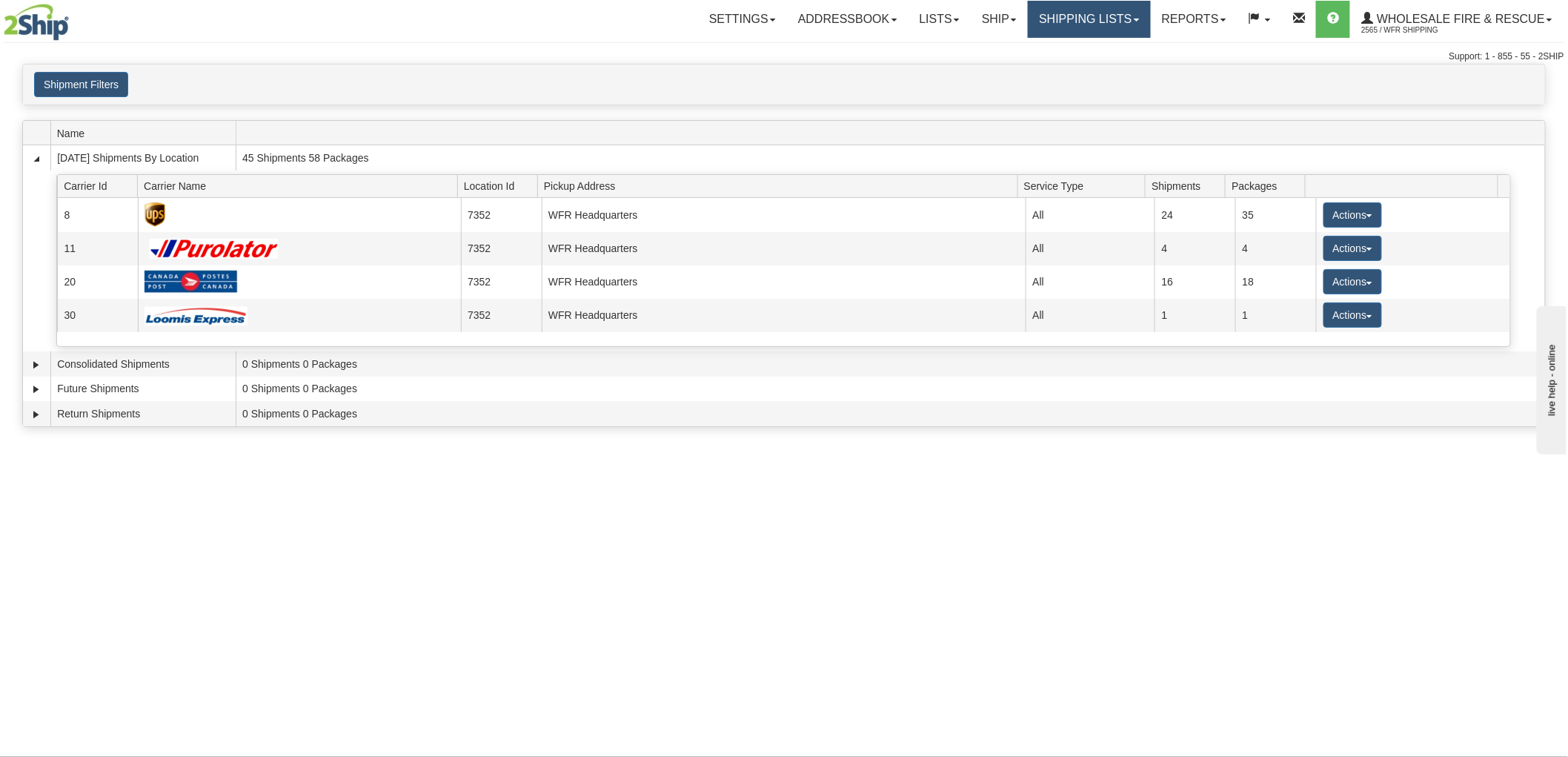
click at [1046, 18] on link "Shipping lists" at bounding box center [1089, 20] width 122 height 37
click at [1038, 48] on span "Current Shipments" at bounding box center [1064, 51] width 87 height 12
click at [995, 6] on link "Ship" at bounding box center [1000, 20] width 57 height 37
click at [958, 53] on span "Ship Screen" at bounding box center [952, 51] width 56 height 12
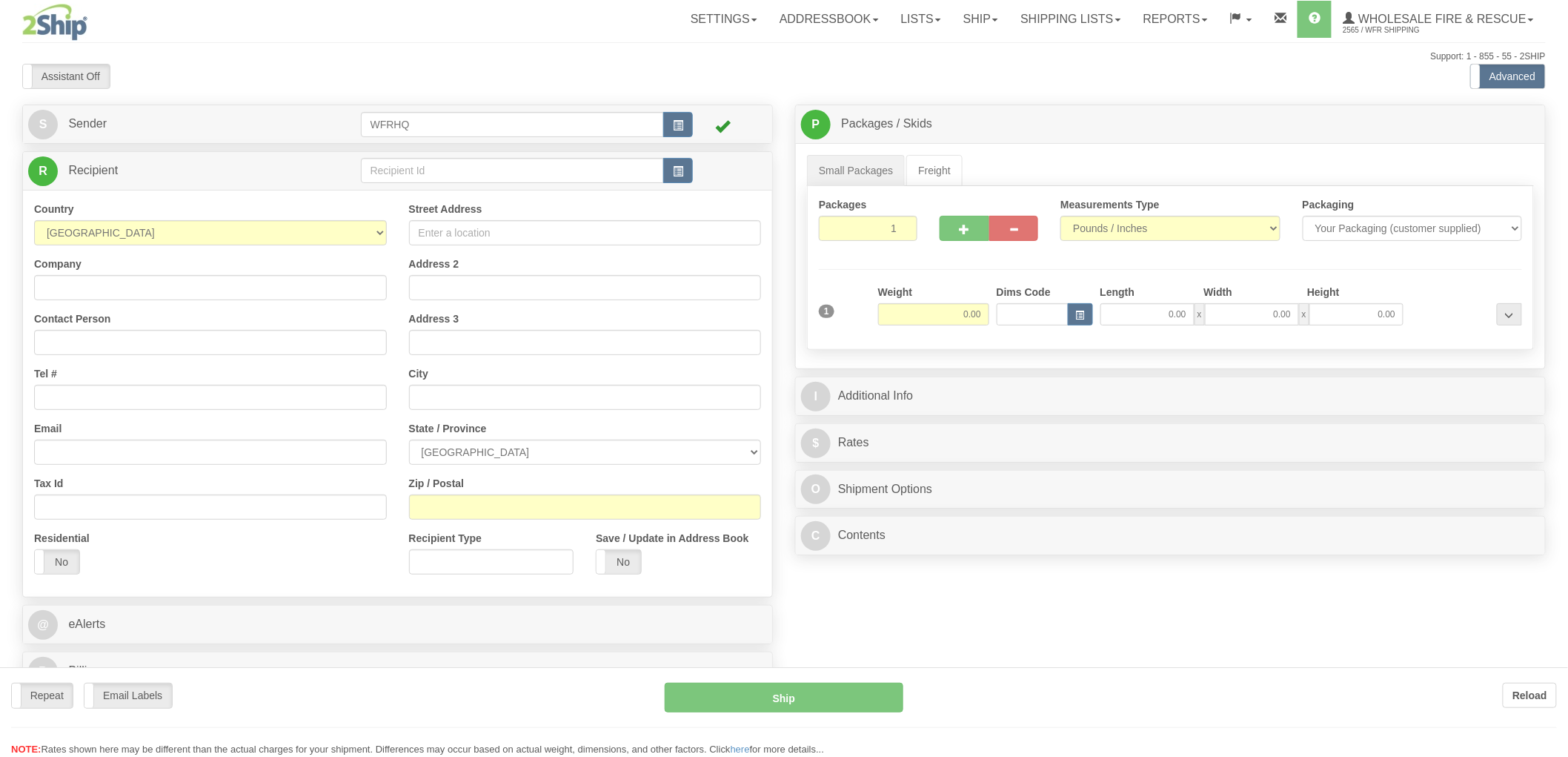
click at [676, 169] on div at bounding box center [784, 378] width 1568 height 757
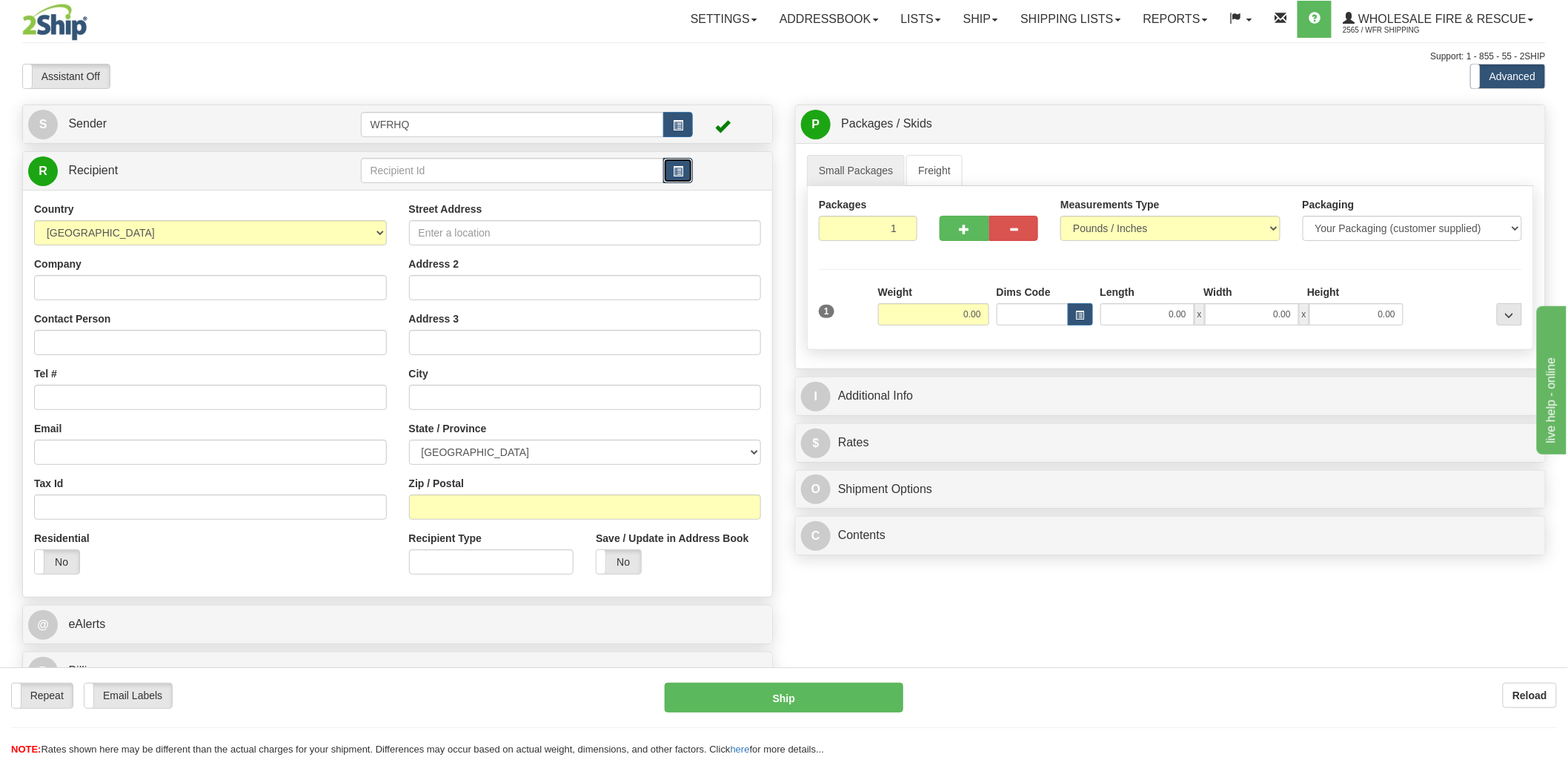
click at [676, 169] on span "button" at bounding box center [678, 171] width 11 height 10
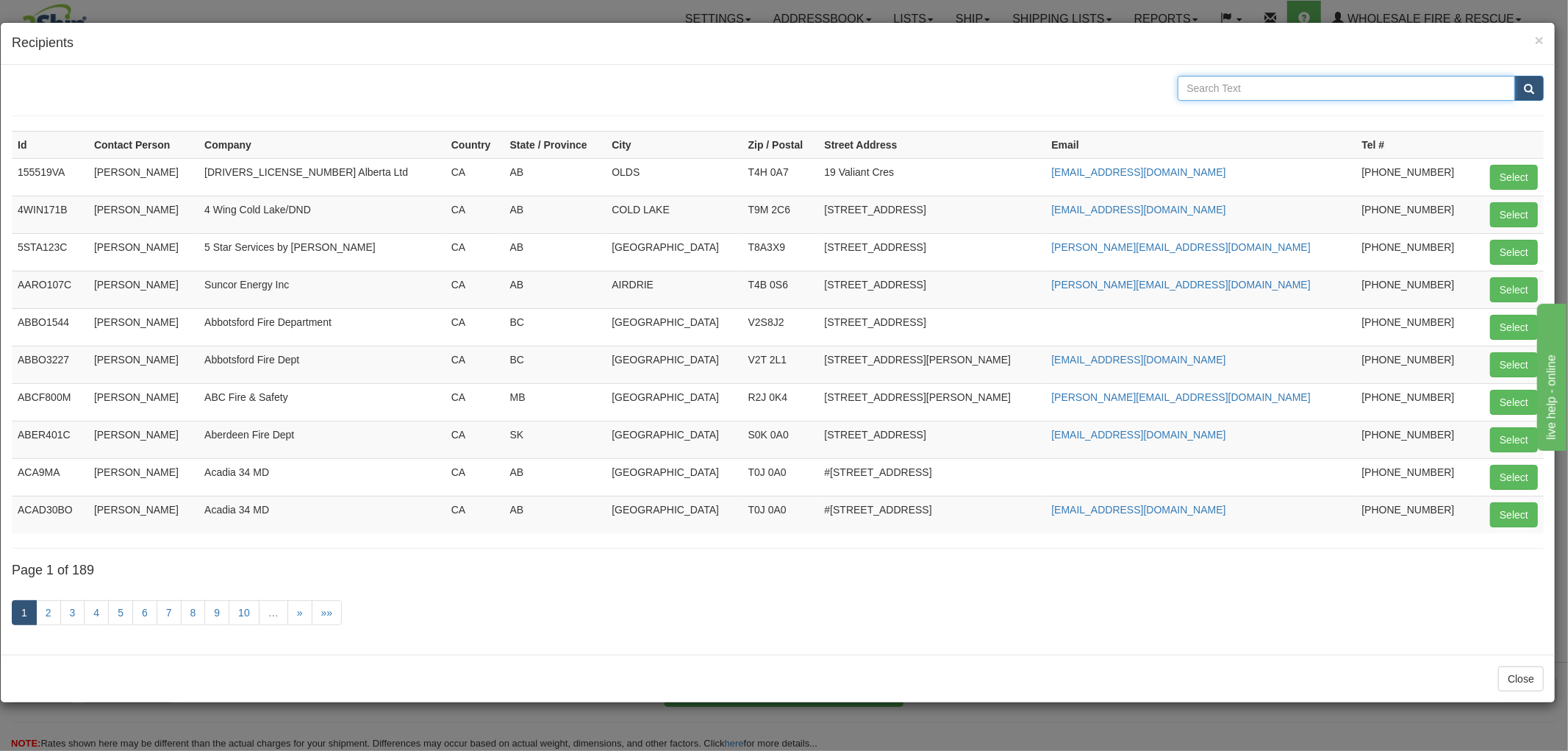
click at [1264, 82] on input "text" at bounding box center [1347, 89] width 338 height 25
type input "Kelown"
click at [1515, 76] on button "submit" at bounding box center [1529, 89] width 29 height 25
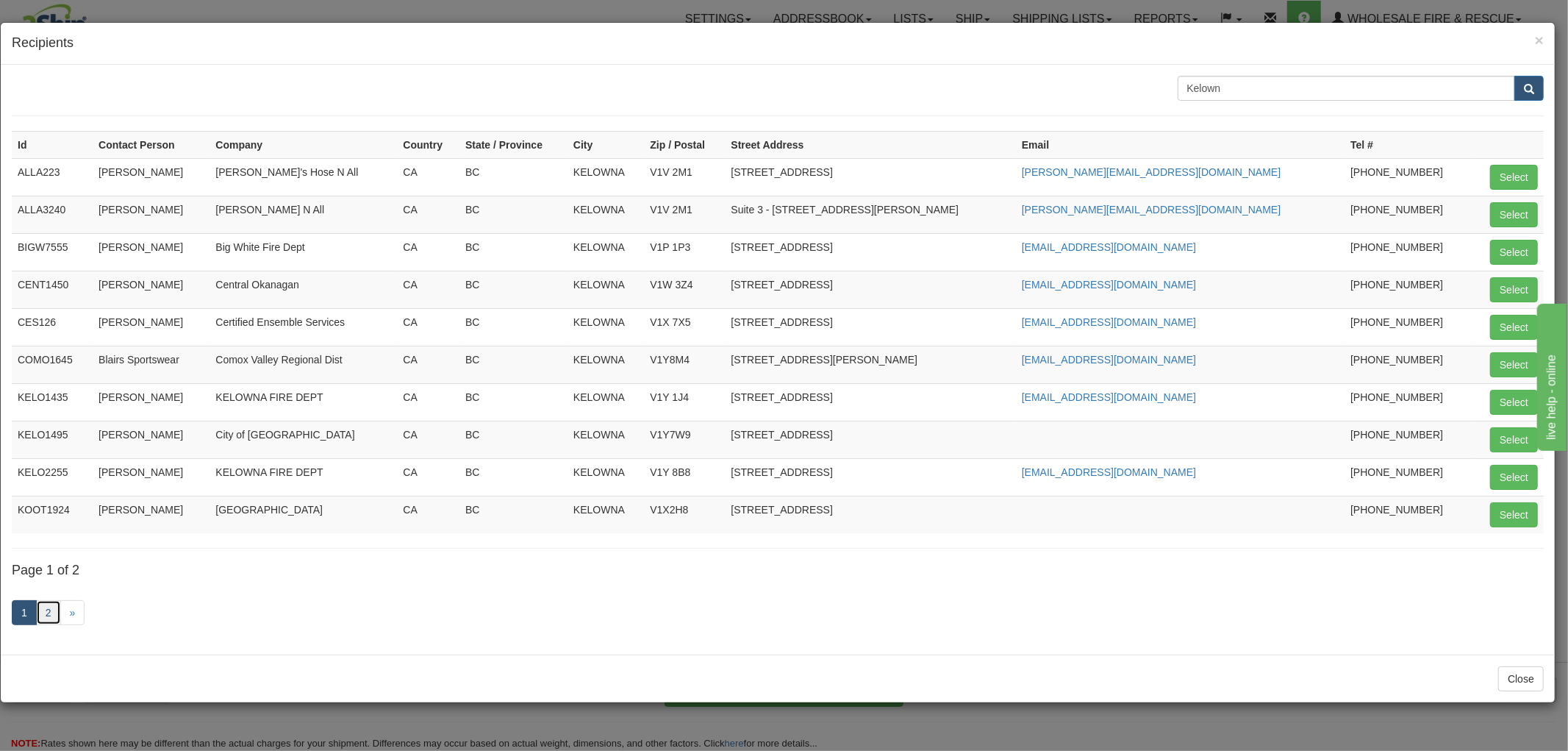
click at [45, 618] on link "2" at bounding box center [49, 613] width 25 height 25
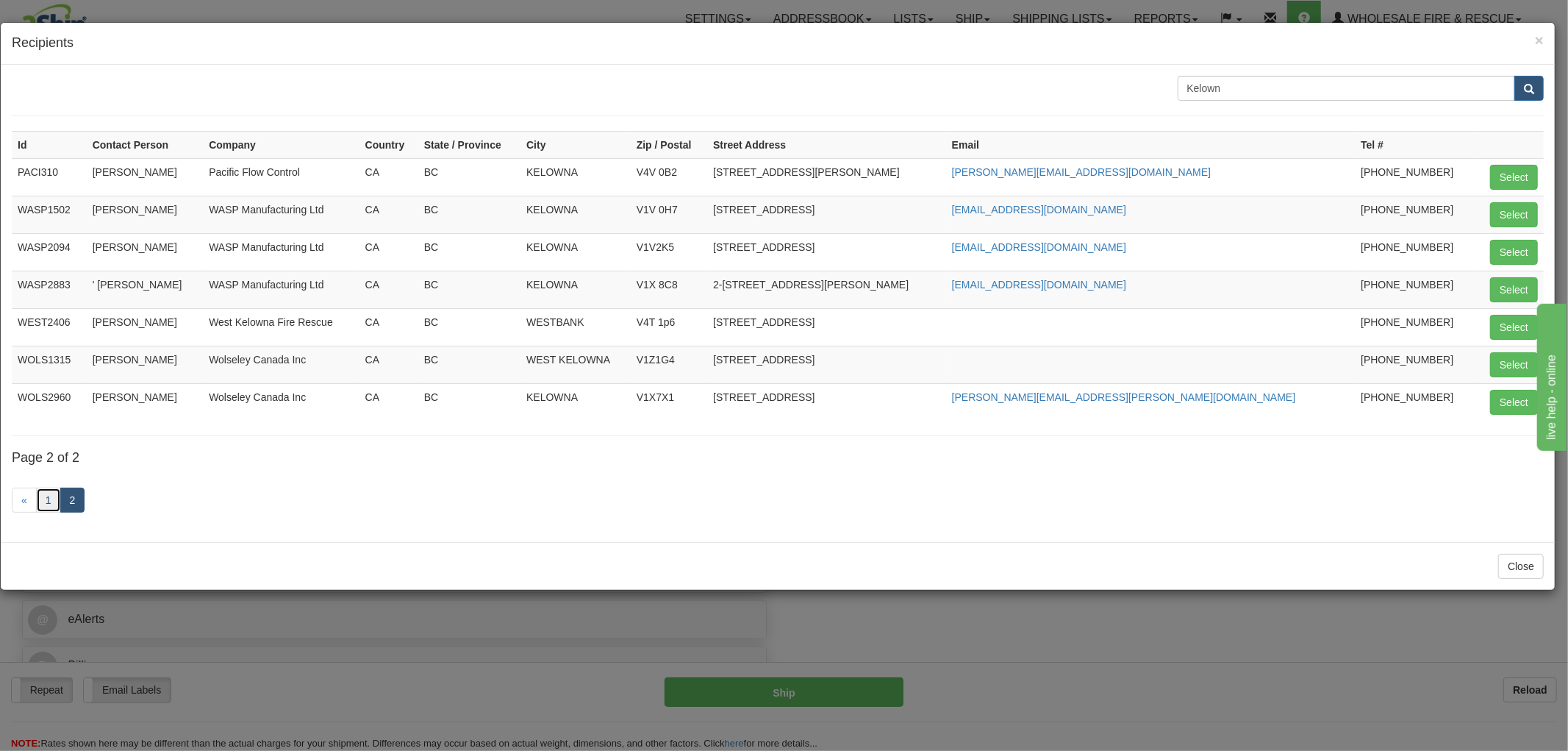
click at [45, 504] on link "1" at bounding box center [49, 500] width 25 height 25
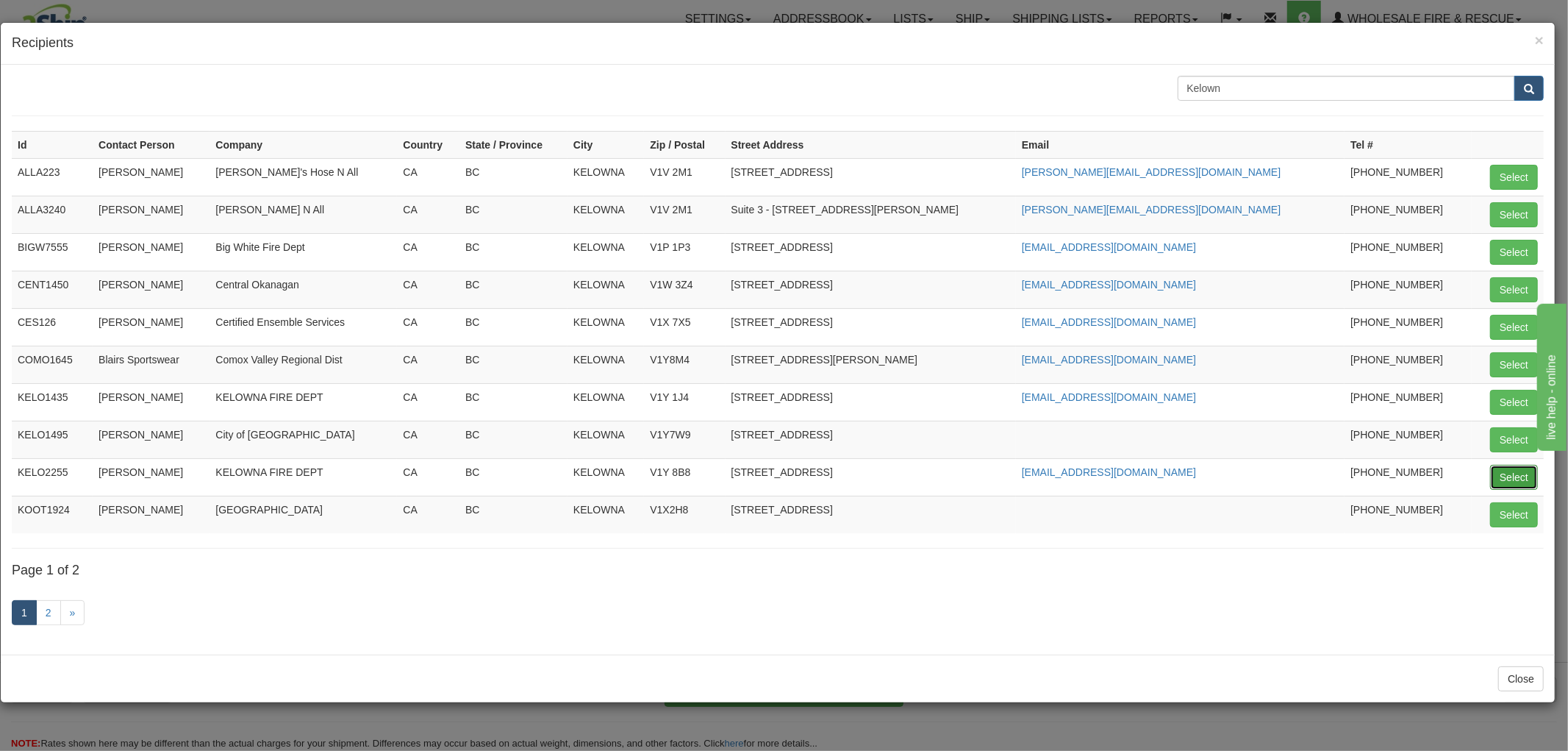
click at [1502, 479] on button "Select" at bounding box center [1514, 477] width 48 height 25
type input "KELO2255"
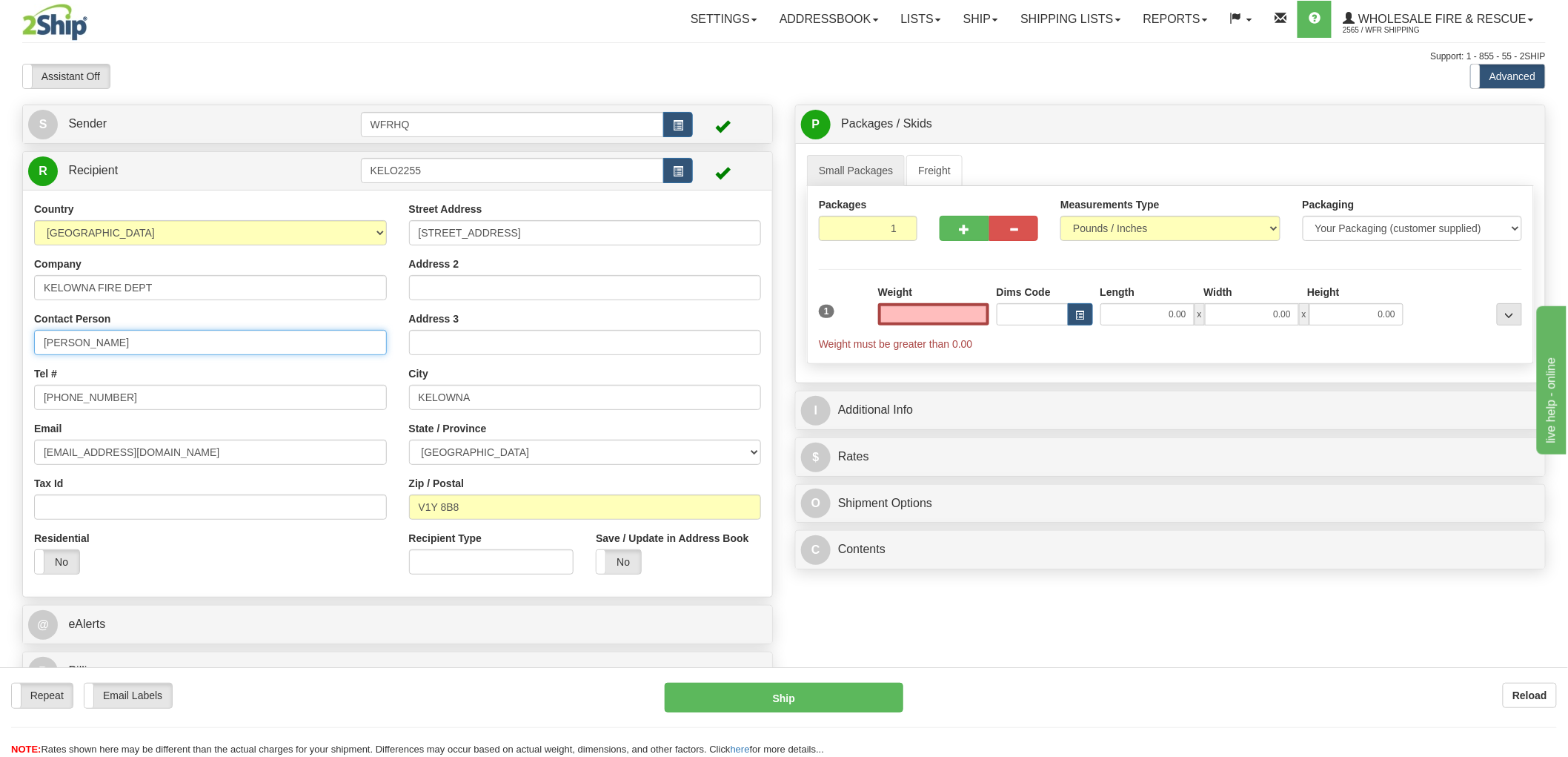
type input "0.00"
drag, startPoint x: 190, startPoint y: 344, endPoint x: -147, endPoint y: 339, distance: 337.0
click at [0, 339] on html "Training Course Close Toggle navigation Settings Shipping Preferences New Sende…" at bounding box center [784, 378] width 1568 height 757
type input "Chris Zimmermann"
drag, startPoint x: 123, startPoint y: 398, endPoint x: 90, endPoint y: 398, distance: 33.0
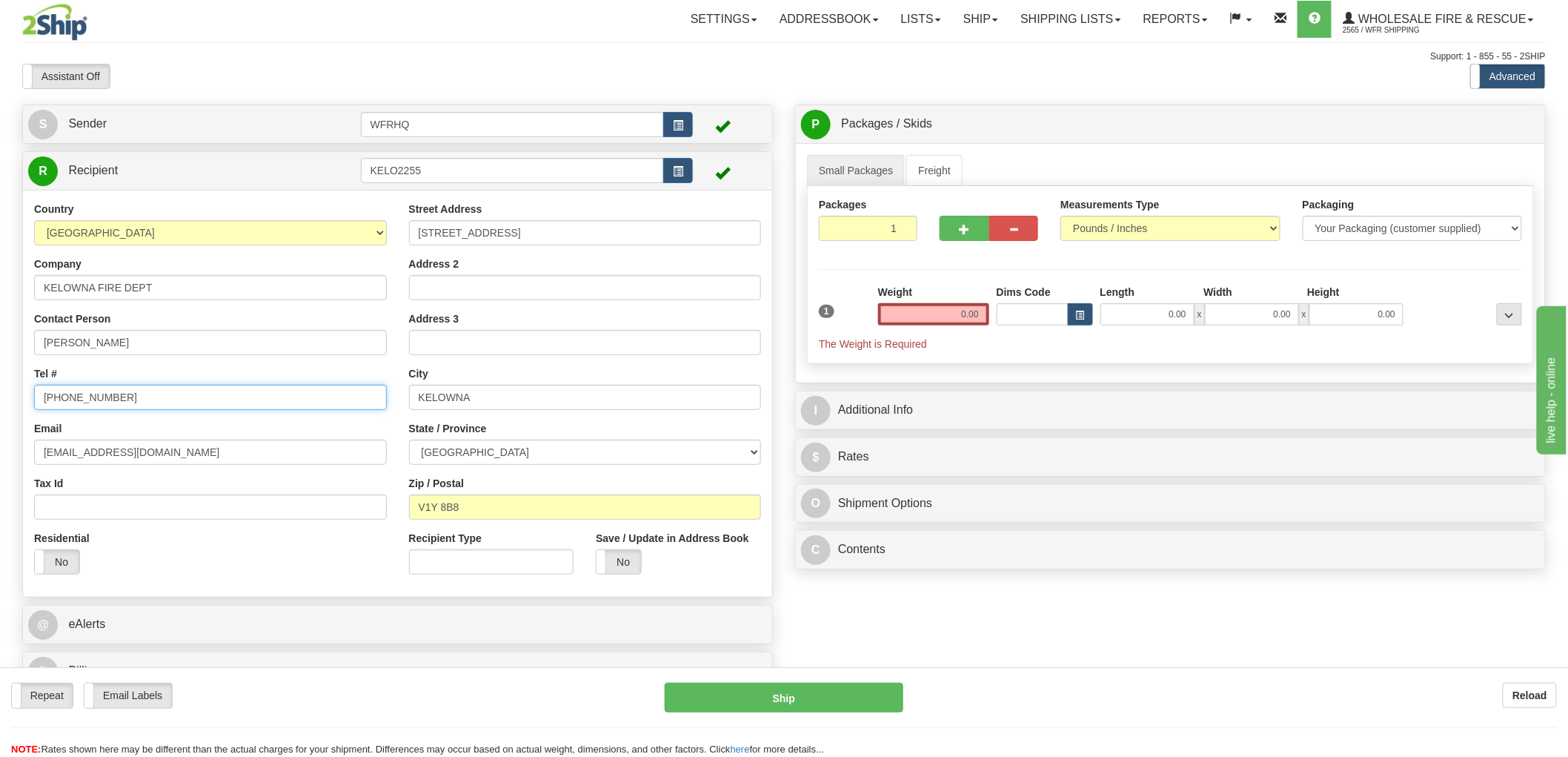
click at [90, 398] on input "250-469-8769" at bounding box center [210, 397] width 353 height 25
type input "250-469-8801"
click at [936, 317] on input "0.00" at bounding box center [933, 314] width 112 height 22
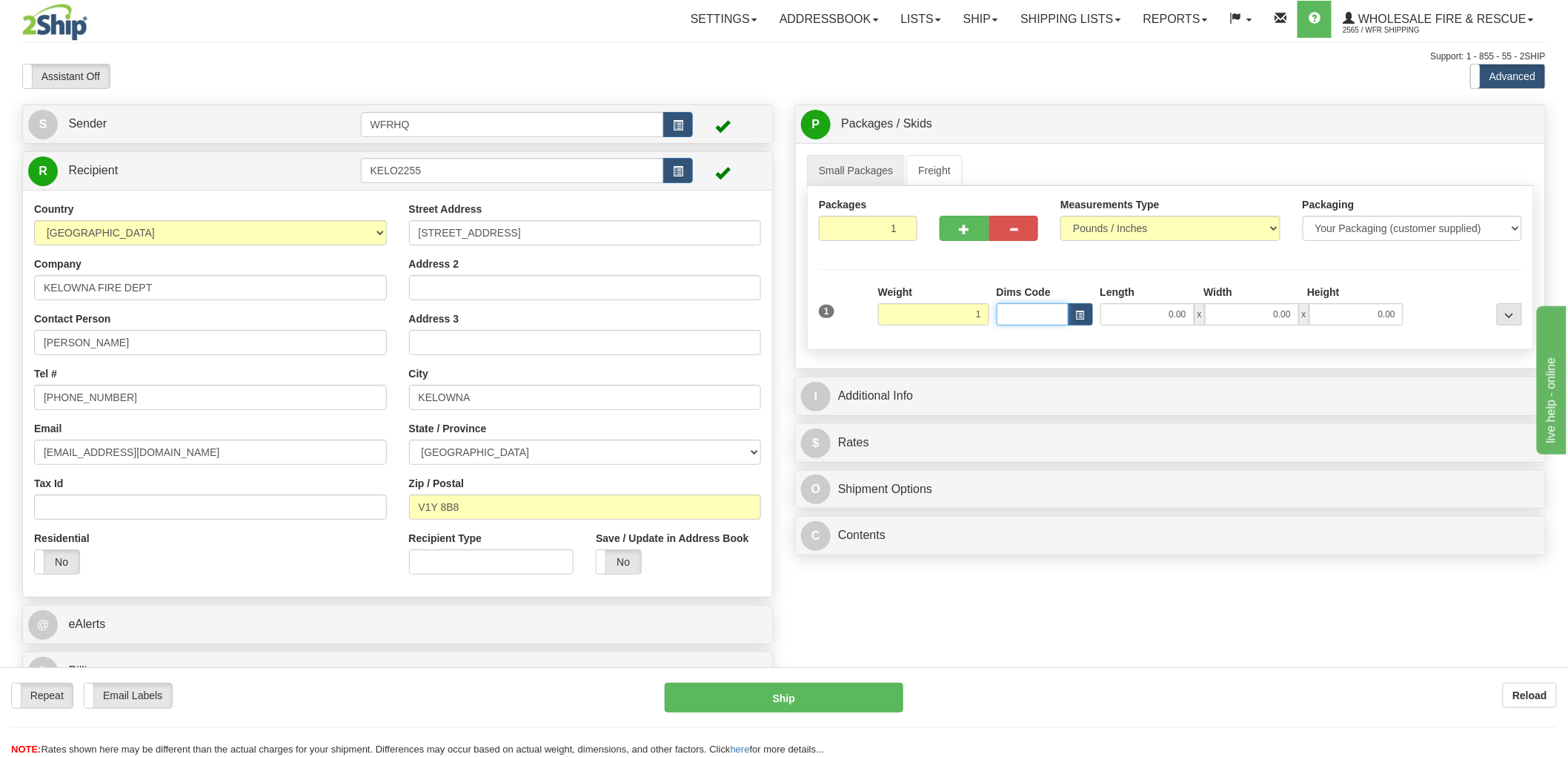
type input "1.00"
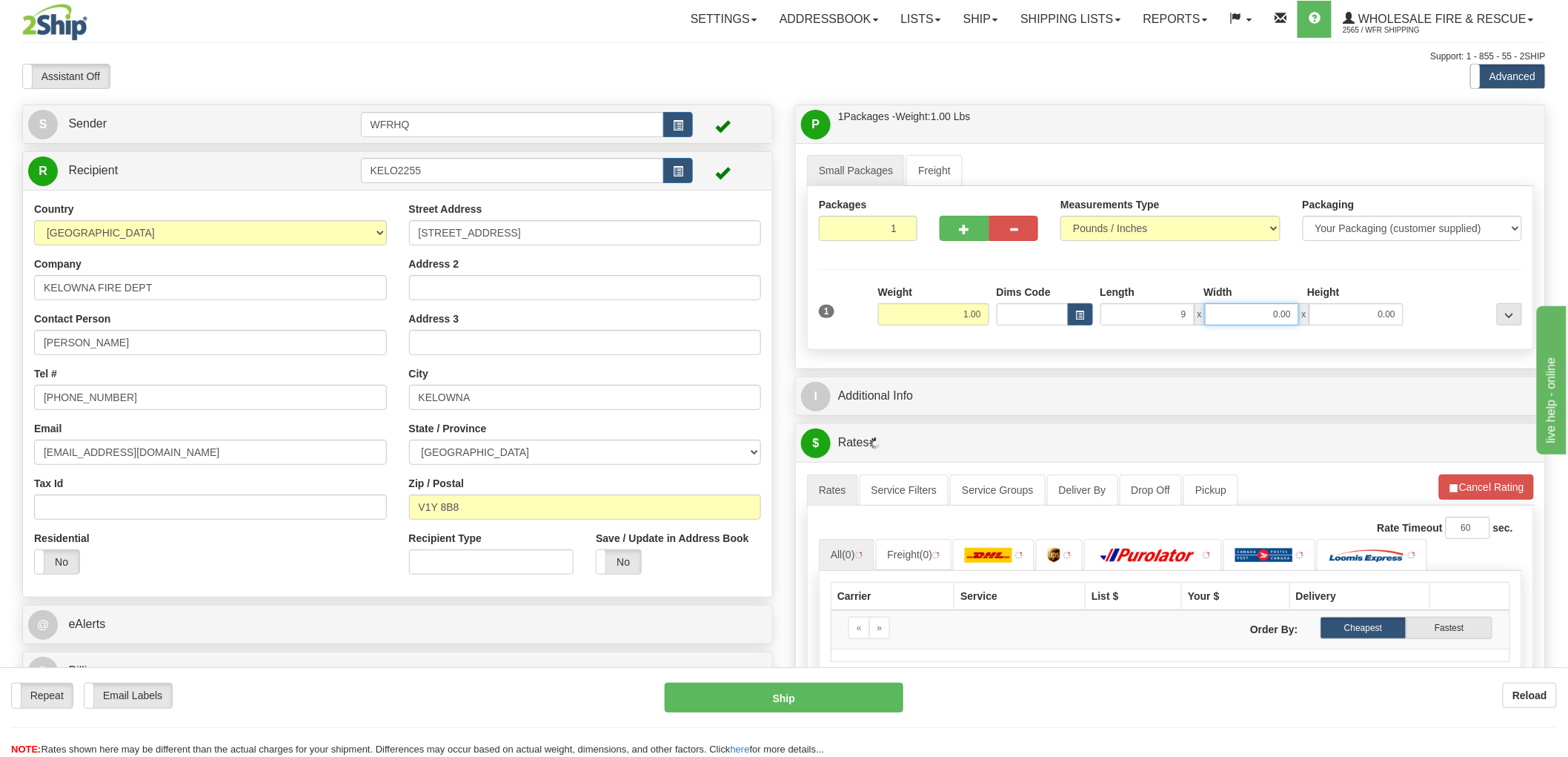
type input "9.00"
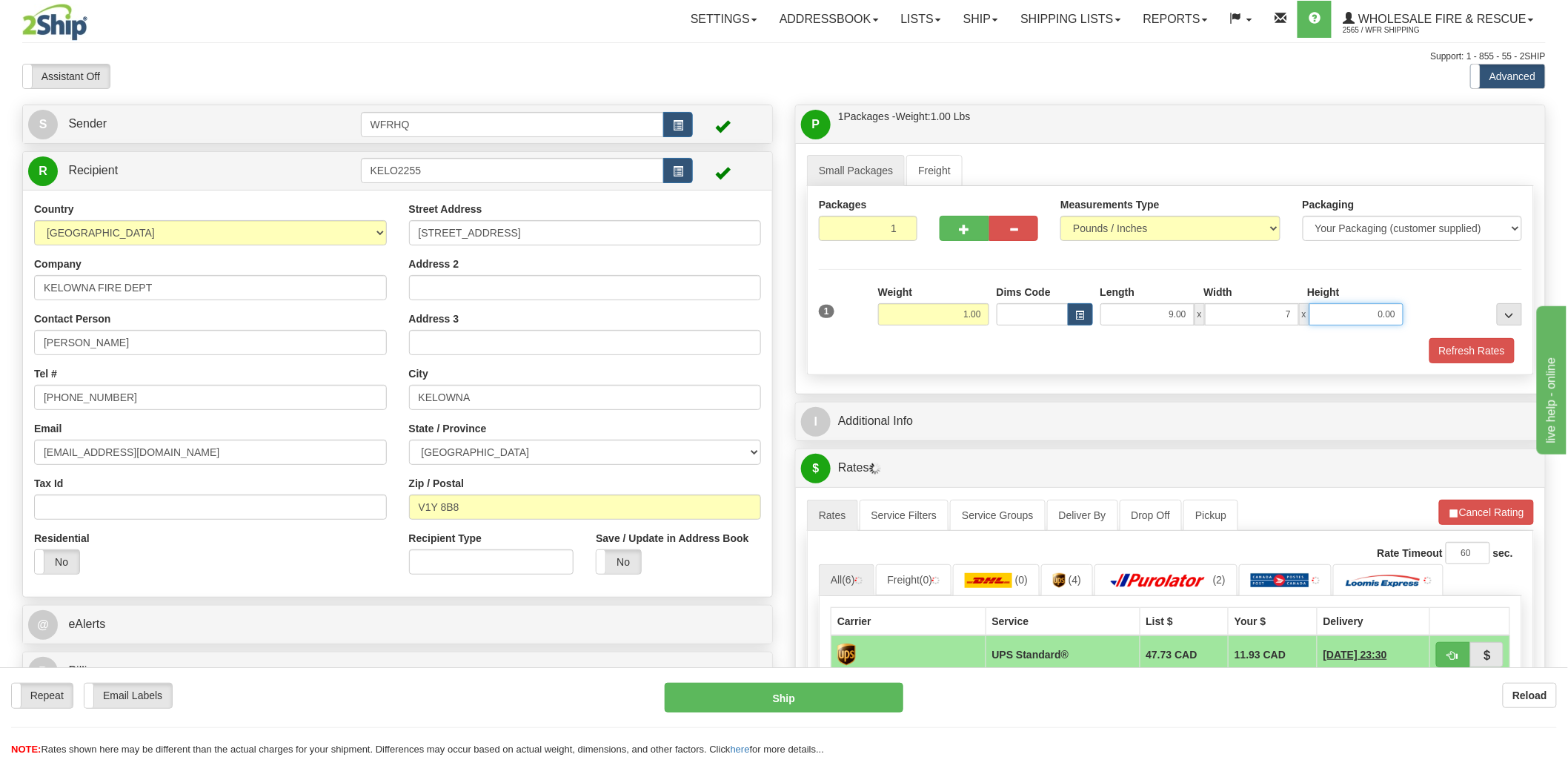
type input "7.00"
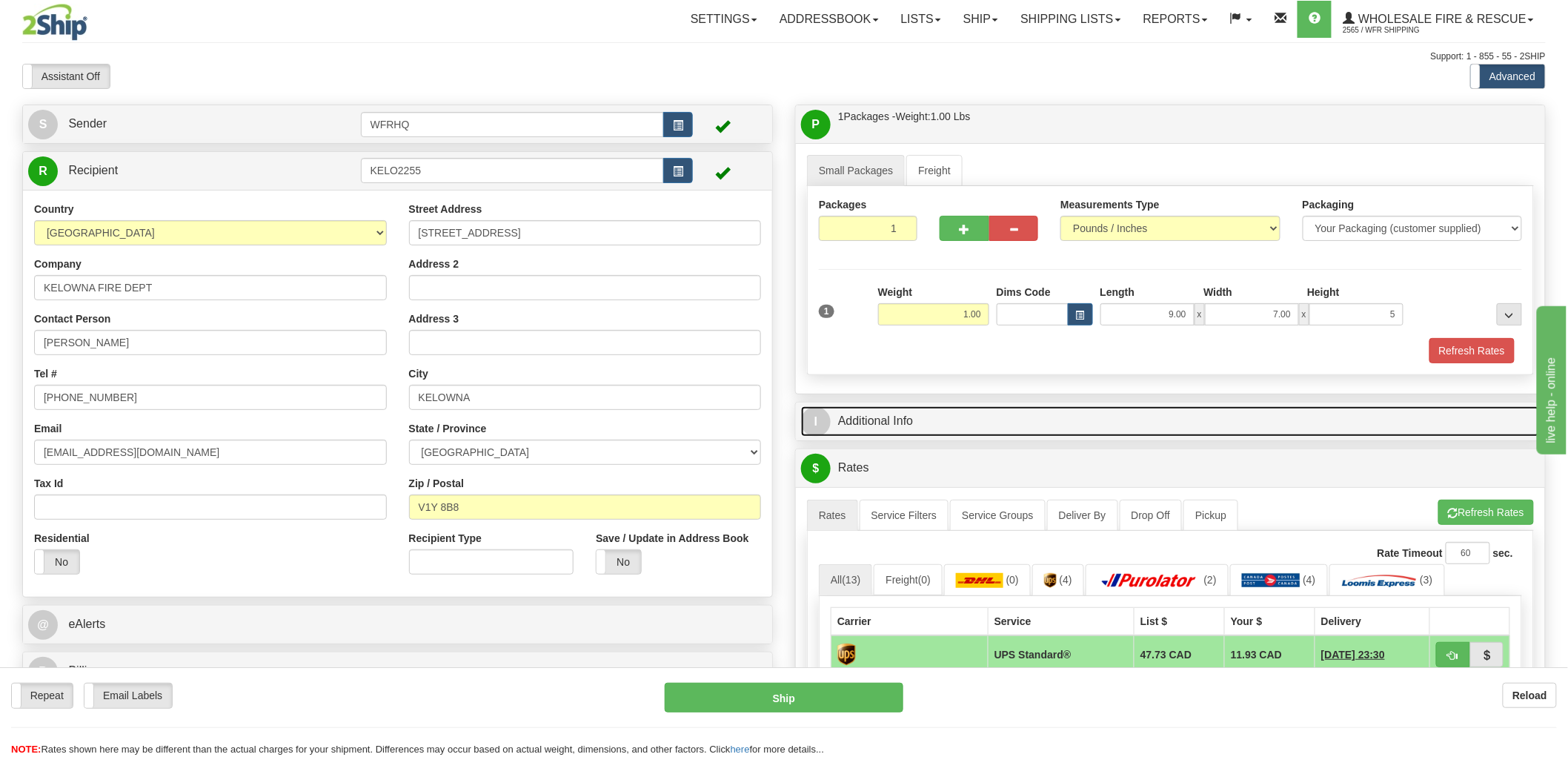
click at [906, 419] on link "I Additional Info" at bounding box center [1171, 421] width 739 height 30
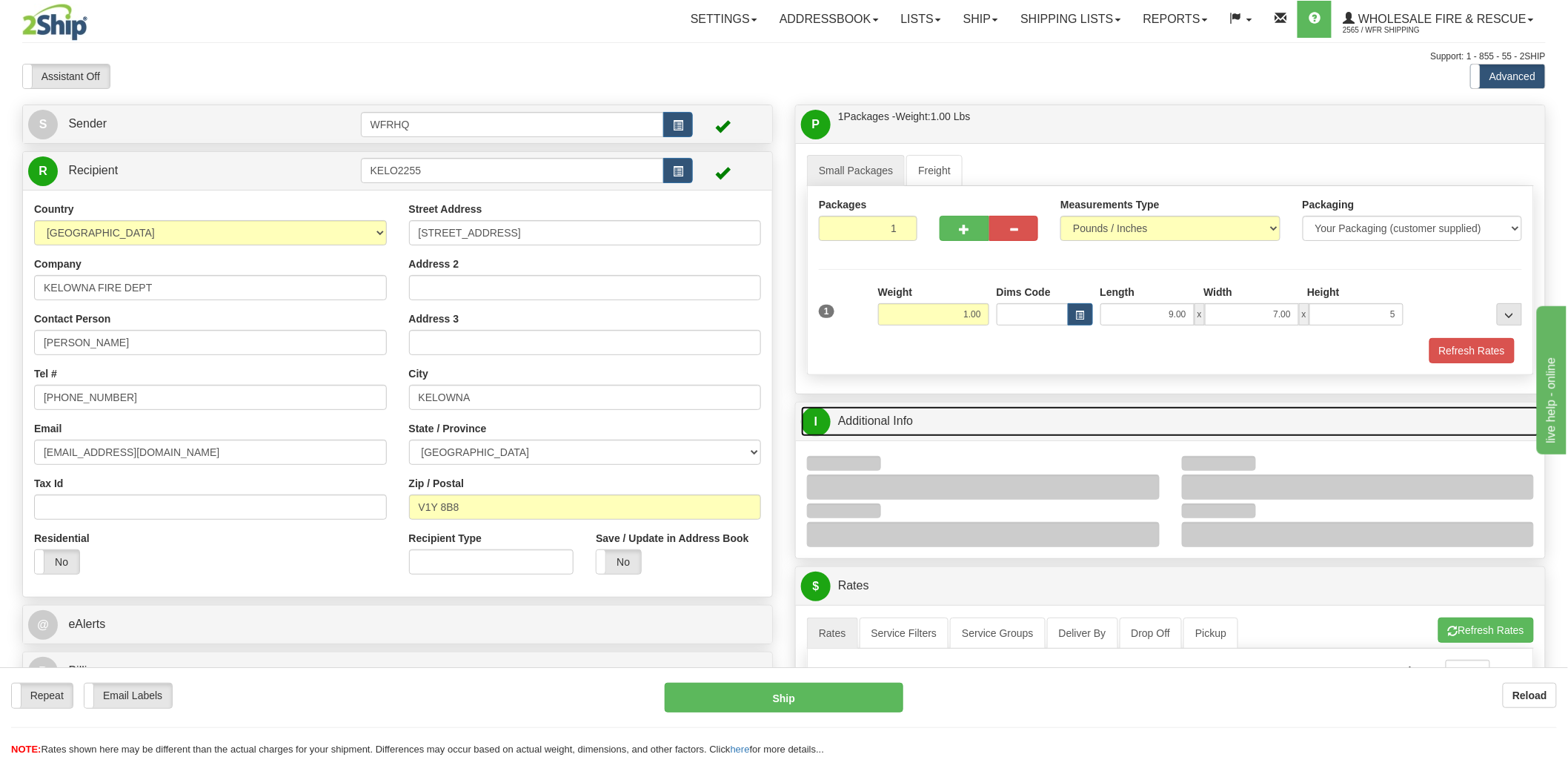
type input "5.00"
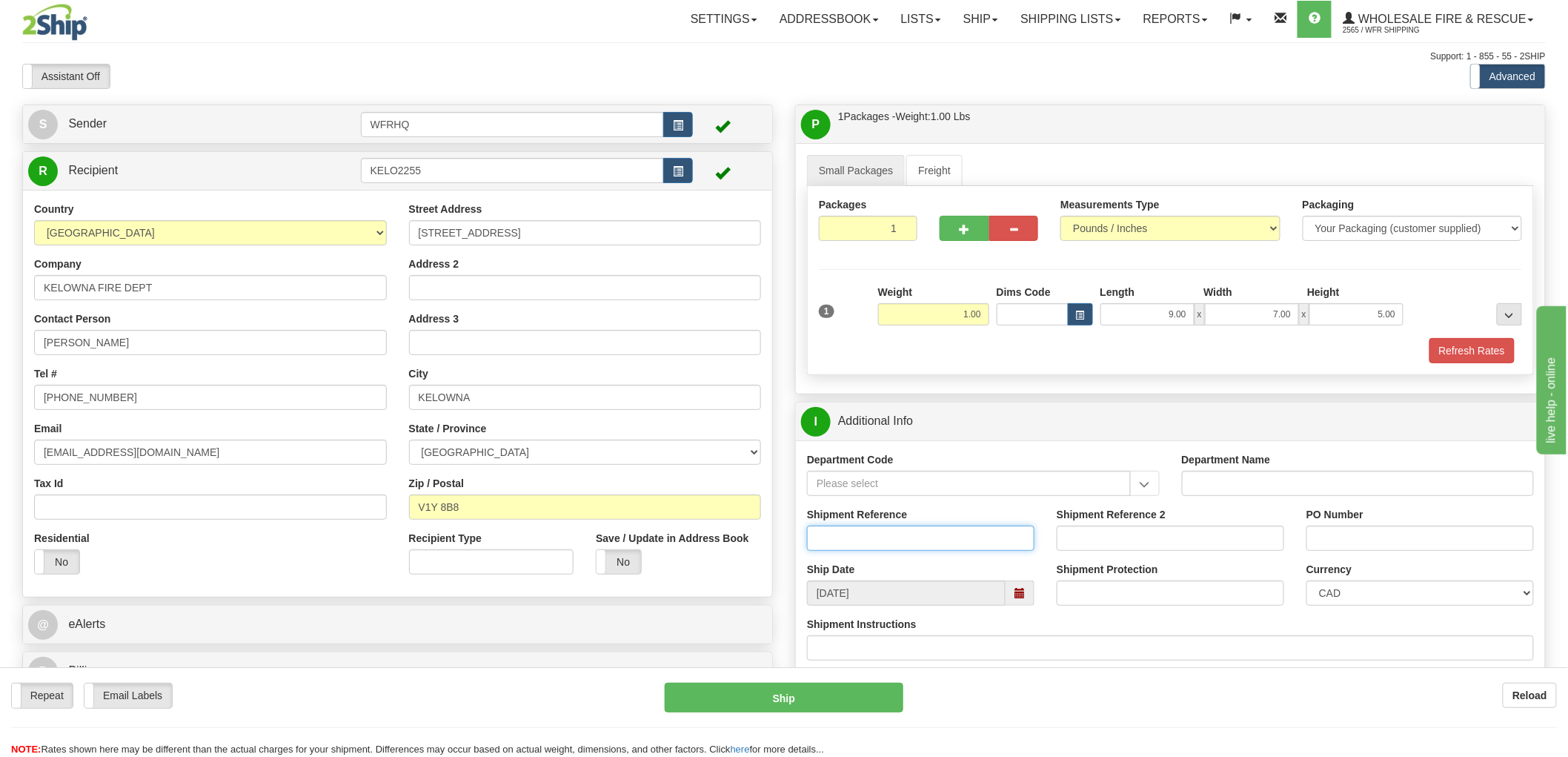
click at [882, 543] on input "Shipment Reference" at bounding box center [920, 538] width 228 height 25
type input "S45869 - 30535"
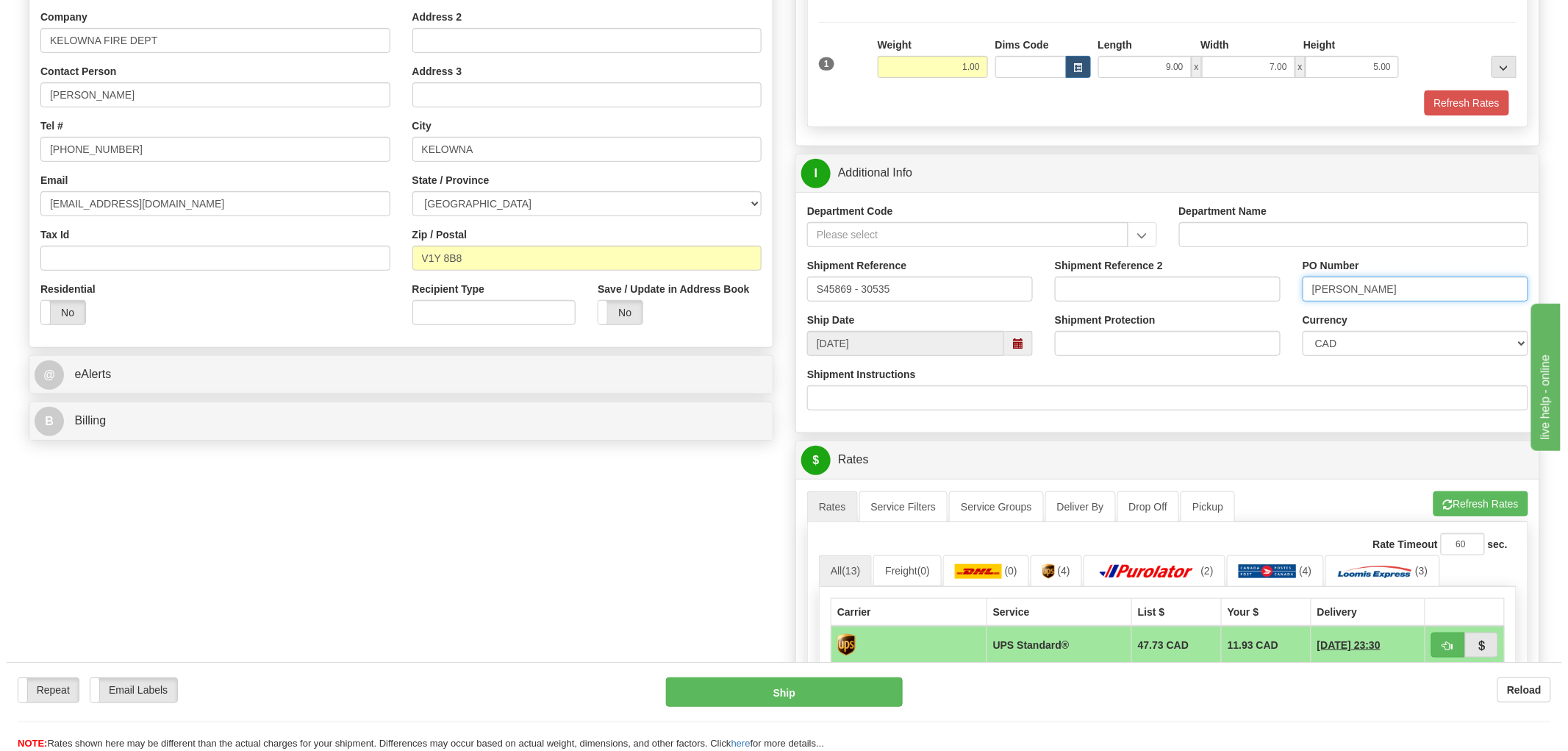
scroll to position [408, 0]
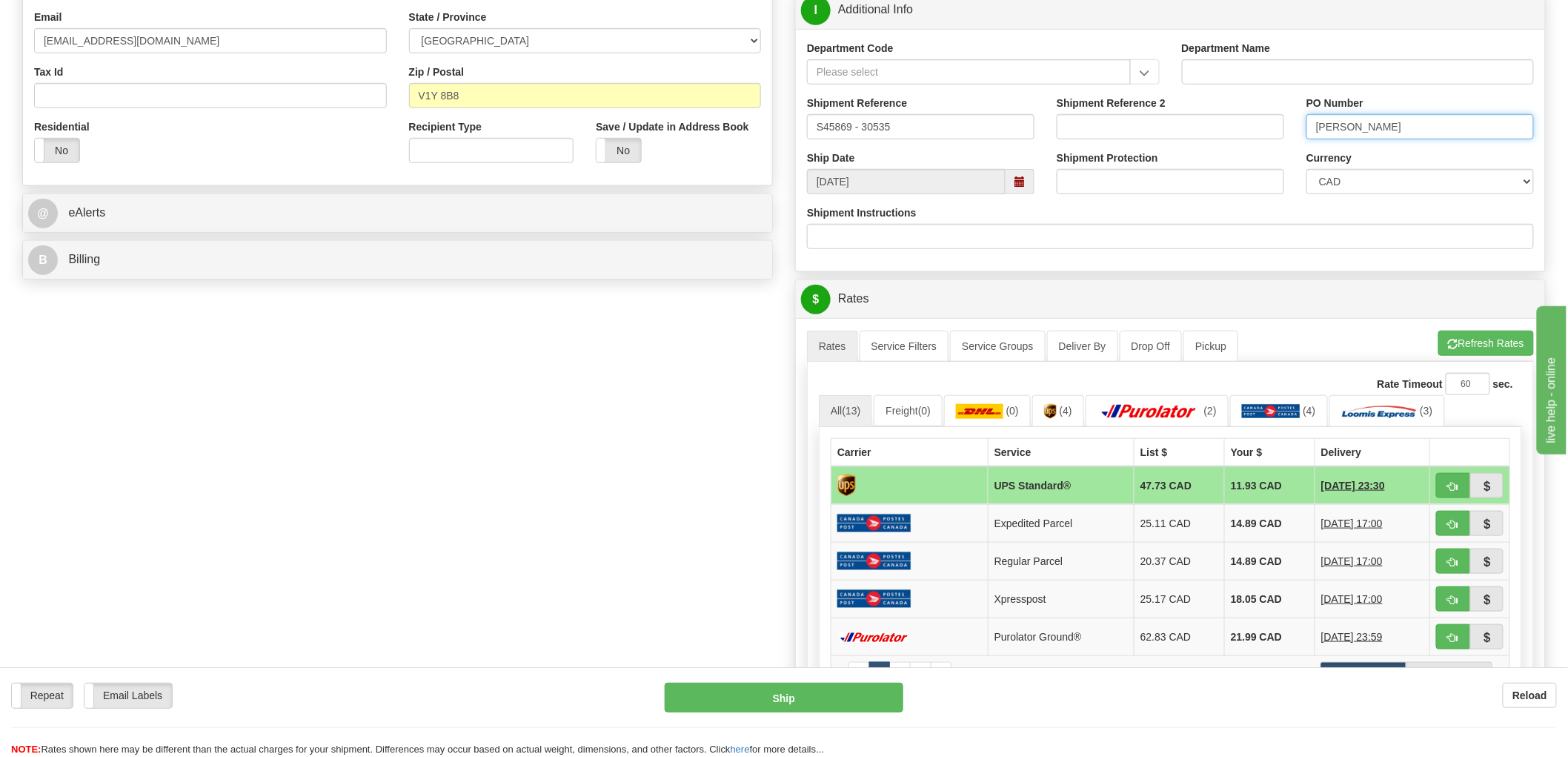
type input "Chris Zimmermann"
click at [1446, 482] on button "button" at bounding box center [1453, 486] width 34 height 25
type input "11"
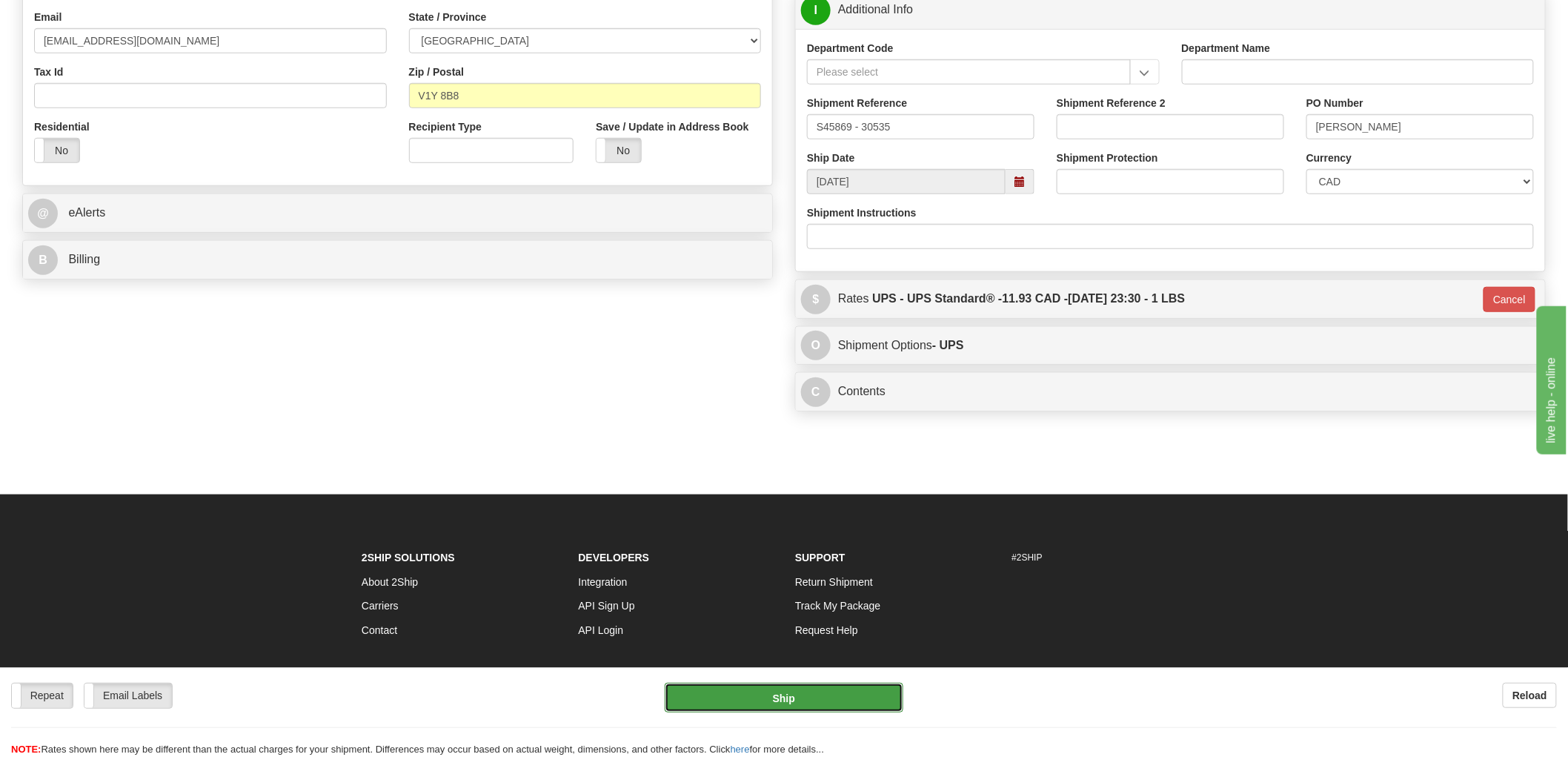
click at [793, 697] on button "Ship" at bounding box center [784, 697] width 239 height 29
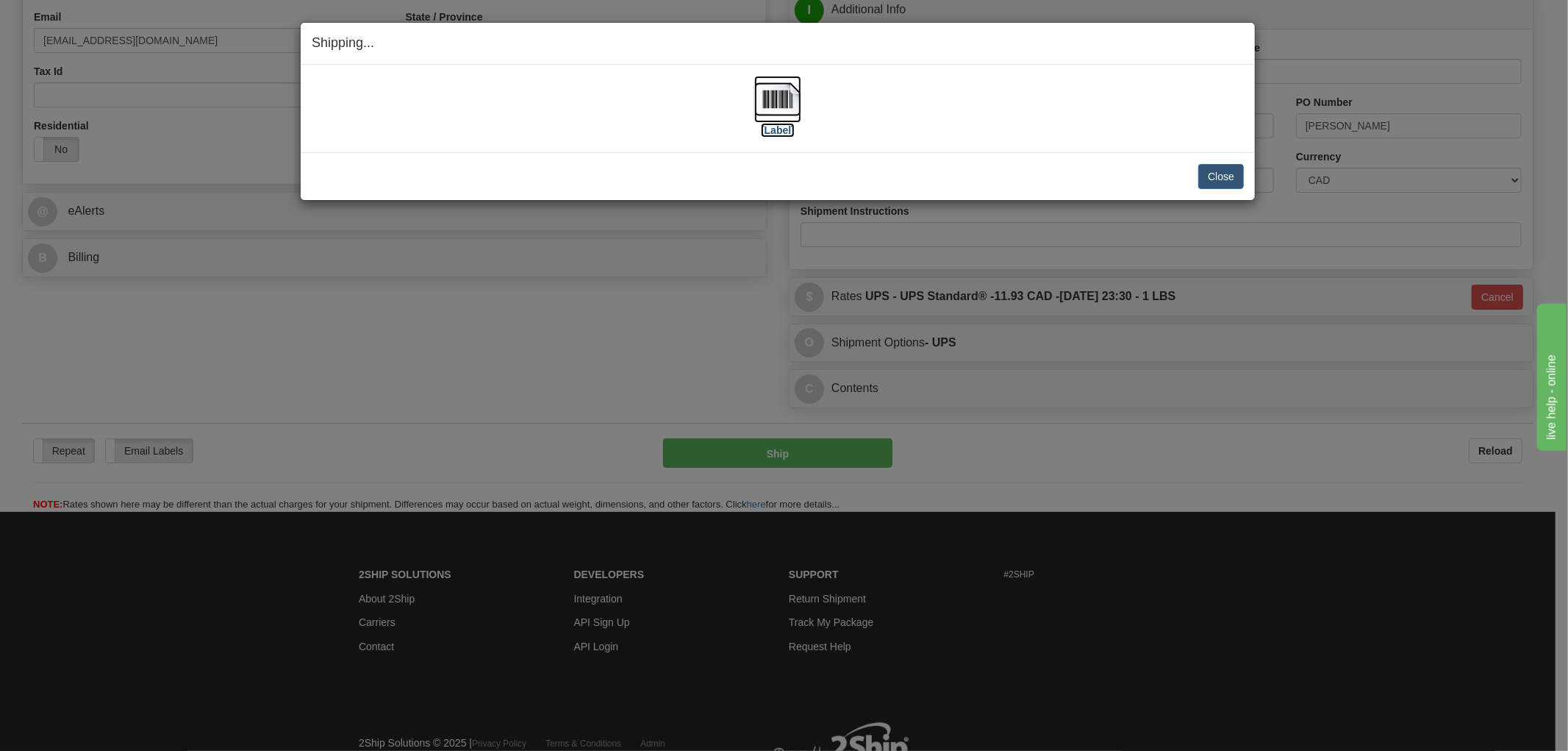
click at [783, 112] on img at bounding box center [777, 99] width 47 height 47
drag, startPoint x: 684, startPoint y: 167, endPoint x: 956, endPoint y: 165, distance: 272.0
click at [684, 167] on div "Close Cancel" at bounding box center [777, 176] width 932 height 25
click at [1208, 165] on button "Close" at bounding box center [1221, 176] width 45 height 25
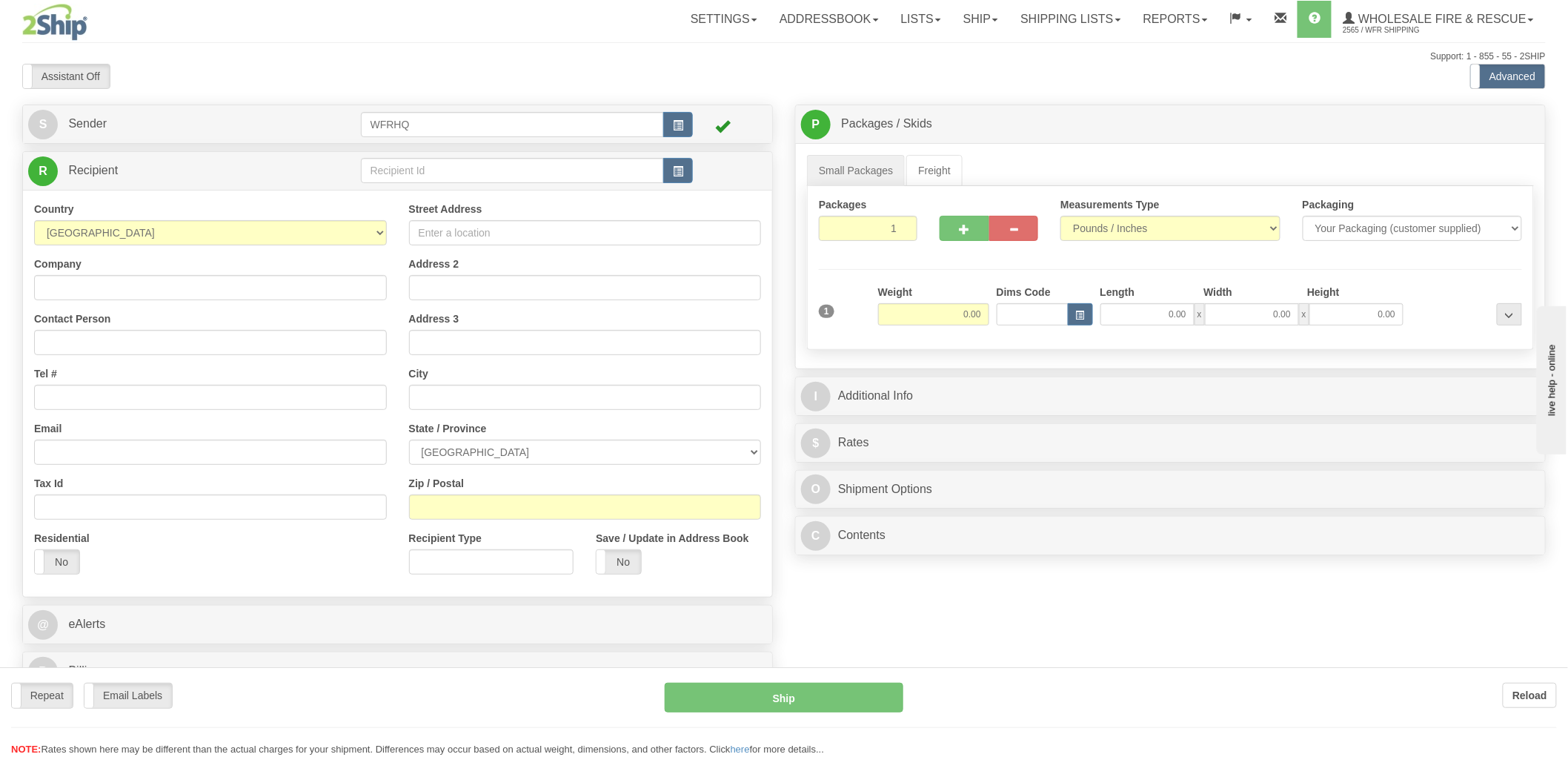
click at [684, 171] on div "Toggle navigation Settings Shipping Preferences Fields Preferences New" at bounding box center [784, 387] width 1568 height 774
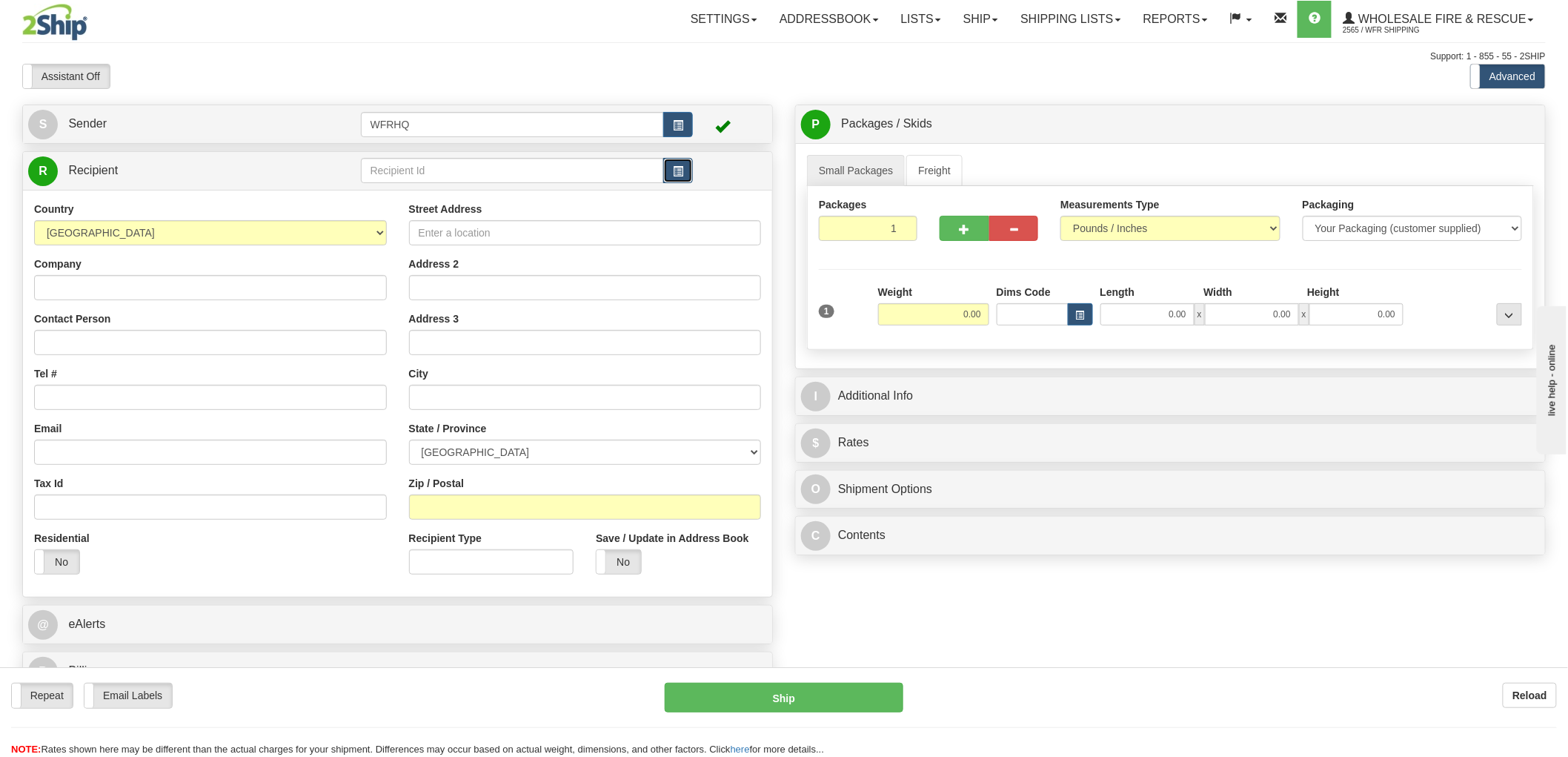
click at [682, 179] on button "button" at bounding box center [677, 171] width 29 height 25
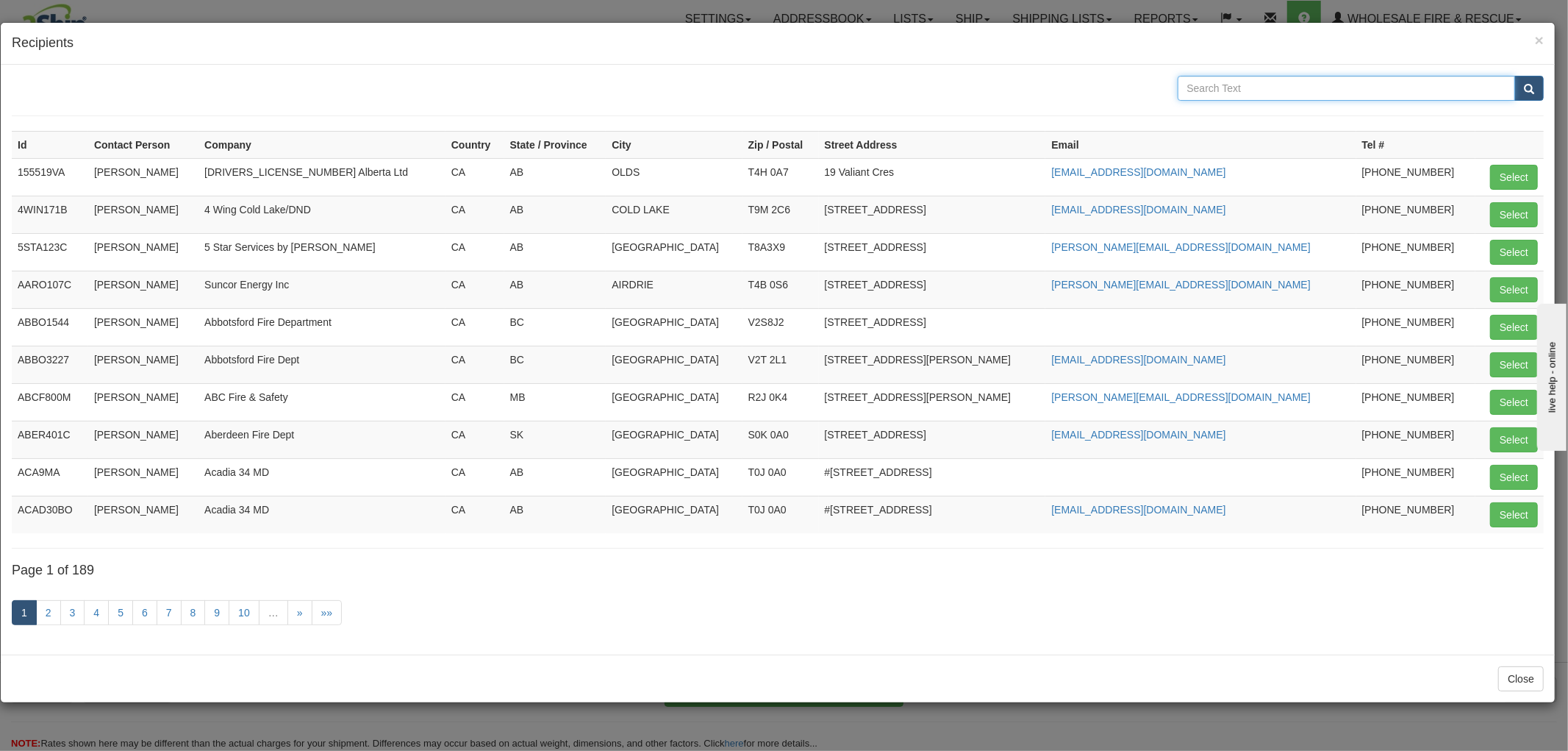
click at [1293, 84] on input "text" at bounding box center [1347, 89] width 338 height 25
type input "Fraser valley"
click at [1515, 76] on button "submit" at bounding box center [1529, 89] width 29 height 25
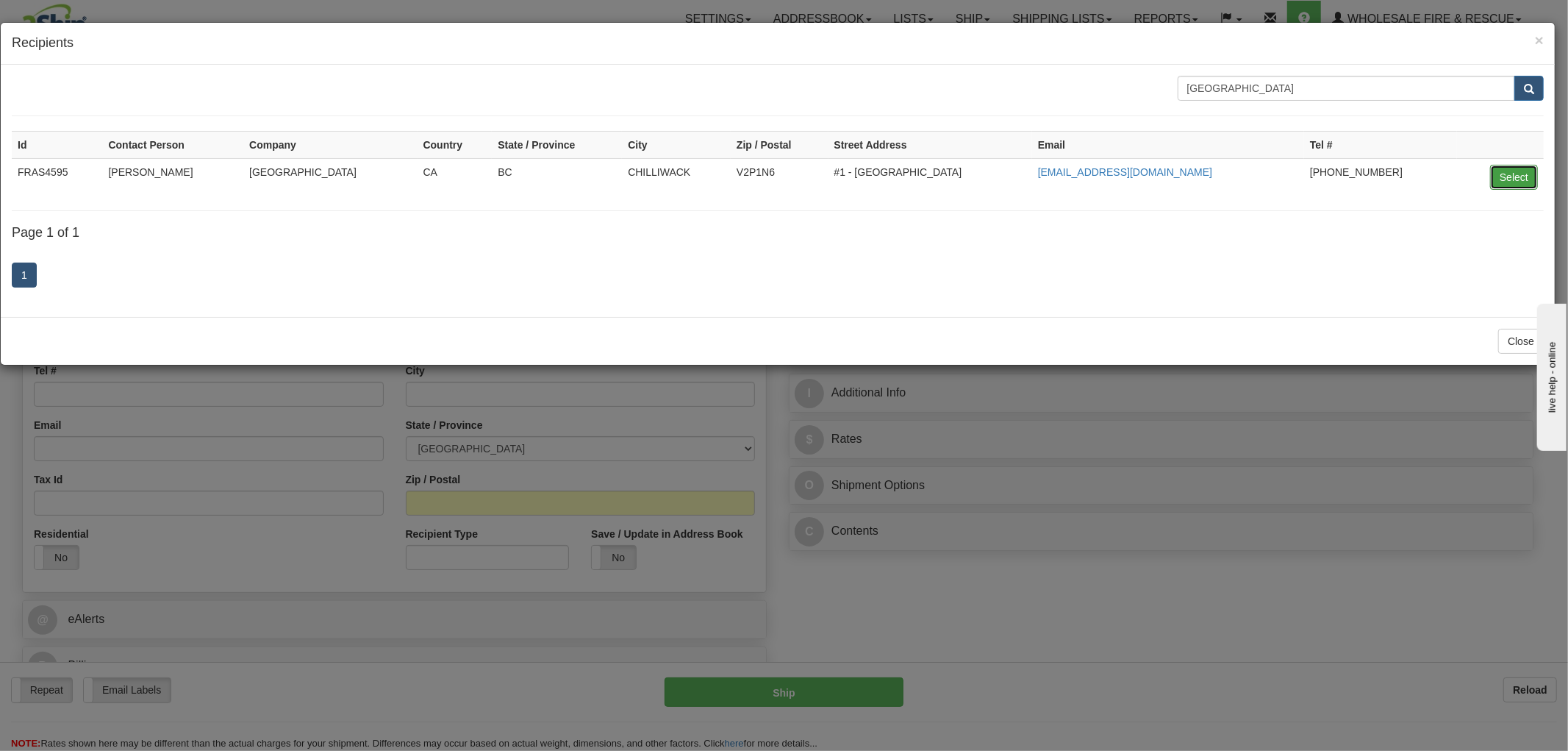
click at [1523, 177] on button "Select" at bounding box center [1514, 177] width 48 height 25
type input "FRAS4595"
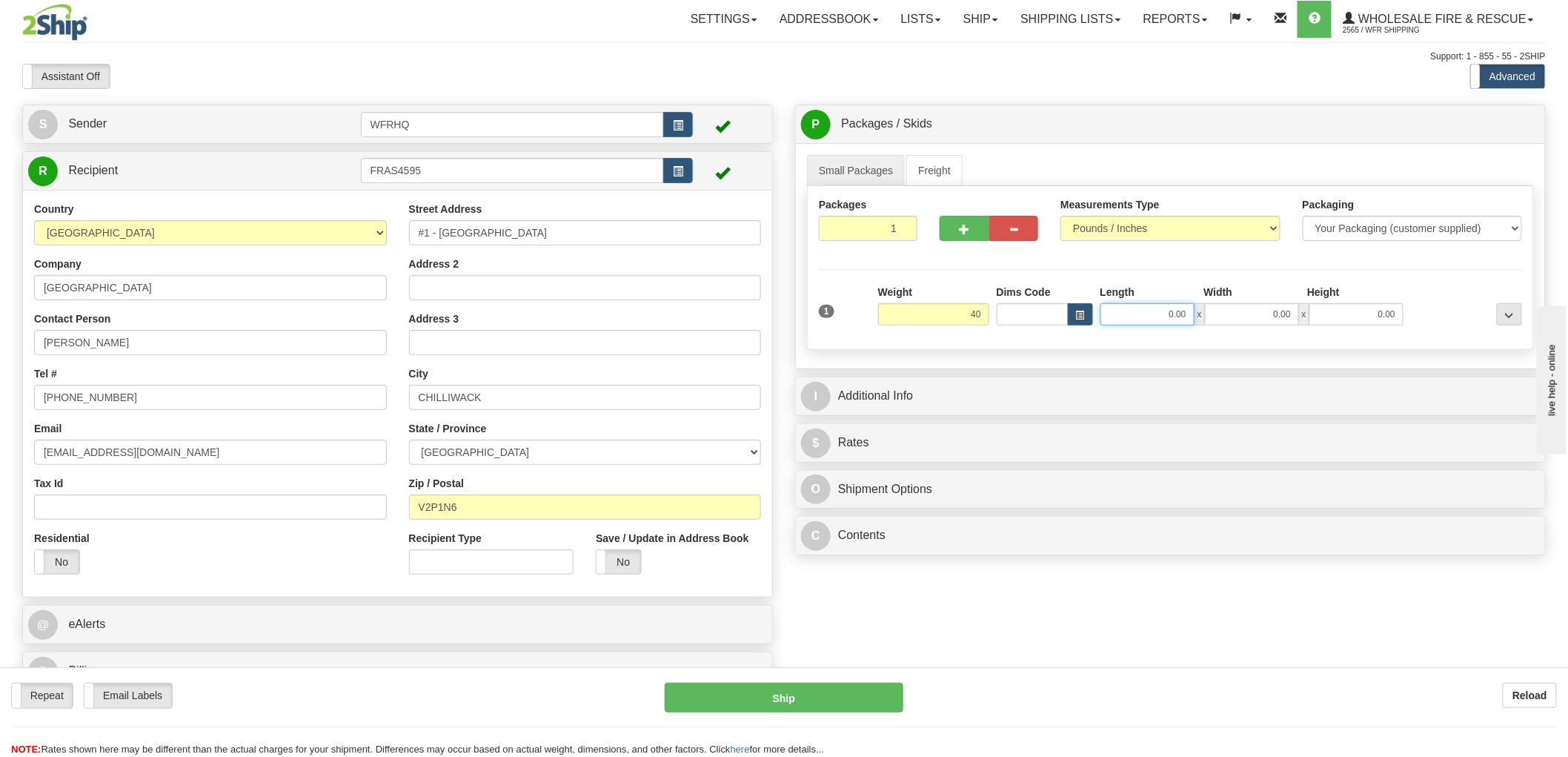
type input "40.00"
click at [1150, 309] on input "0.00" at bounding box center [1147, 314] width 94 height 22
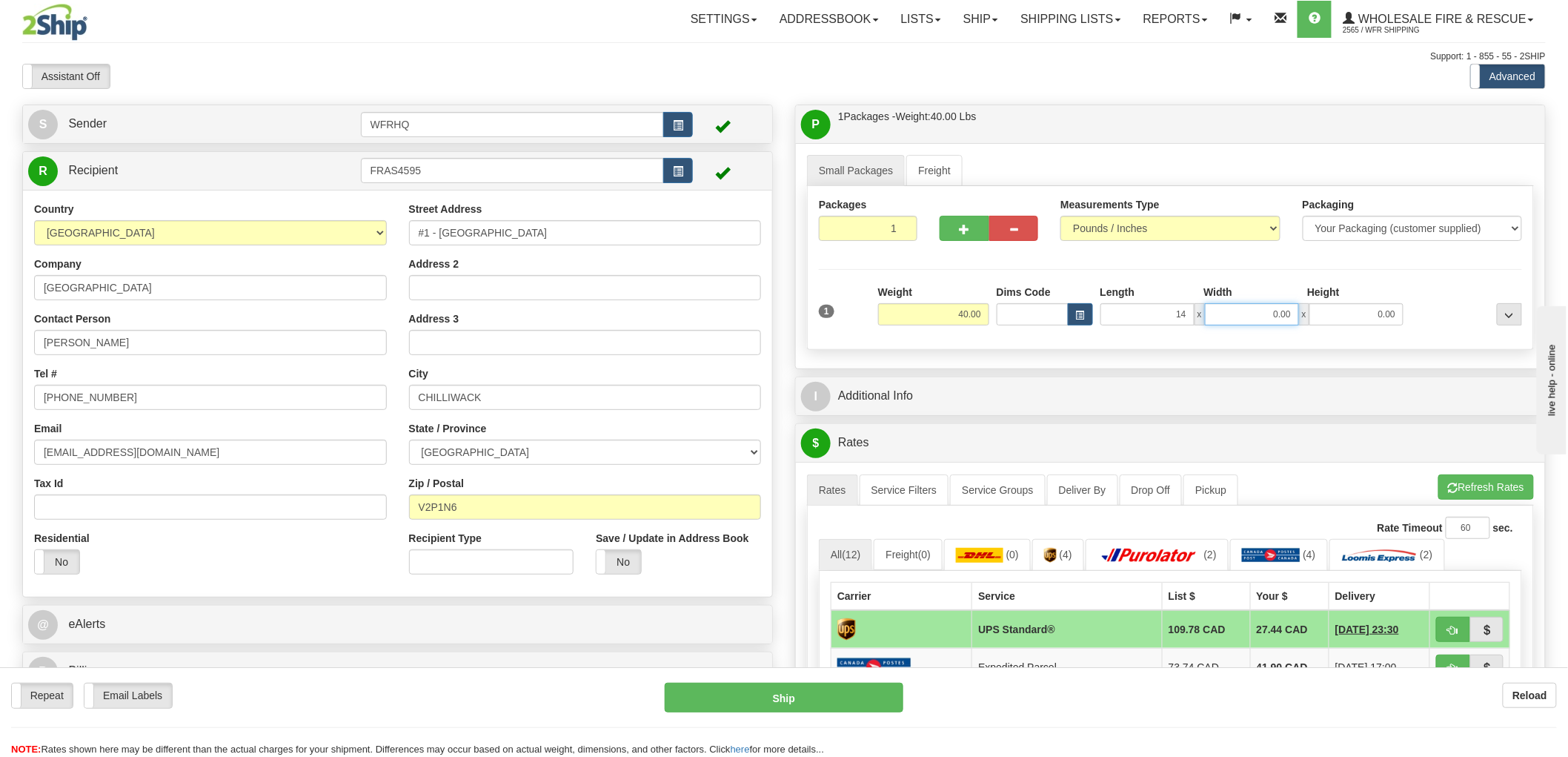
type input "14.00"
click at [1262, 320] on input "0.00" at bounding box center [1251, 314] width 94 height 22
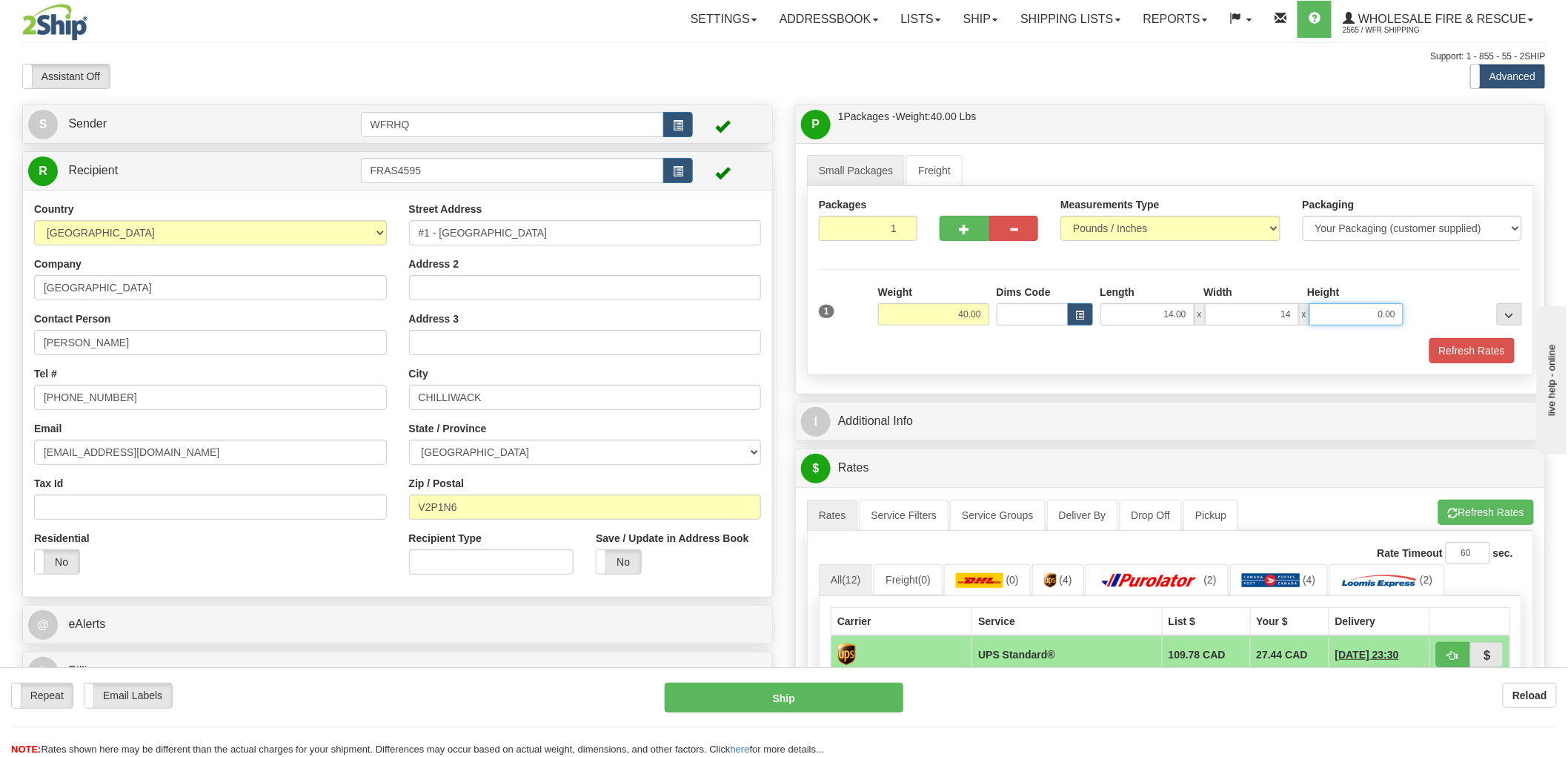
type input "14.00"
drag, startPoint x: 961, startPoint y: 237, endPoint x: 955, endPoint y: 263, distance: 26.7
click at [961, 235] on button "button" at bounding box center [965, 229] width 50 height 25
radio input "true"
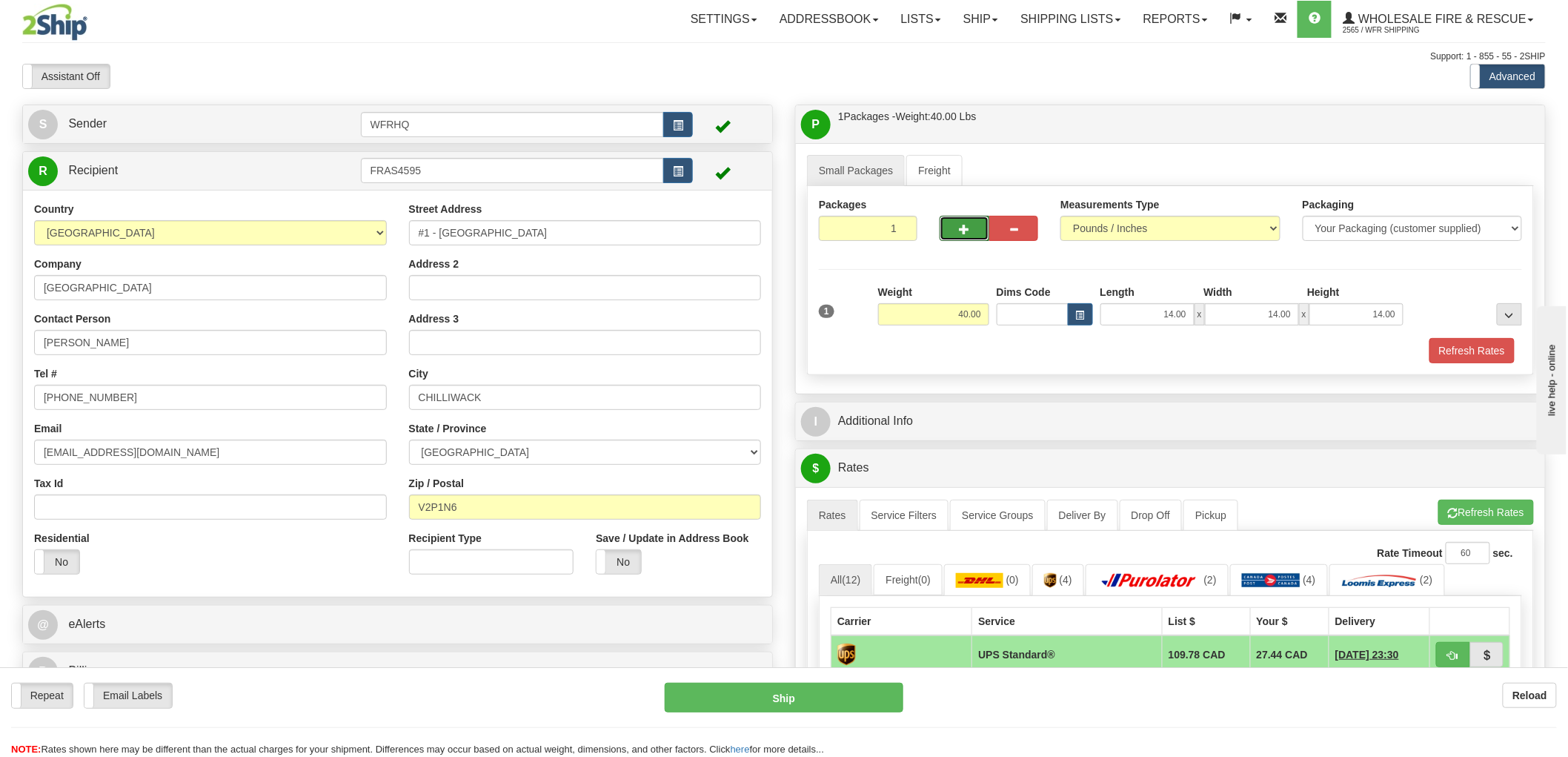
type input "2"
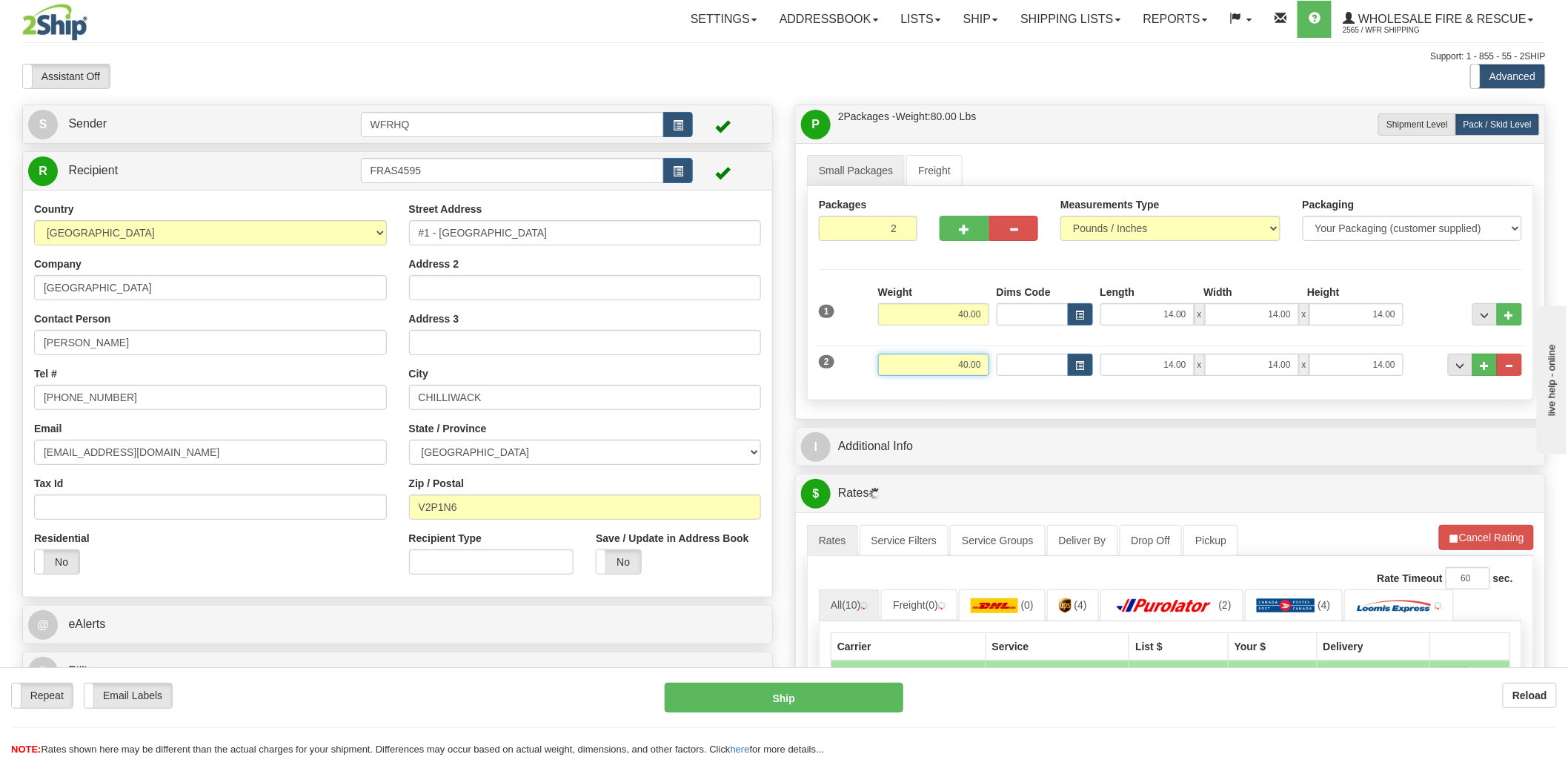
drag, startPoint x: 958, startPoint y: 372, endPoint x: 990, endPoint y: 365, distance: 32.8
click at [990, 365] on div "Weight 40.00" at bounding box center [933, 370] width 119 height 33
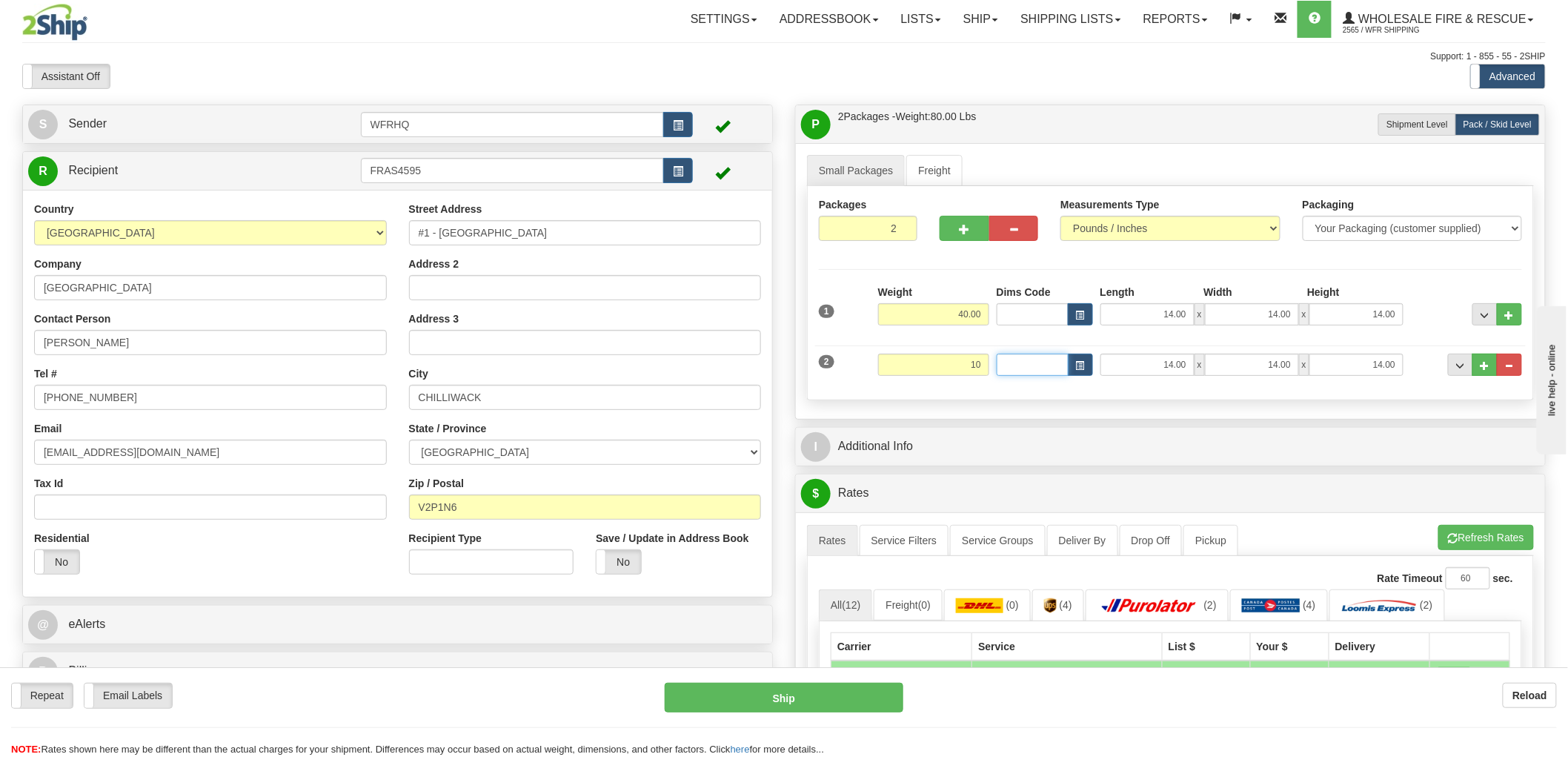
type input "10.00"
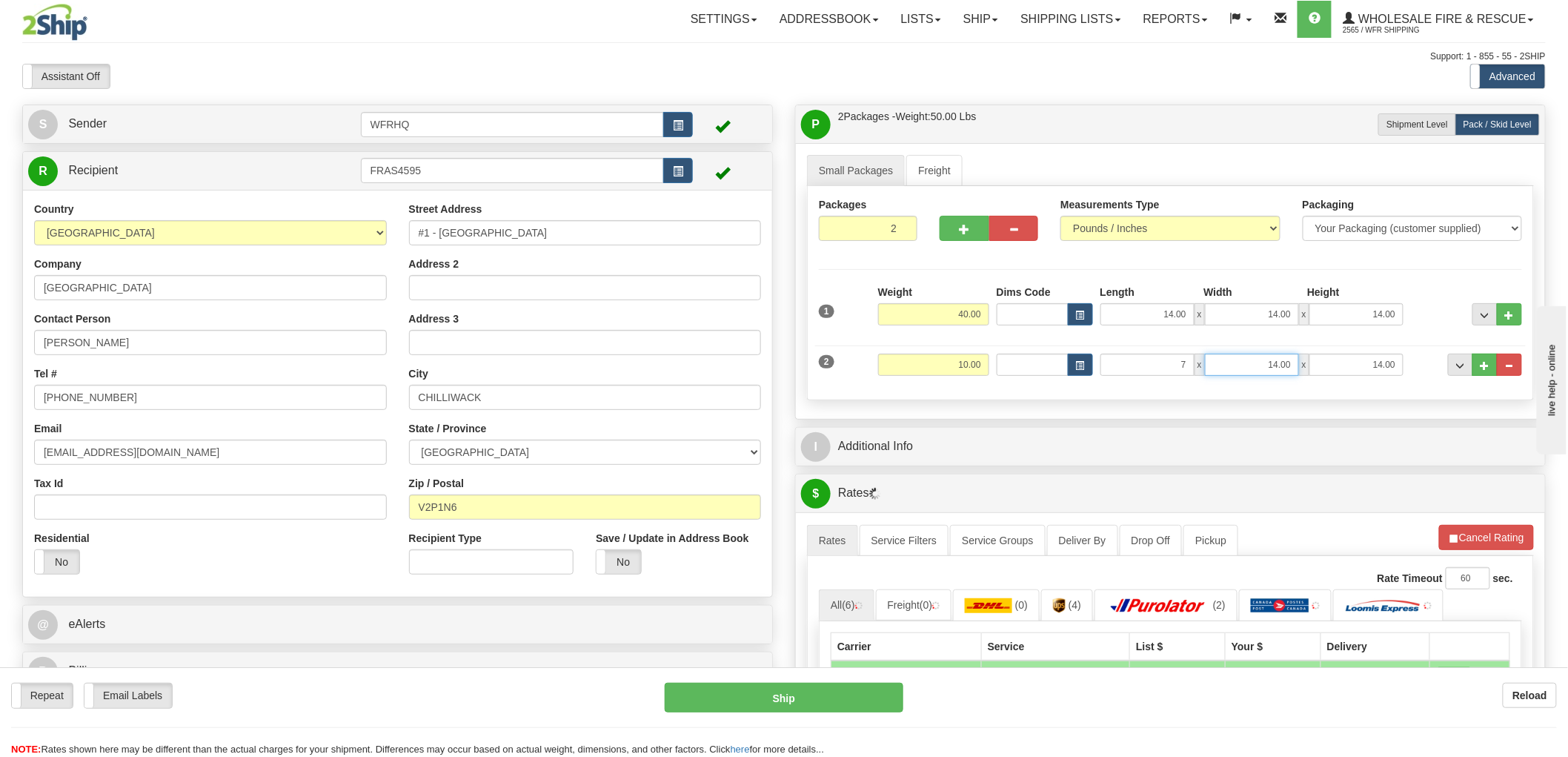
type input "7.00"
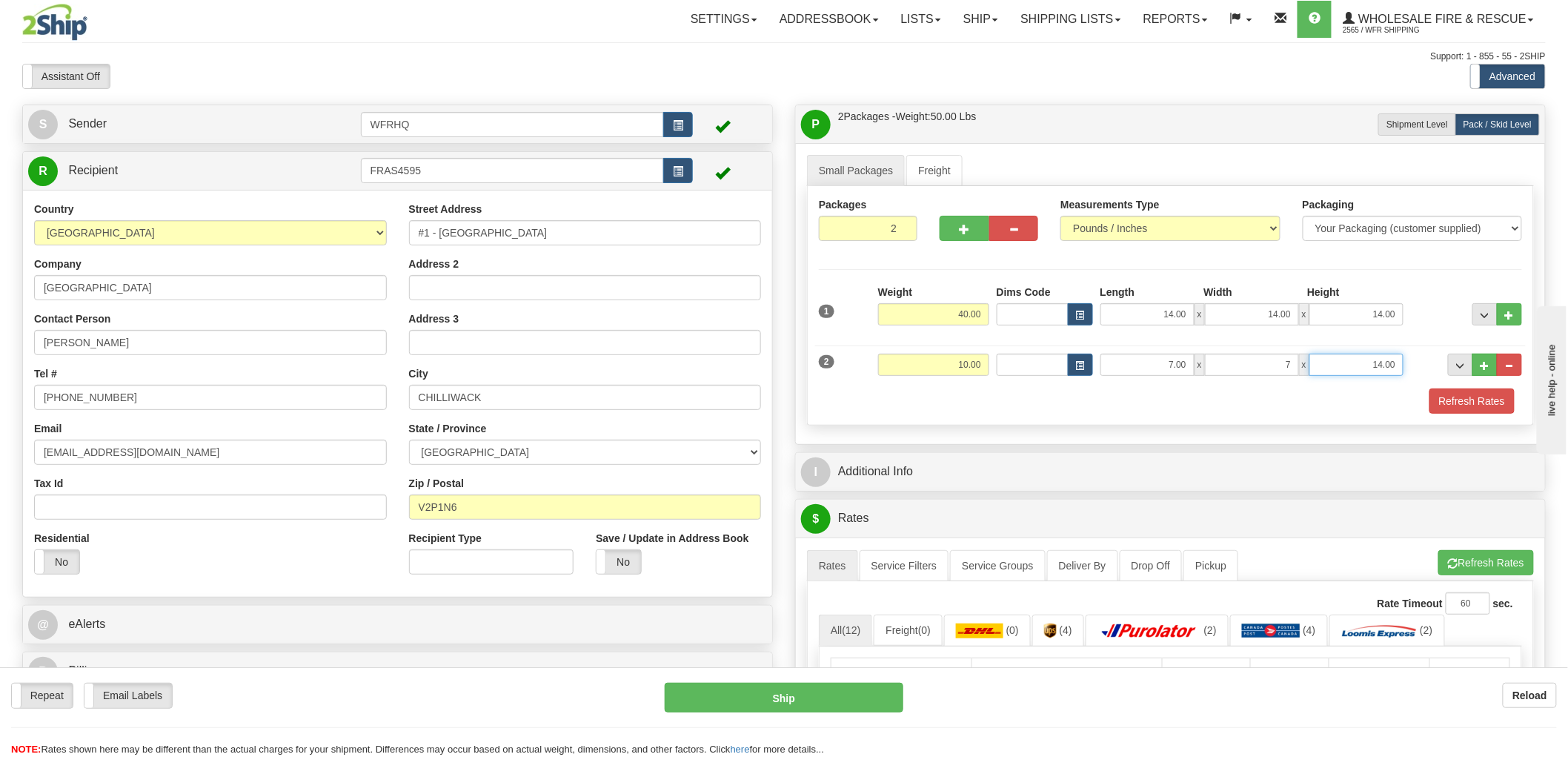
type input "7.00"
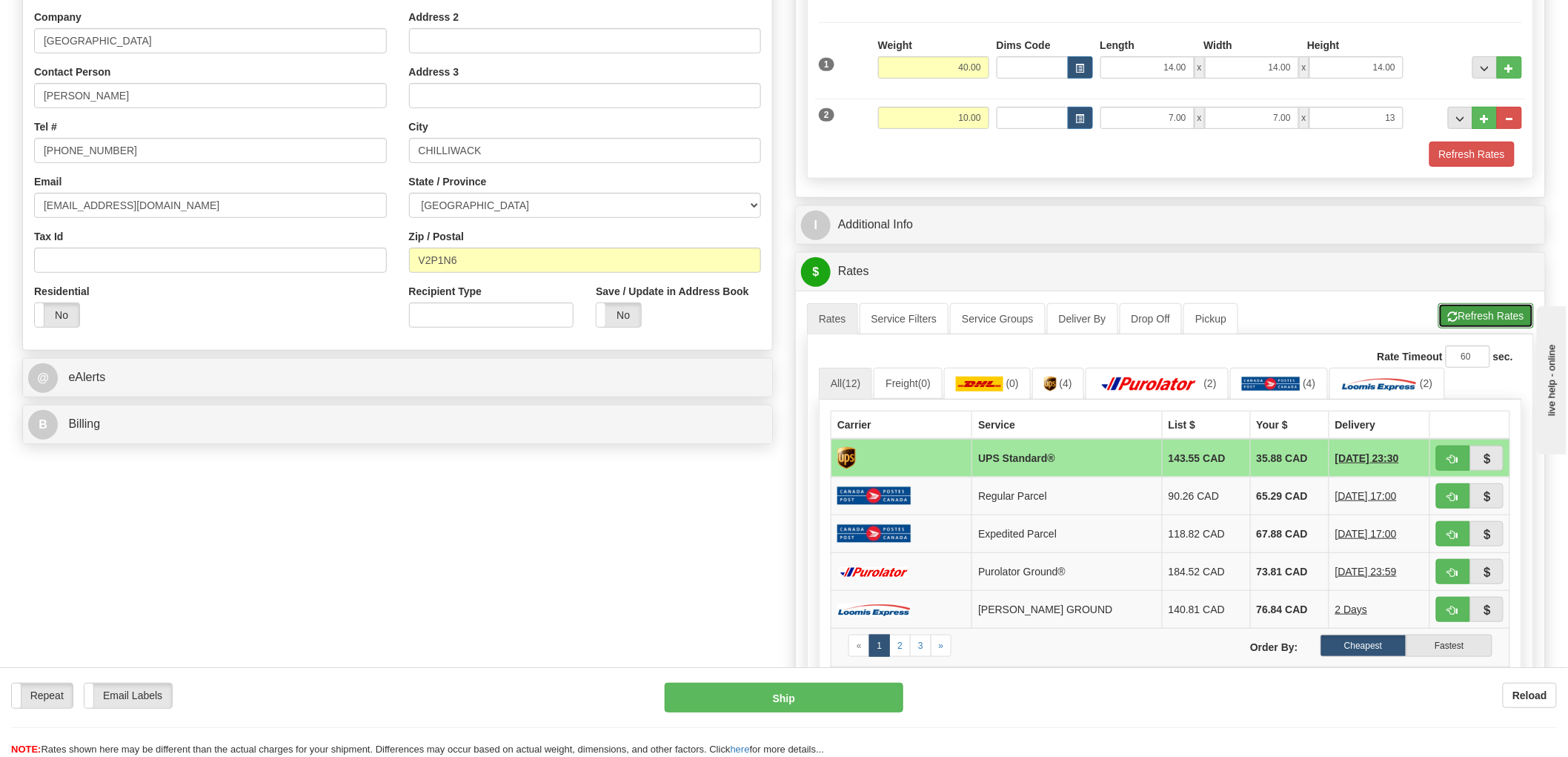
type input "13.00"
click at [1489, 314] on button "Refresh Rates" at bounding box center [1486, 316] width 95 height 25
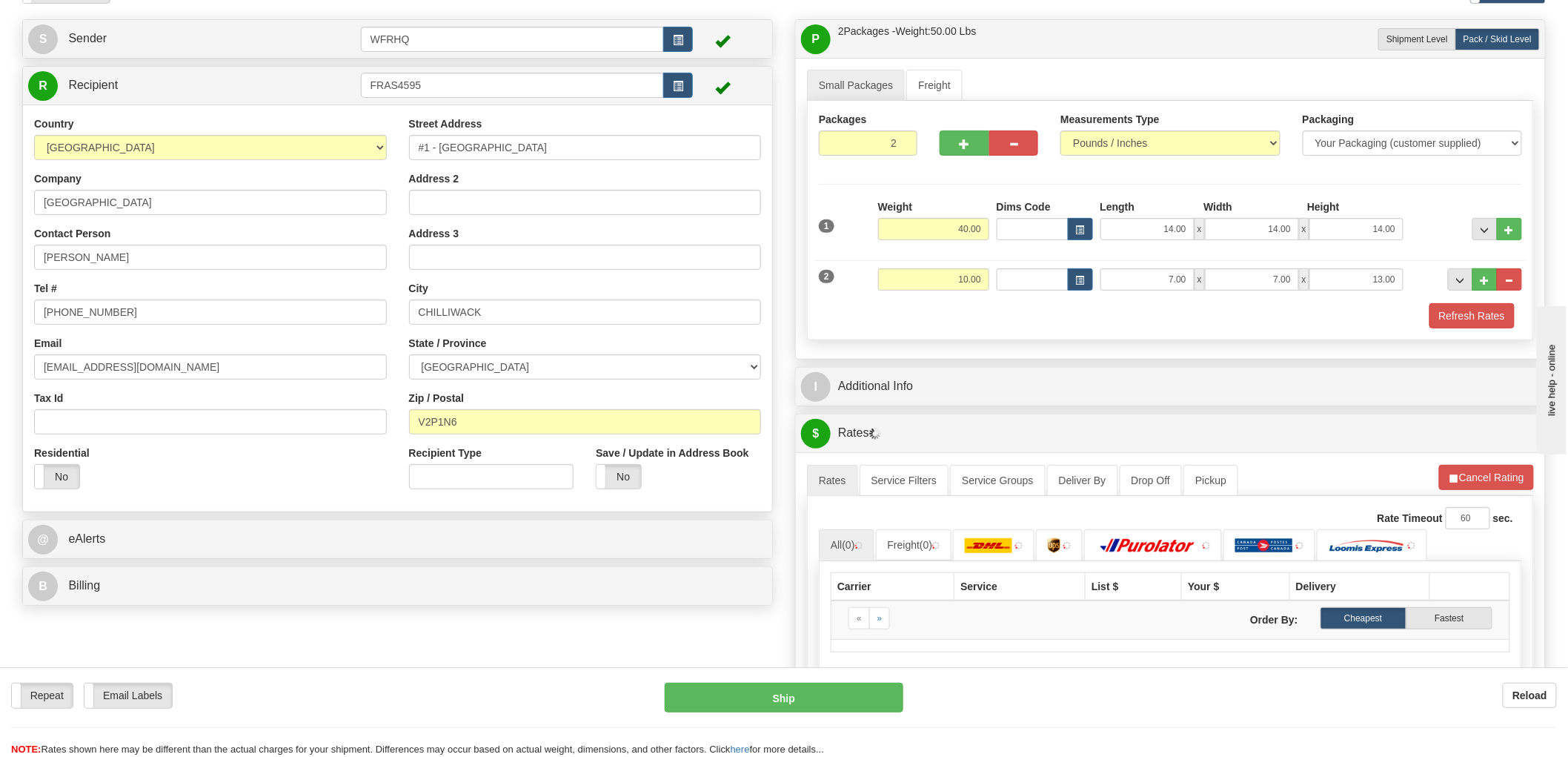
scroll to position [82, 0]
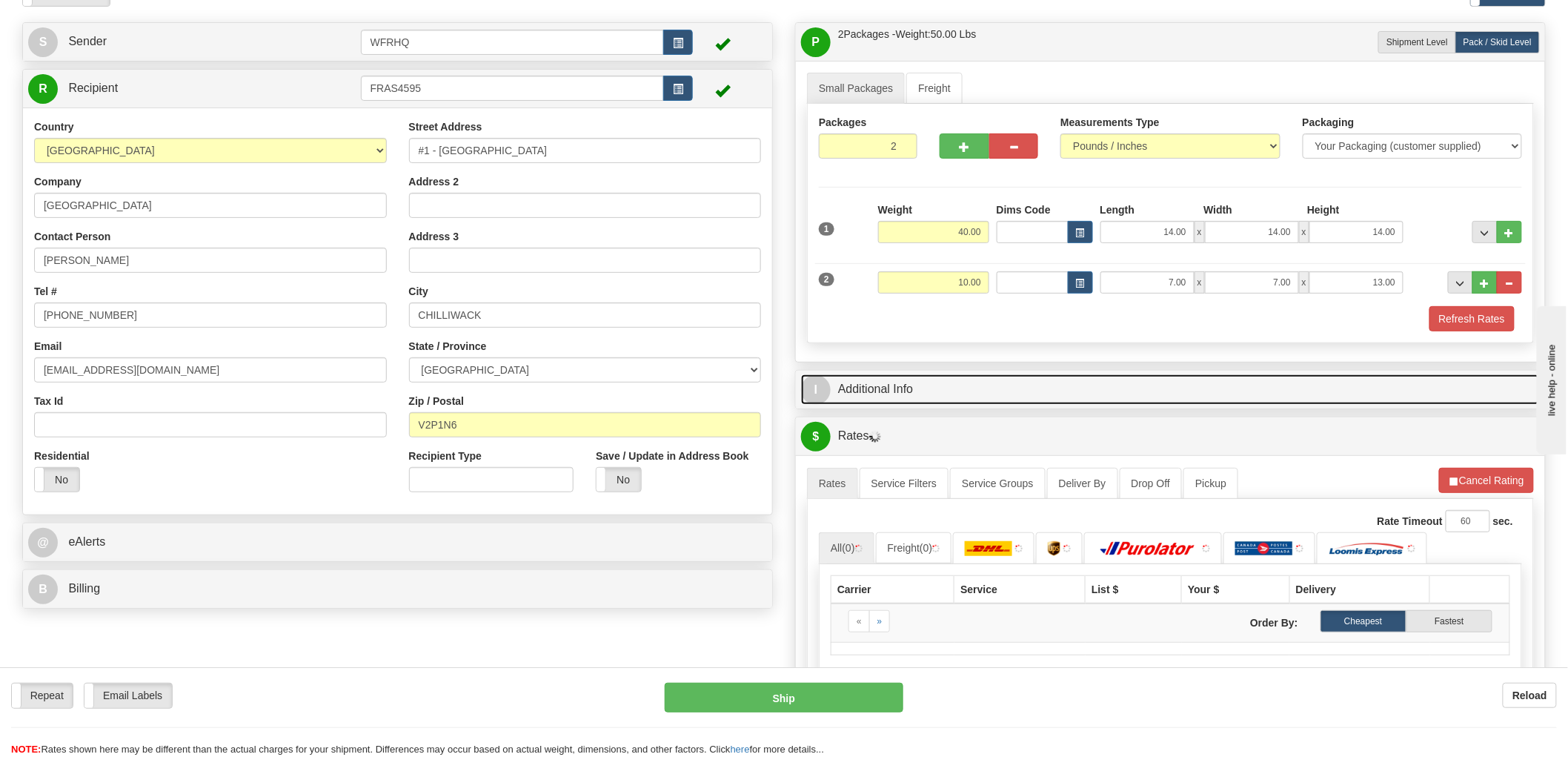
click at [891, 391] on link "I Additional Info" at bounding box center [1171, 389] width 739 height 30
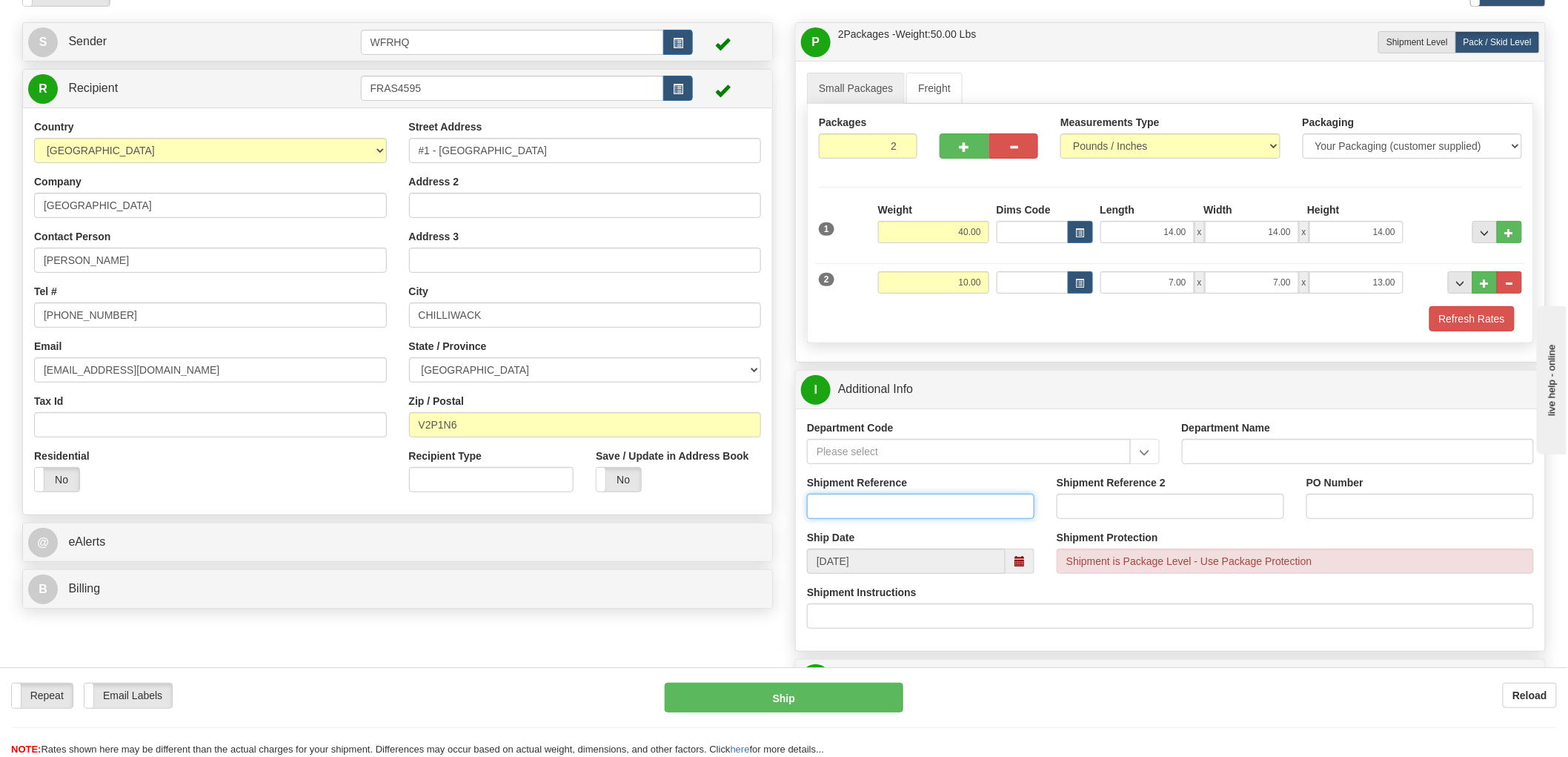
click at [906, 499] on input "Shipment Reference" at bounding box center [920, 506] width 228 height 25
type input "S46746 - 30899"
click at [1383, 512] on input "PO Number" at bounding box center [1420, 506] width 228 height 25
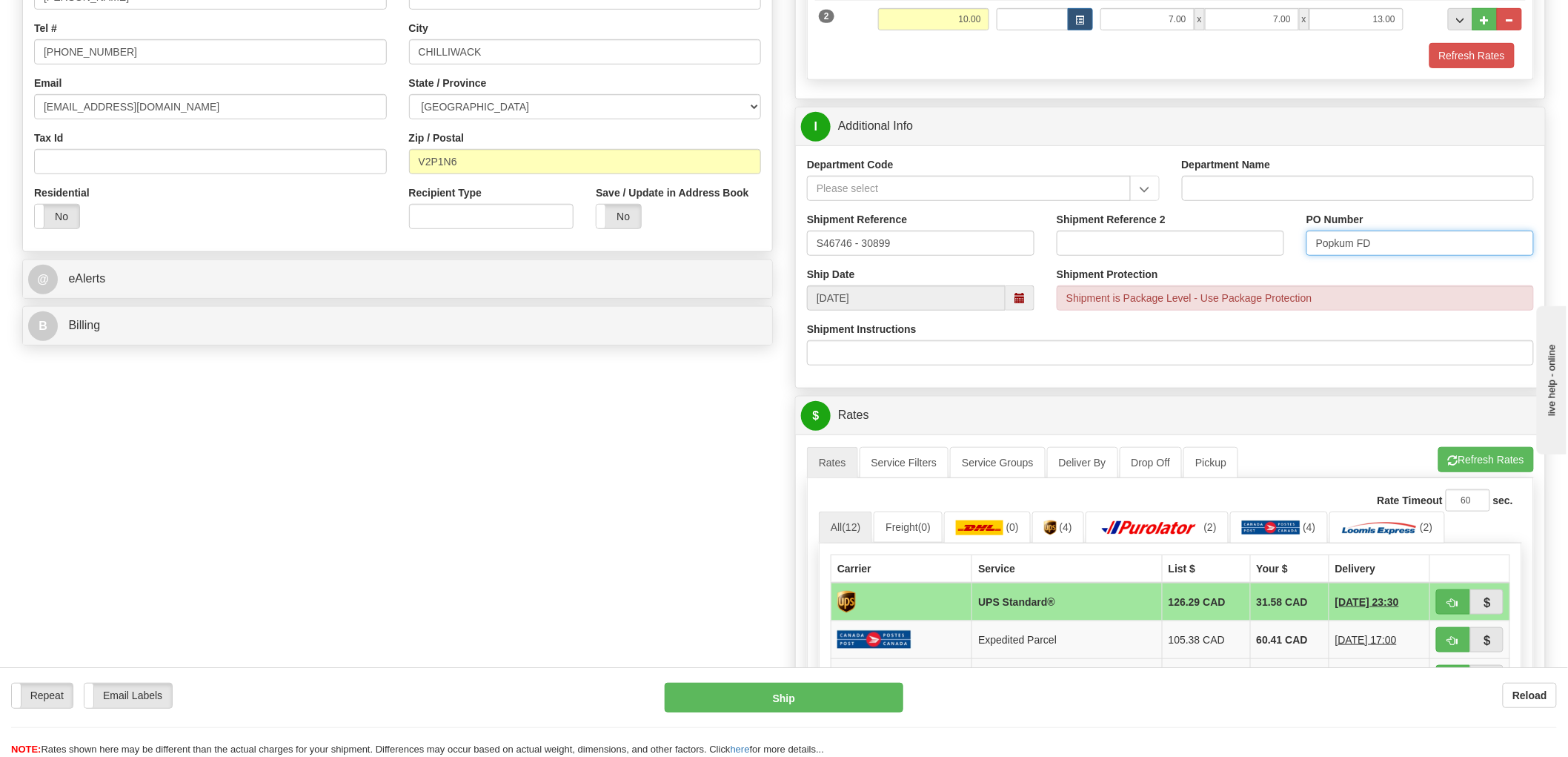
scroll to position [658, 0]
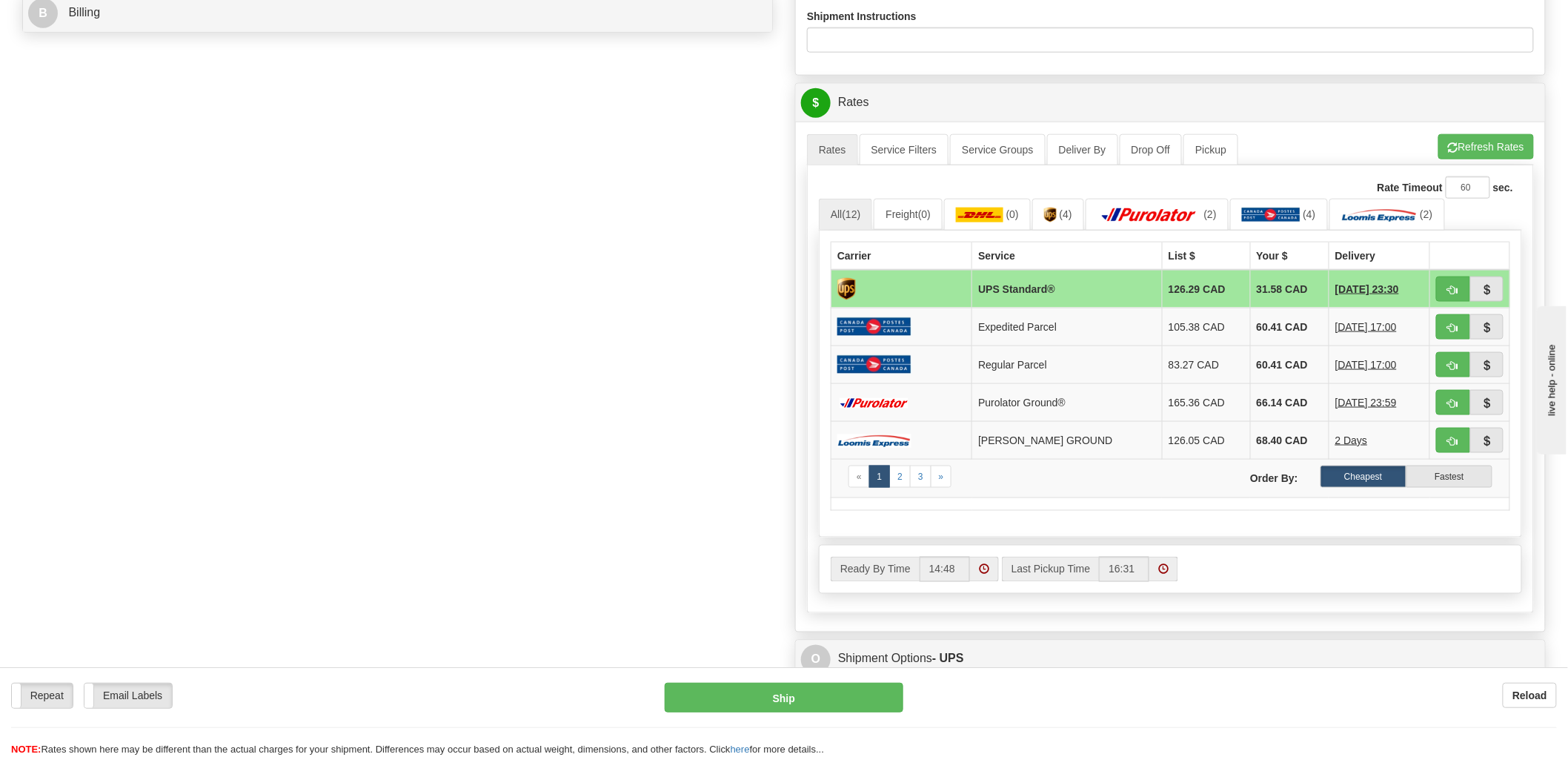
type input "Popkum FD"
click at [1457, 287] on span "button" at bounding box center [1454, 290] width 11 height 10
type input "11"
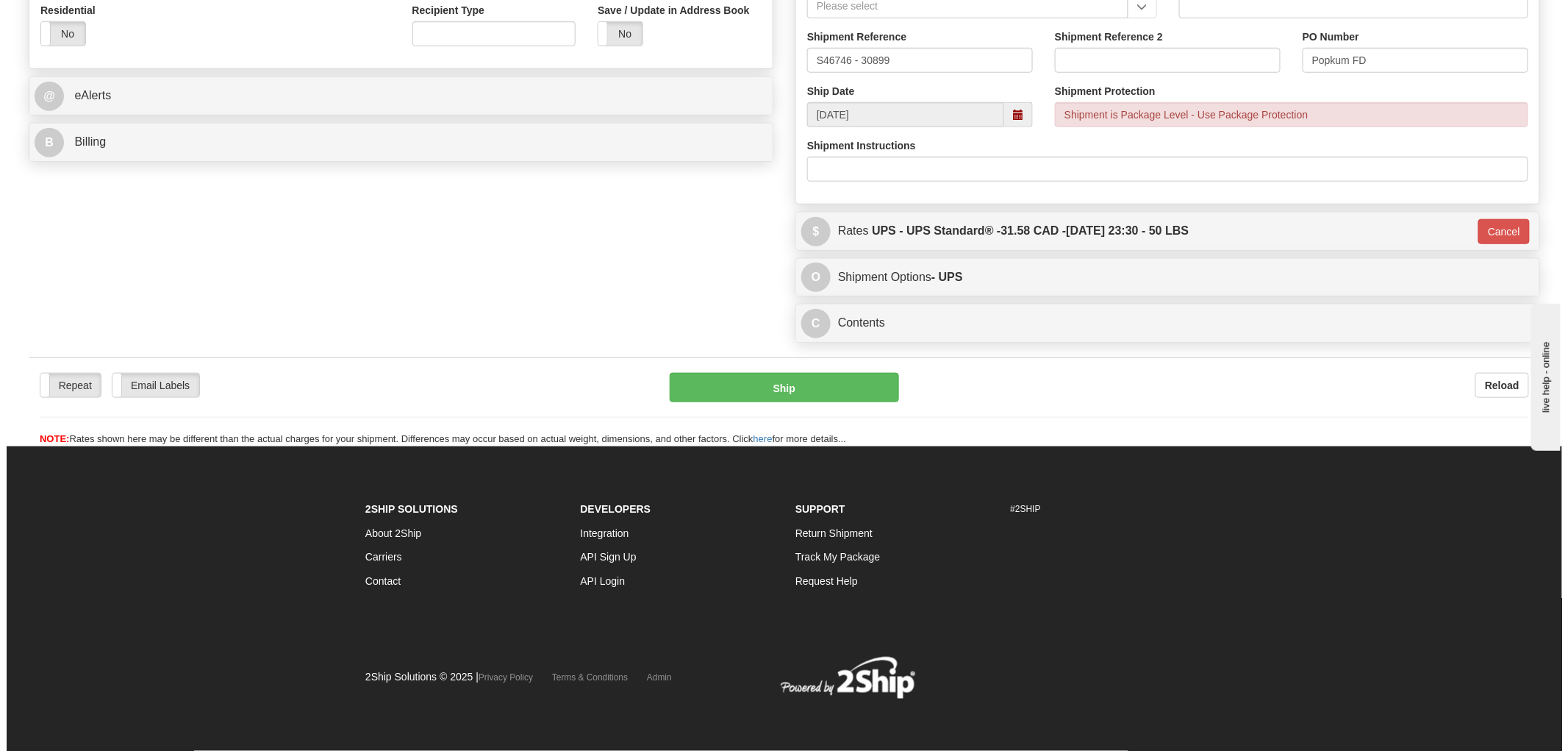
scroll to position [527, 0]
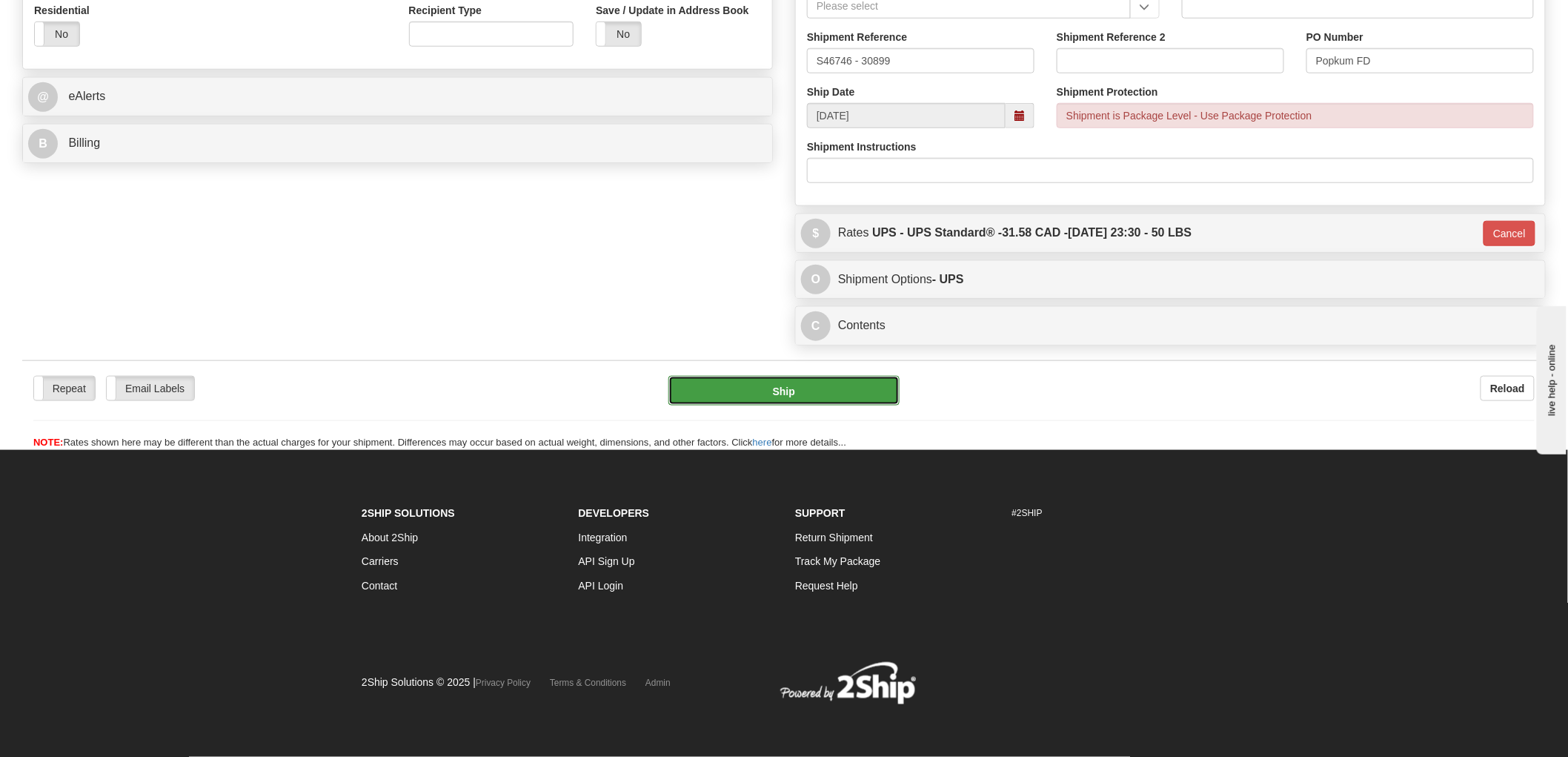
click at [802, 390] on button "Ship" at bounding box center [784, 390] width 232 height 29
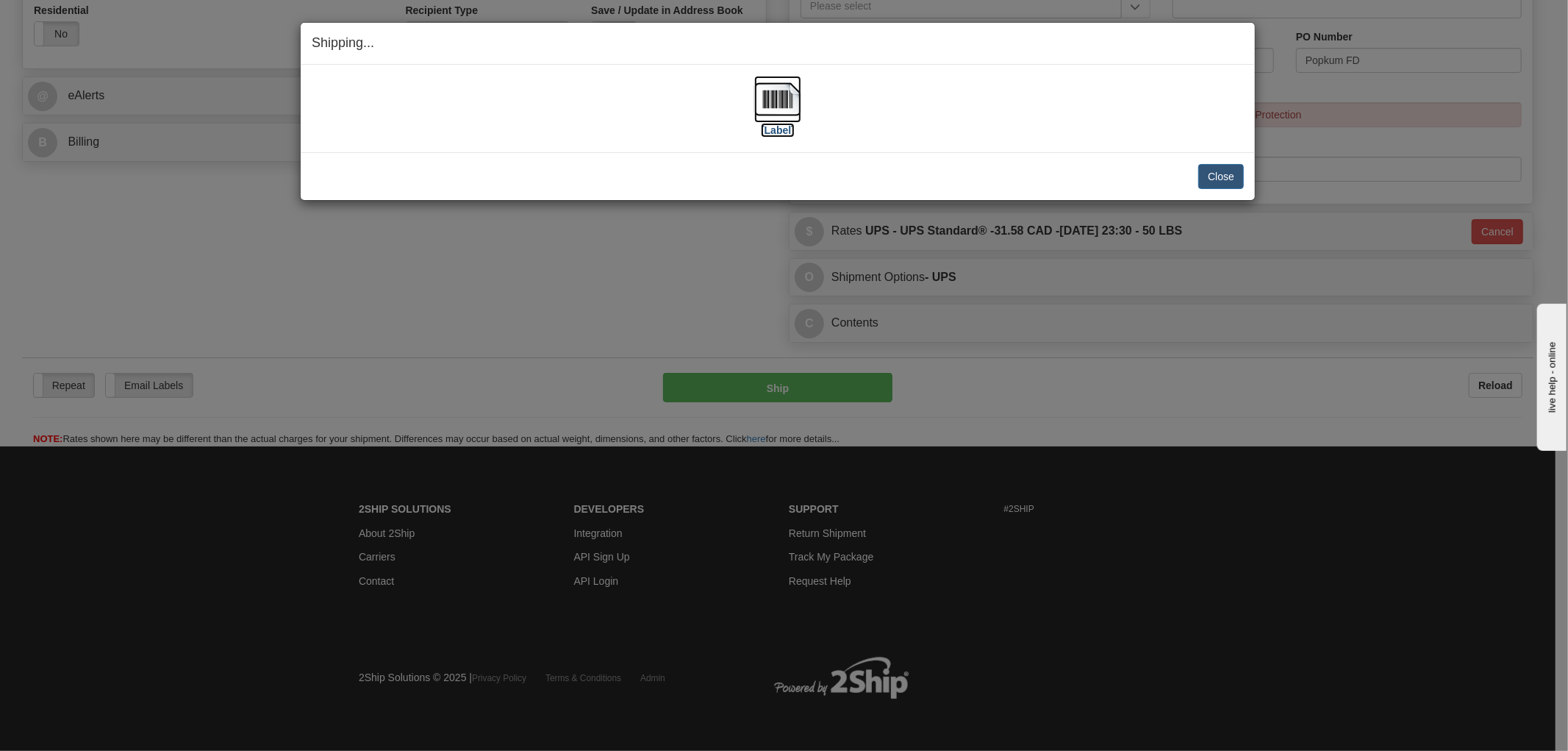
click at [780, 103] on img at bounding box center [777, 99] width 47 height 47
click at [632, 163] on div "Close Cancel Cancel Shipment and Quit Pickup Quit Pickup ONLY" at bounding box center [778, 176] width 954 height 48
click at [1233, 177] on button "Close" at bounding box center [1221, 176] width 45 height 25
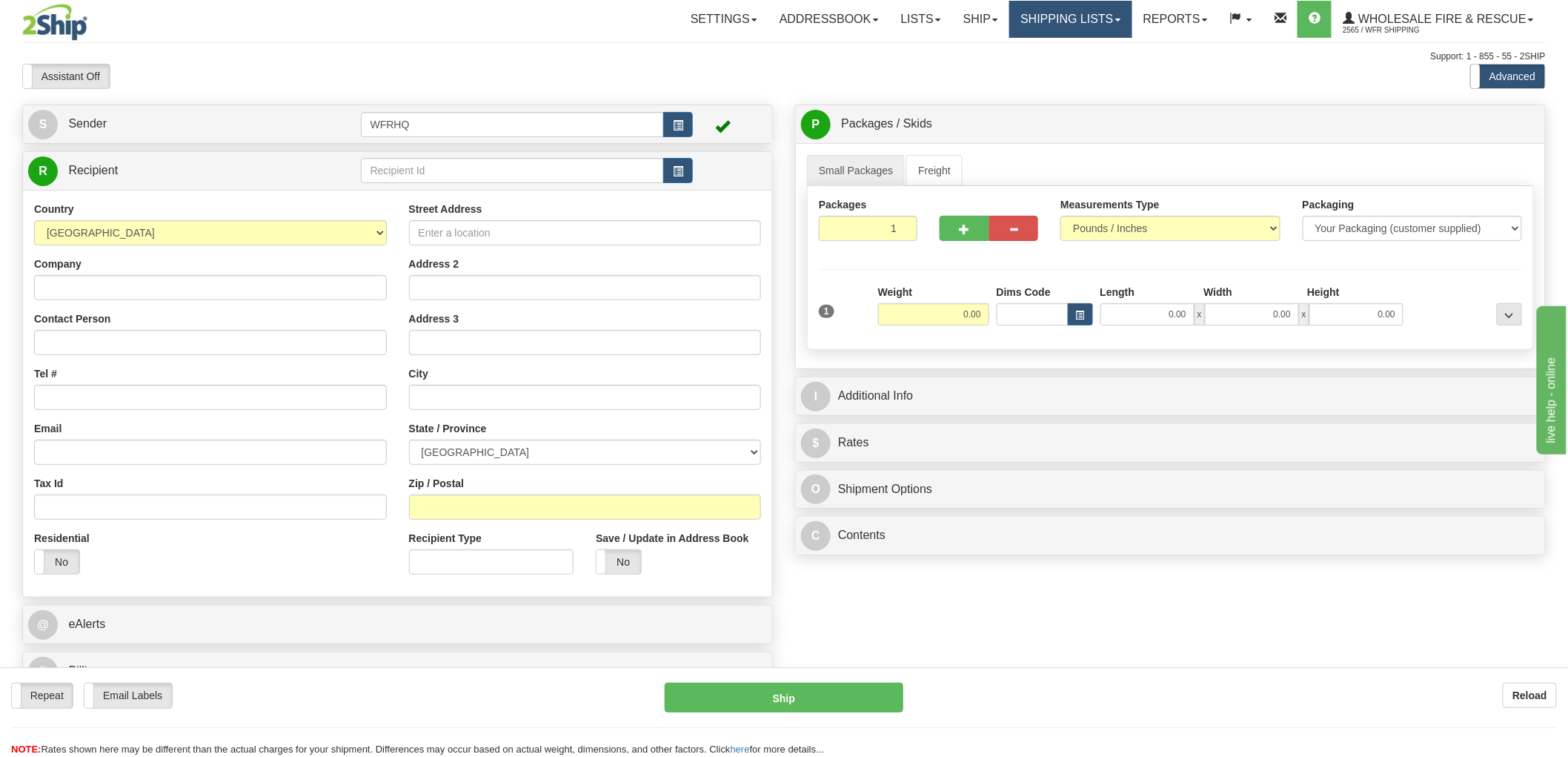
click at [1099, 4] on link "Shipping lists" at bounding box center [1070, 20] width 122 height 37
click at [1082, 54] on span "Current Shipments" at bounding box center [1045, 51] width 87 height 12
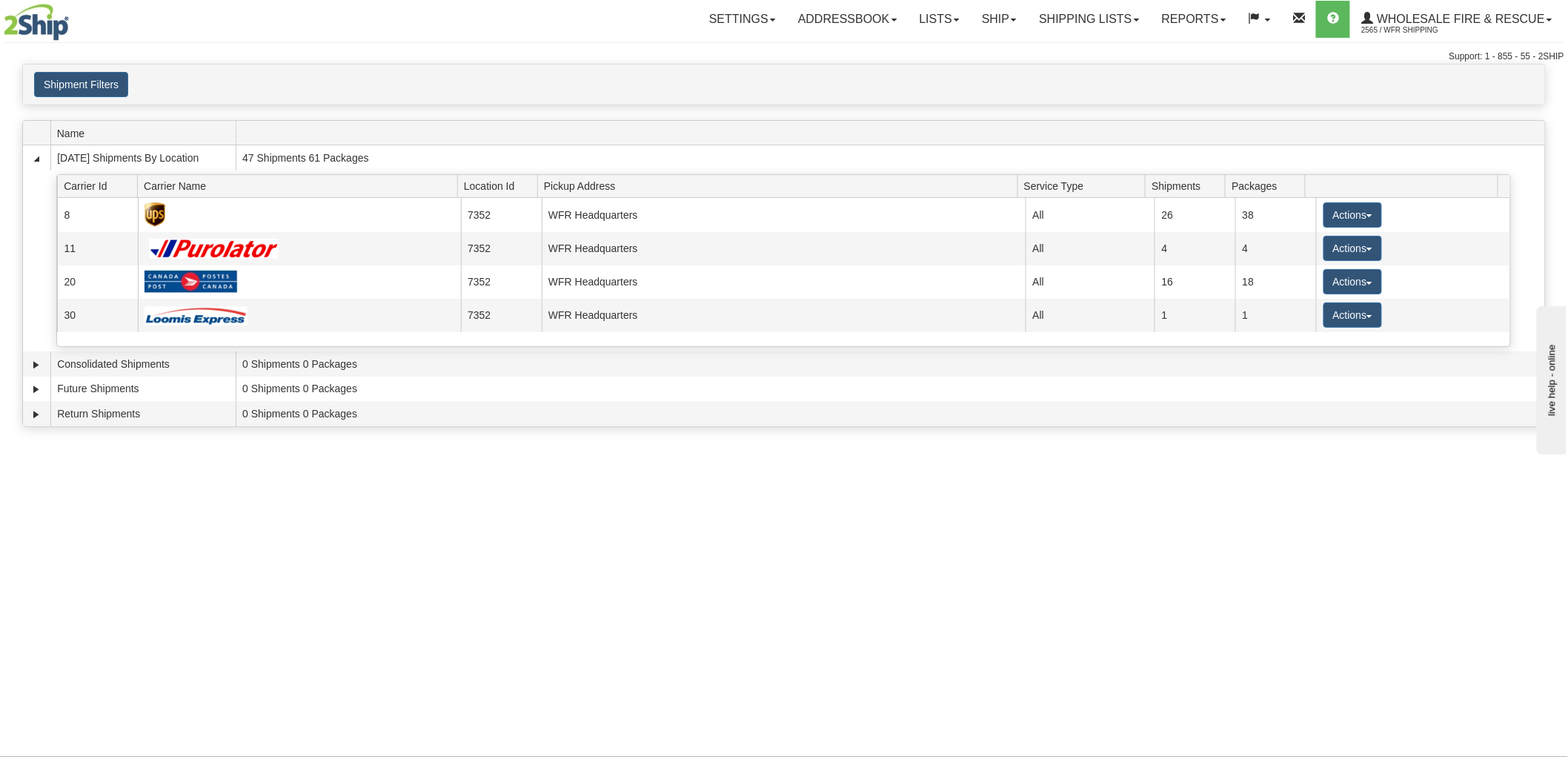
click at [1246, 491] on div "Toggle navigation Settings Shipping Preferences Fields Preferences New Recipien…" at bounding box center [784, 378] width 1568 height 757
